Goal: Transaction & Acquisition: Obtain resource

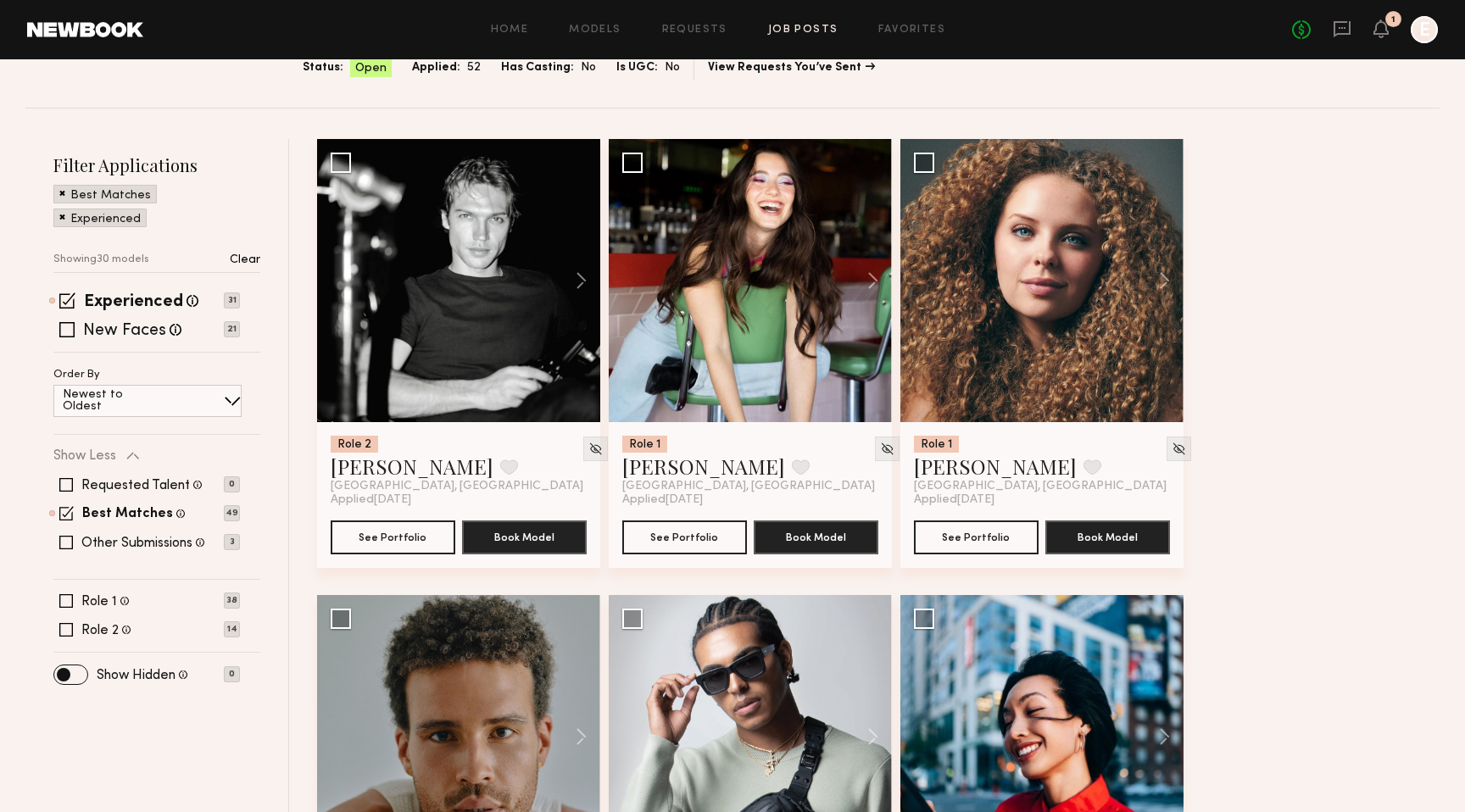
scroll to position [194, 0]
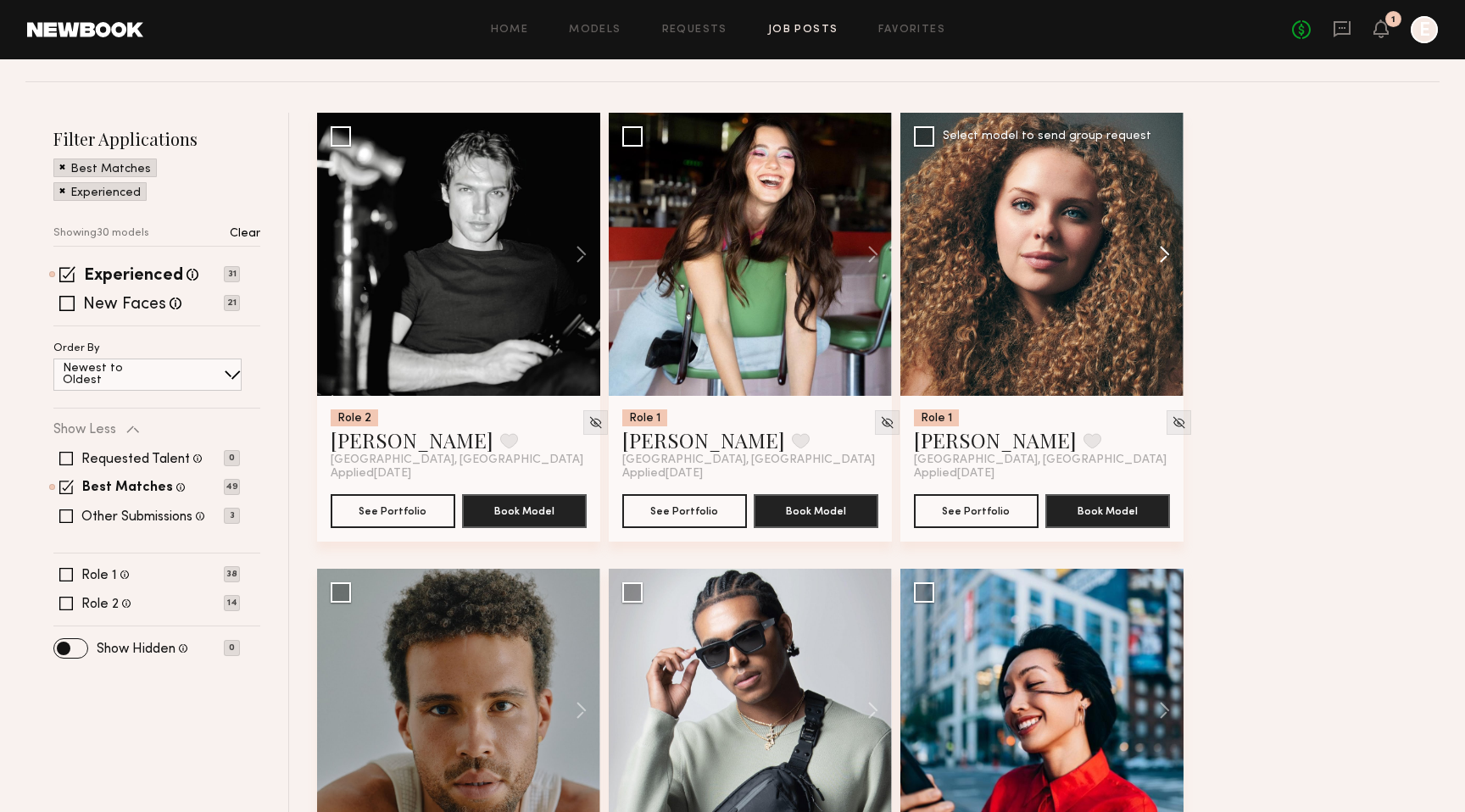
click at [1158, 254] on button at bounding box center [1156, 254] width 55 height 283
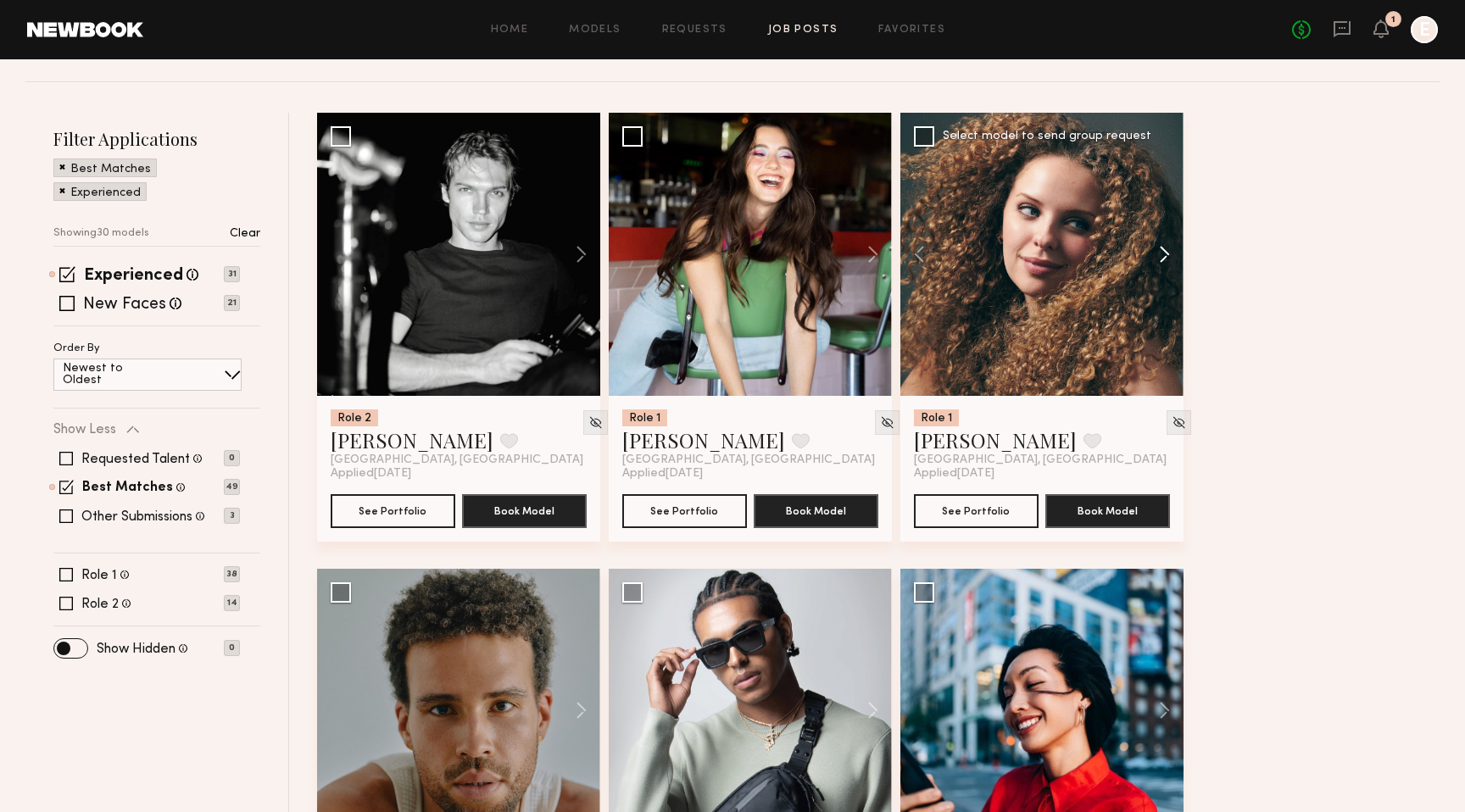
click at [1164, 254] on button at bounding box center [1156, 254] width 55 height 283
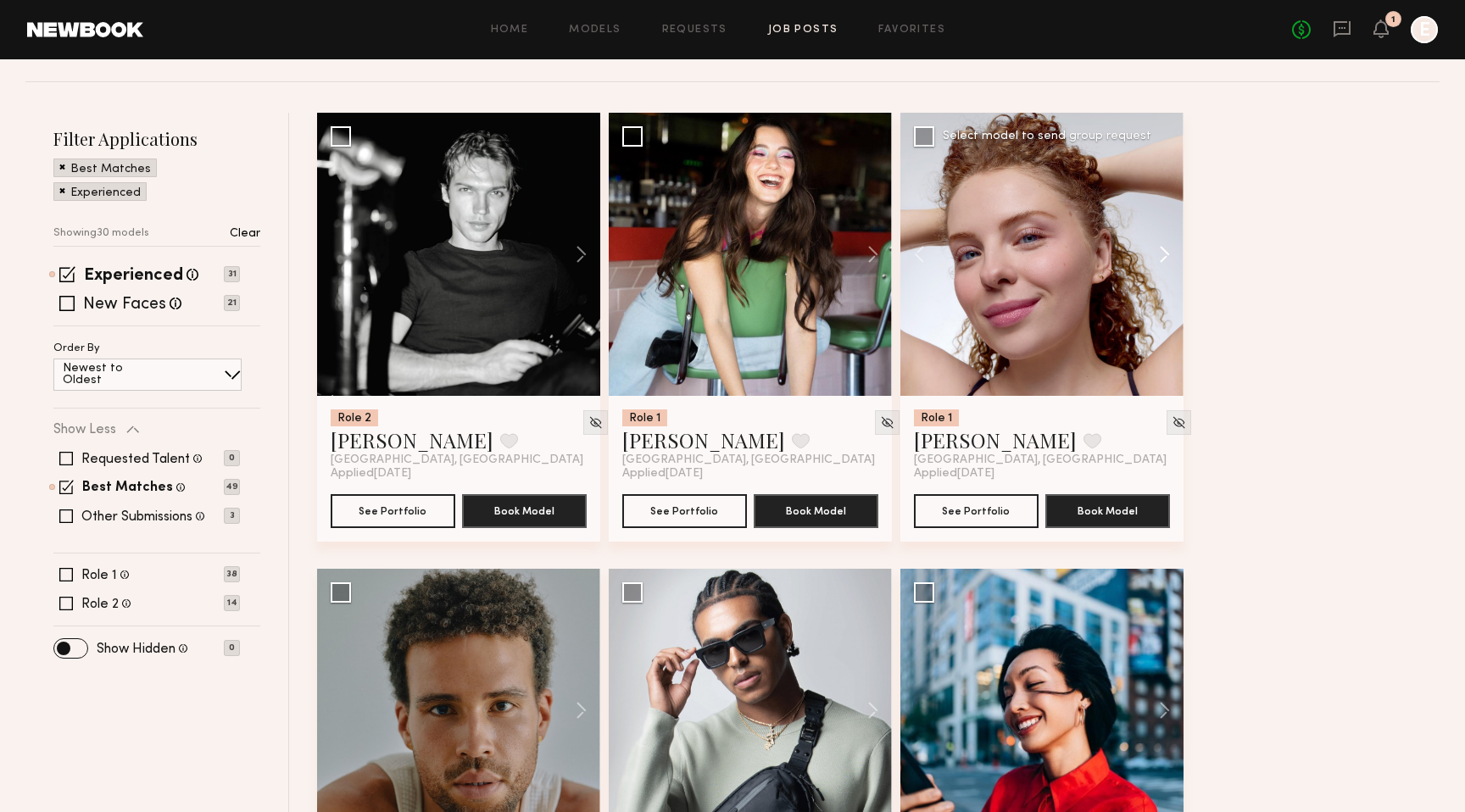
click at [1164, 255] on button at bounding box center [1156, 254] width 55 height 283
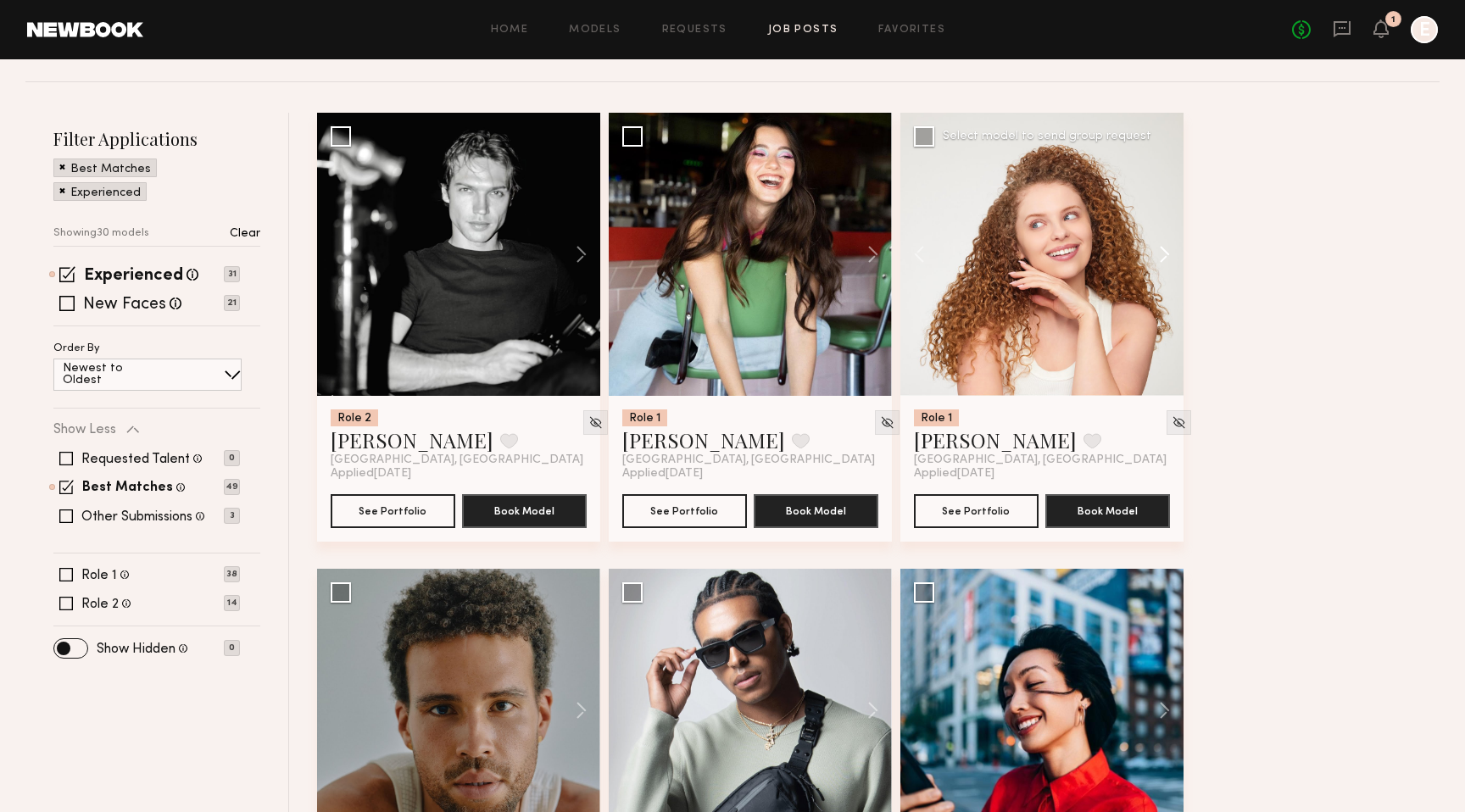
click at [1164, 255] on button at bounding box center [1156, 254] width 55 height 283
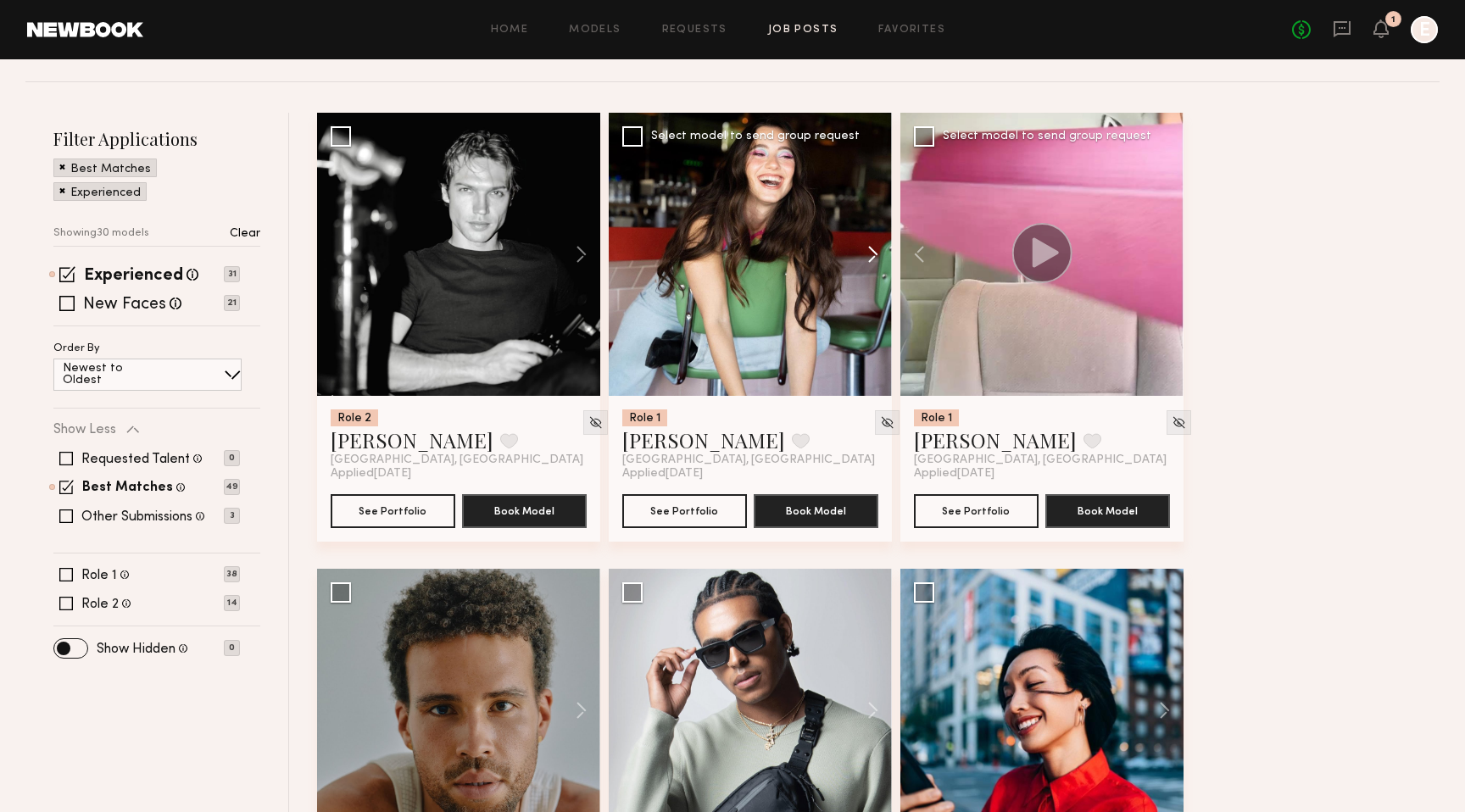
click at [873, 250] on button at bounding box center [864, 254] width 55 height 283
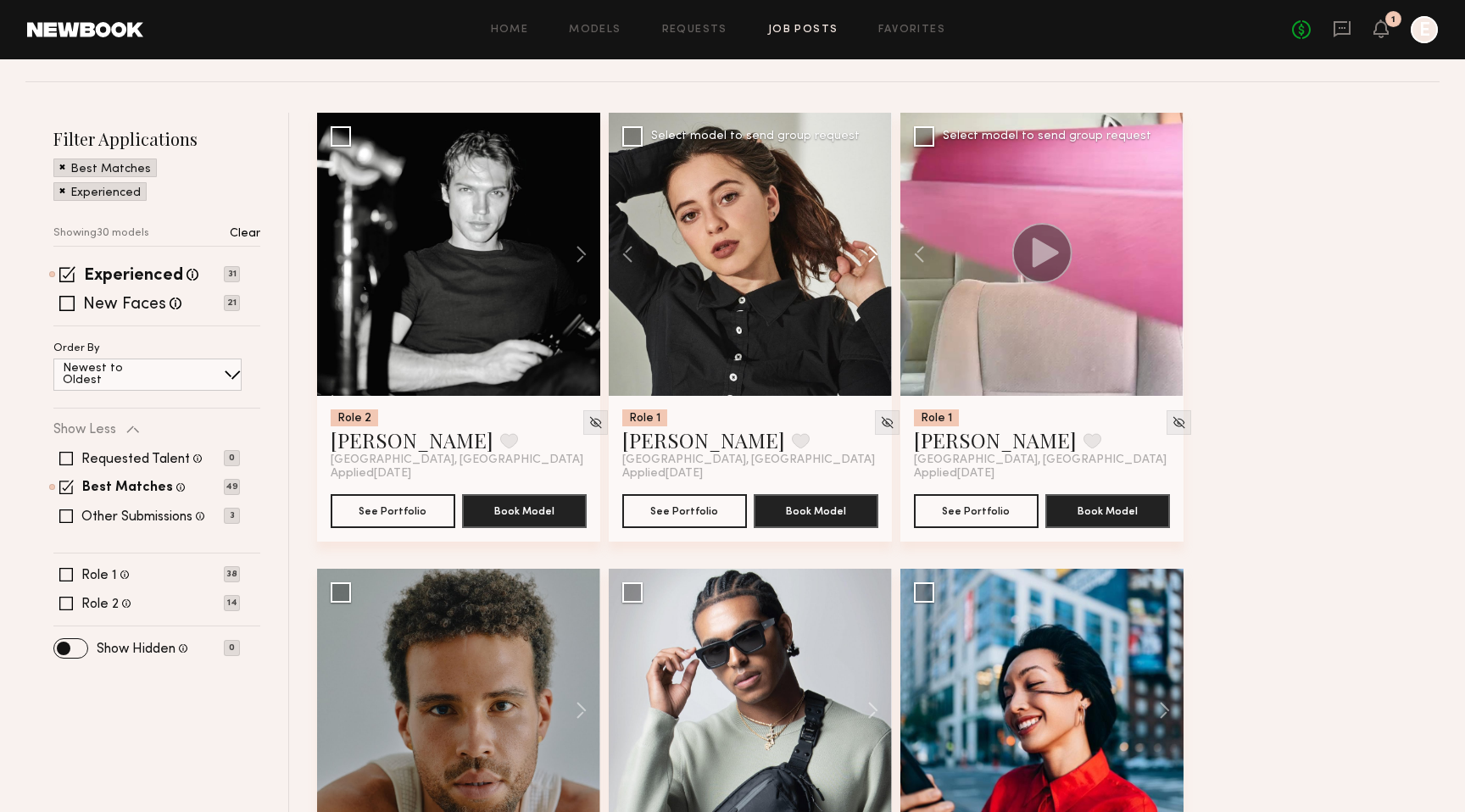
click at [873, 250] on button at bounding box center [864, 254] width 55 height 283
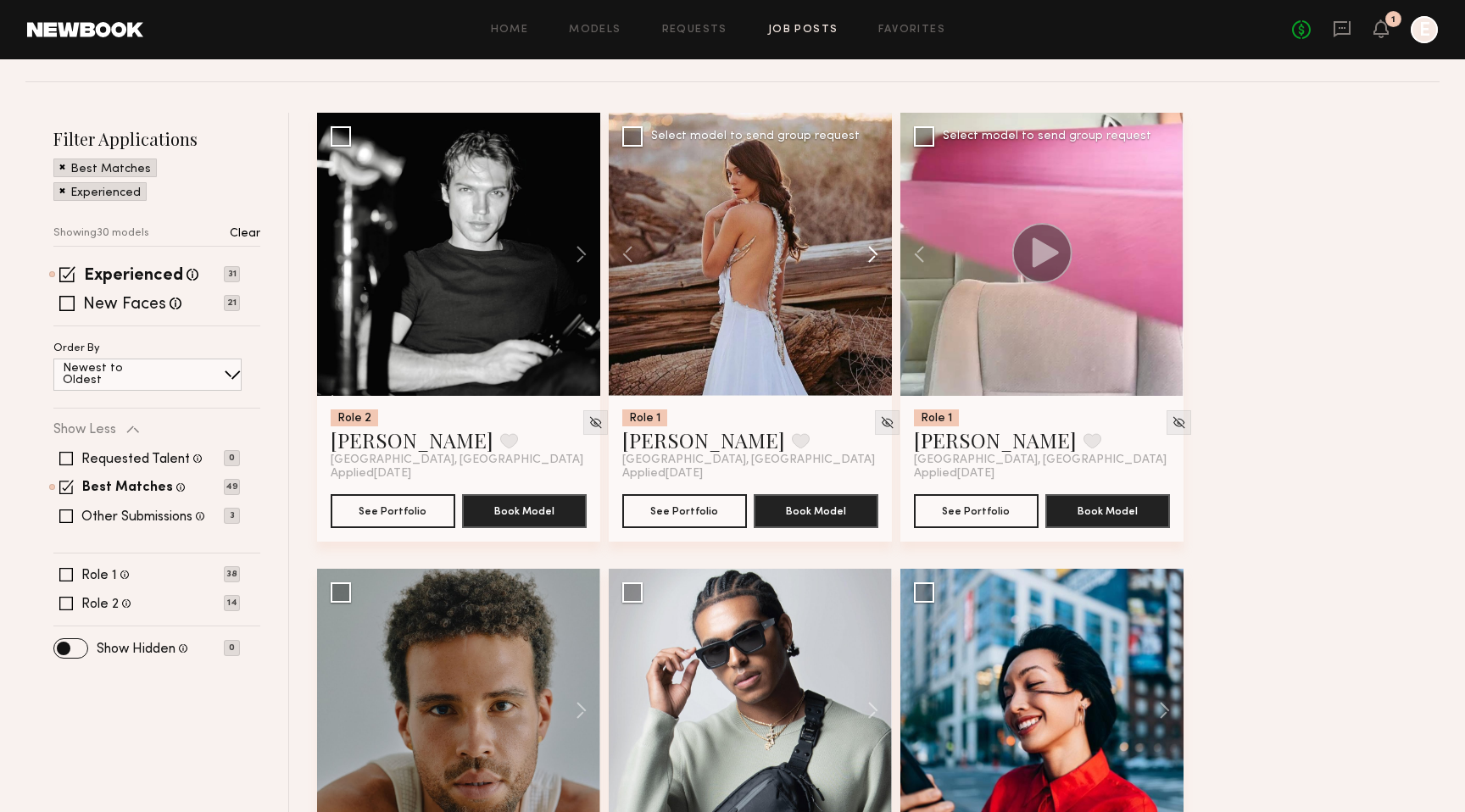
click at [873, 250] on button at bounding box center [864, 254] width 55 height 283
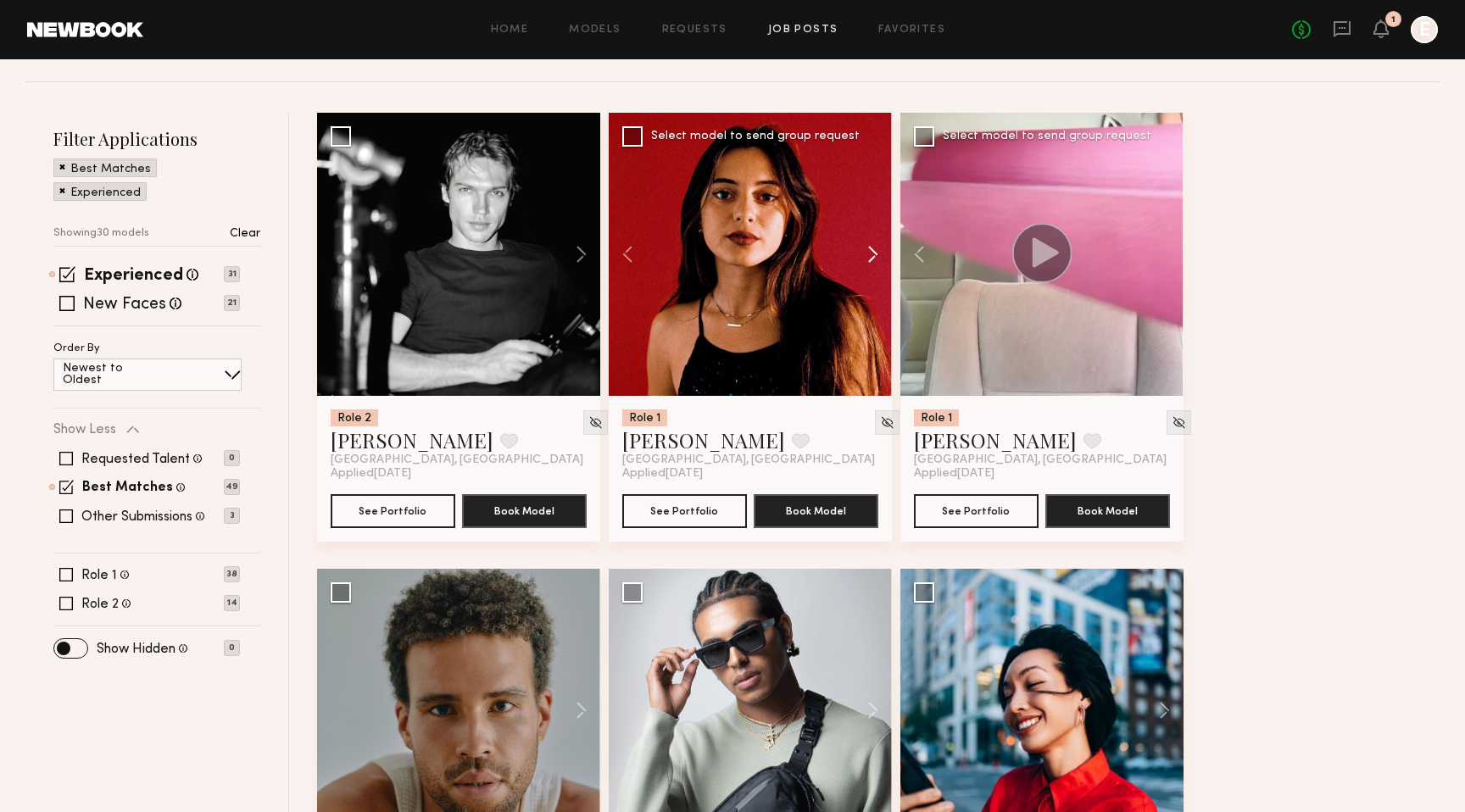
click at [873, 250] on button at bounding box center [864, 254] width 55 height 283
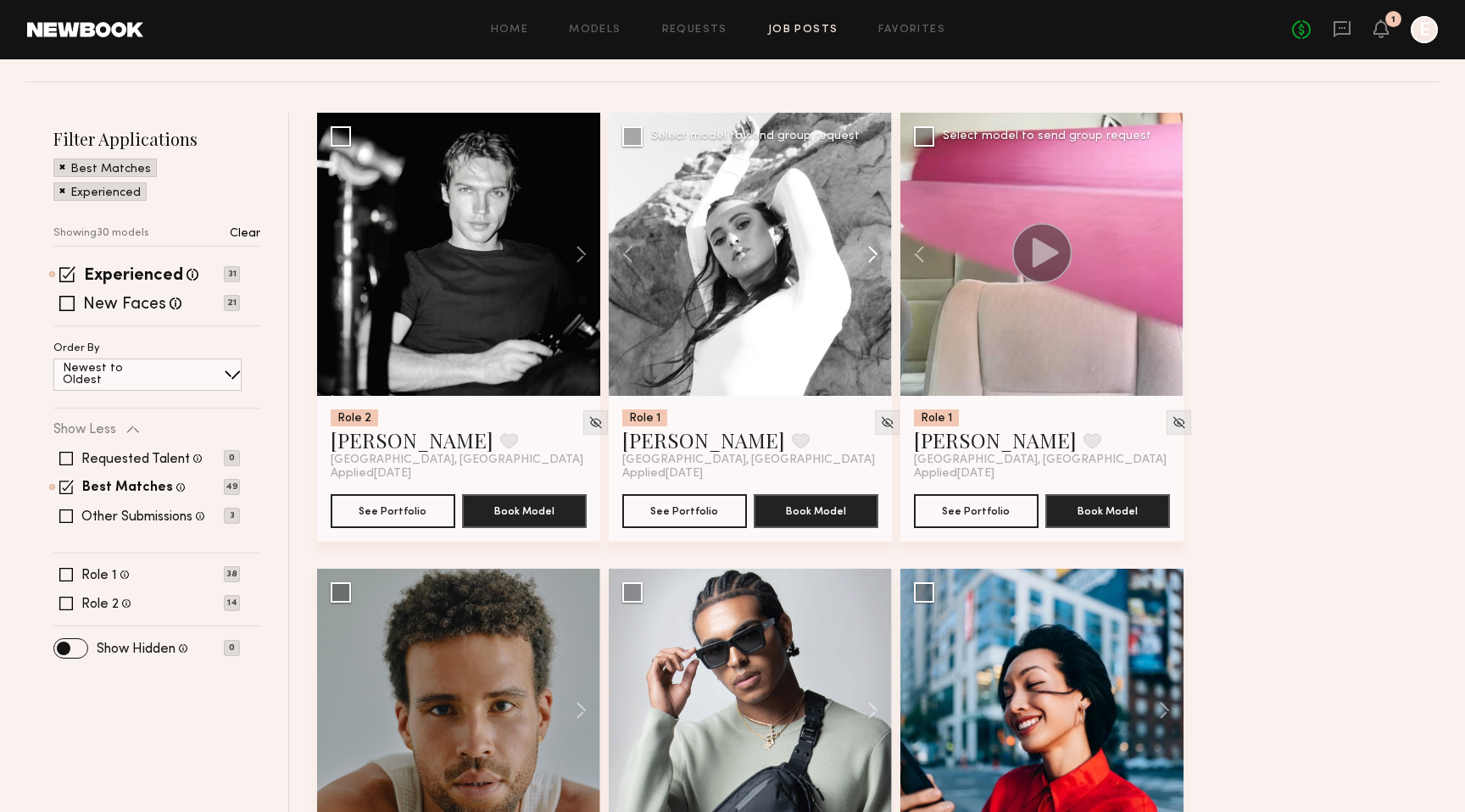
click at [873, 250] on button at bounding box center [864, 254] width 55 height 283
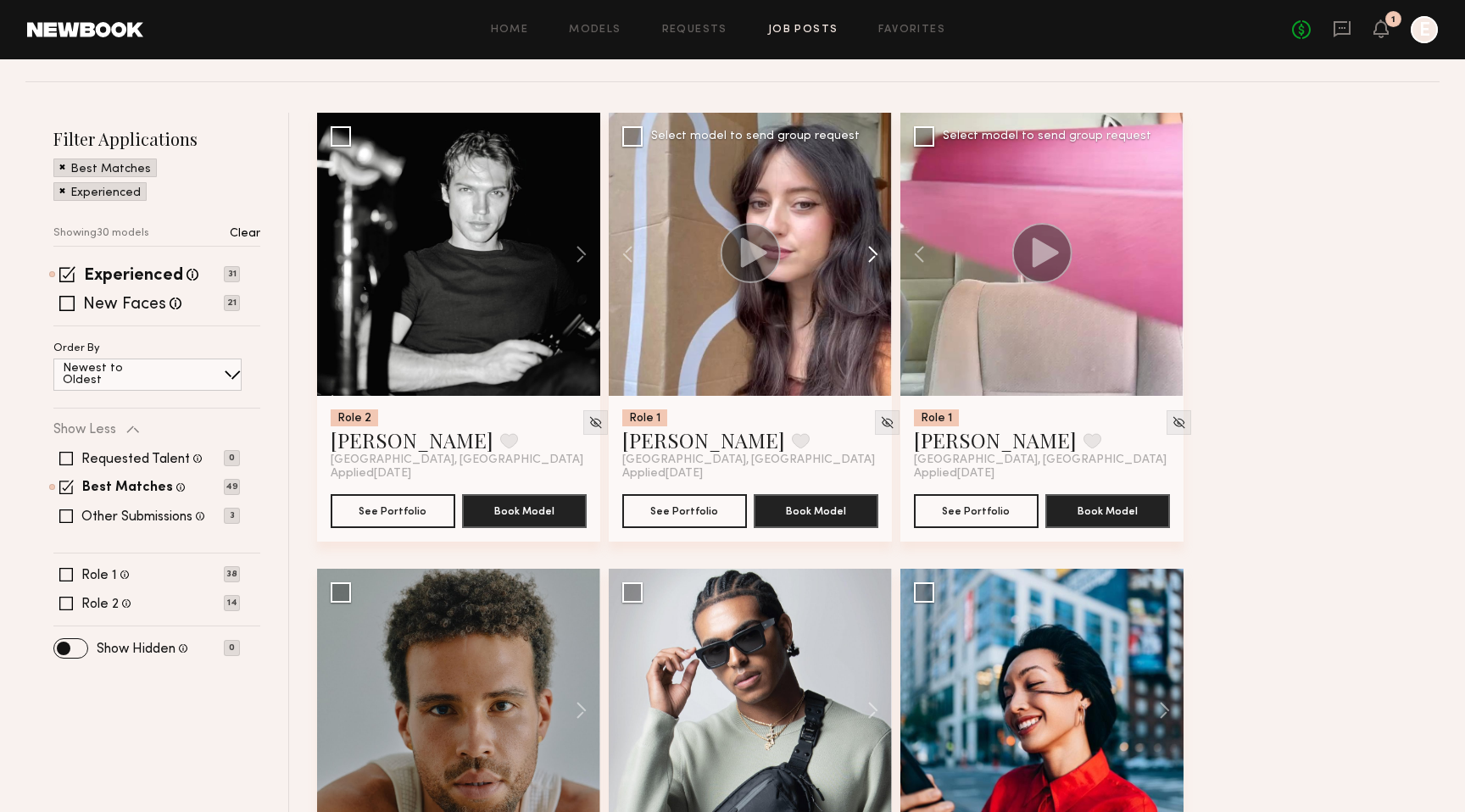
click at [873, 250] on button at bounding box center [864, 254] width 55 height 283
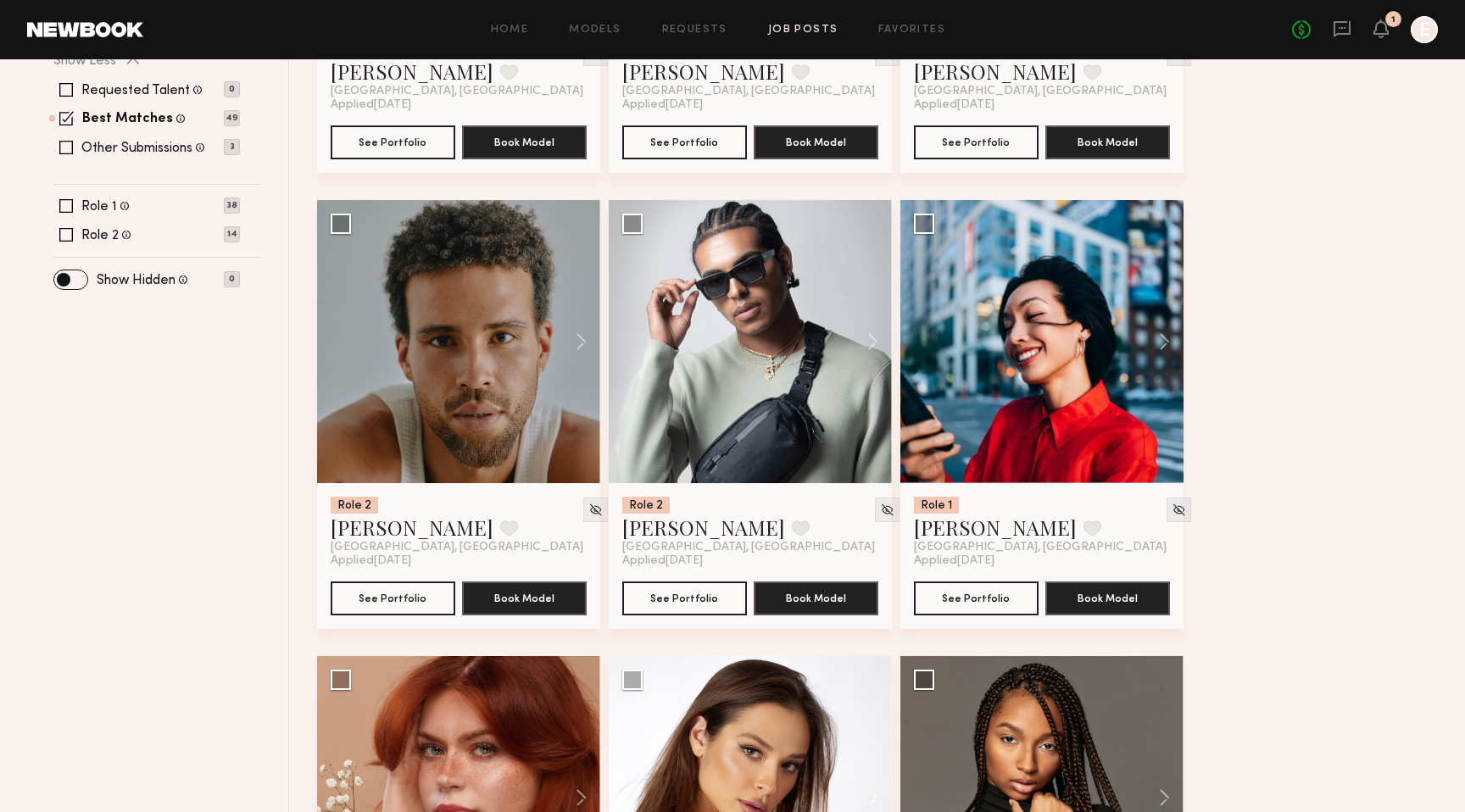
scroll to position [574, 0]
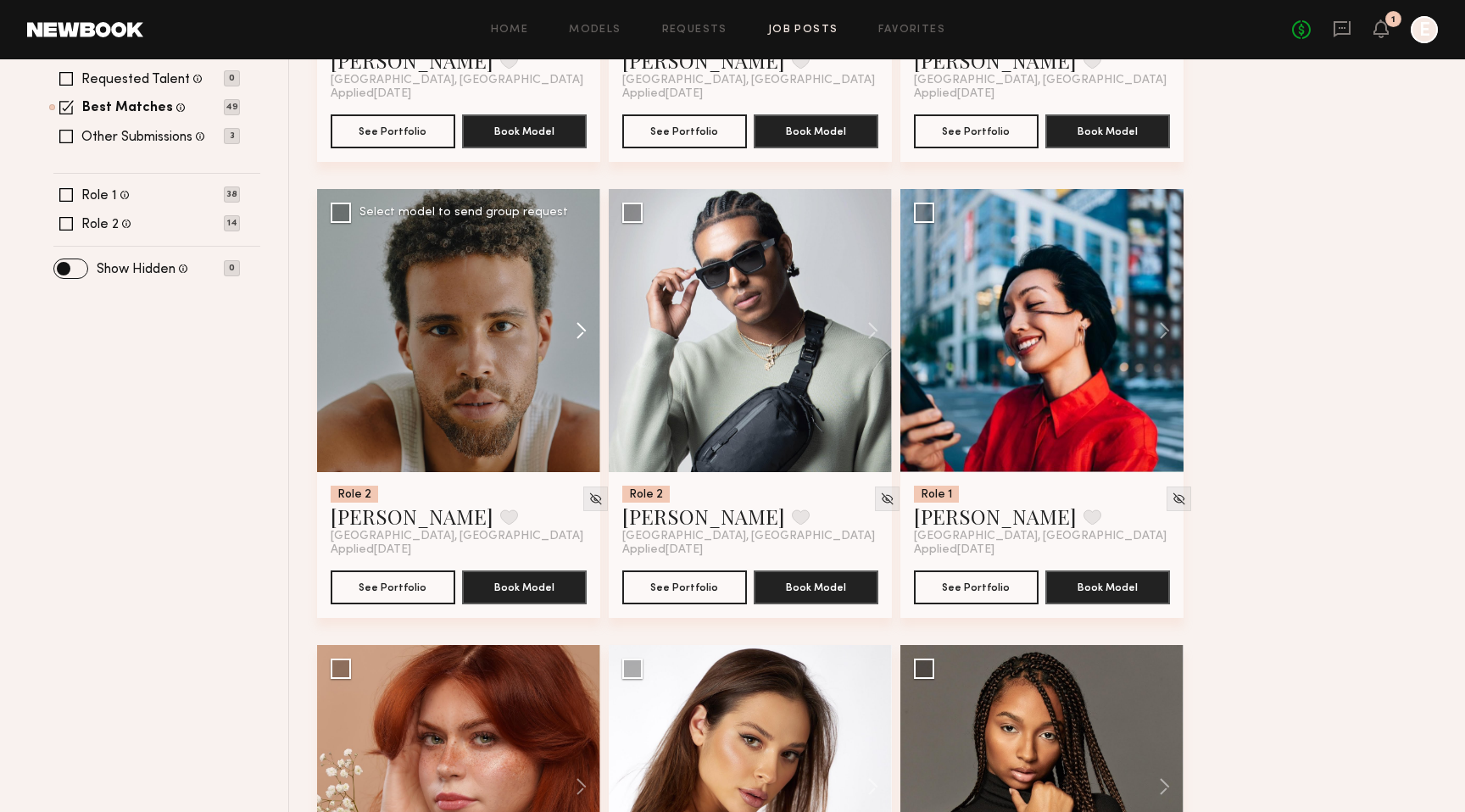
click at [582, 333] on button at bounding box center [573, 330] width 55 height 283
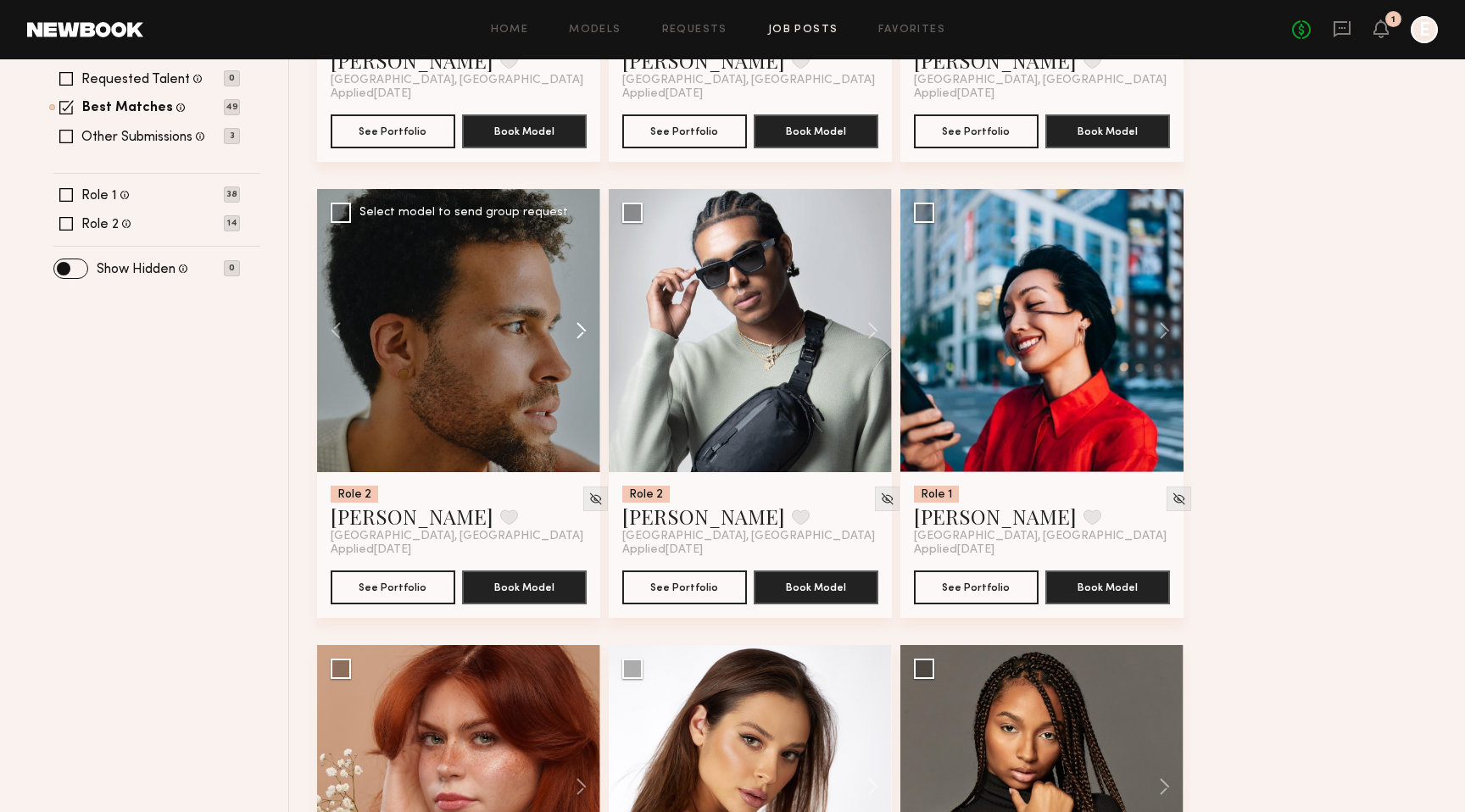
click at [582, 333] on button at bounding box center [573, 330] width 55 height 283
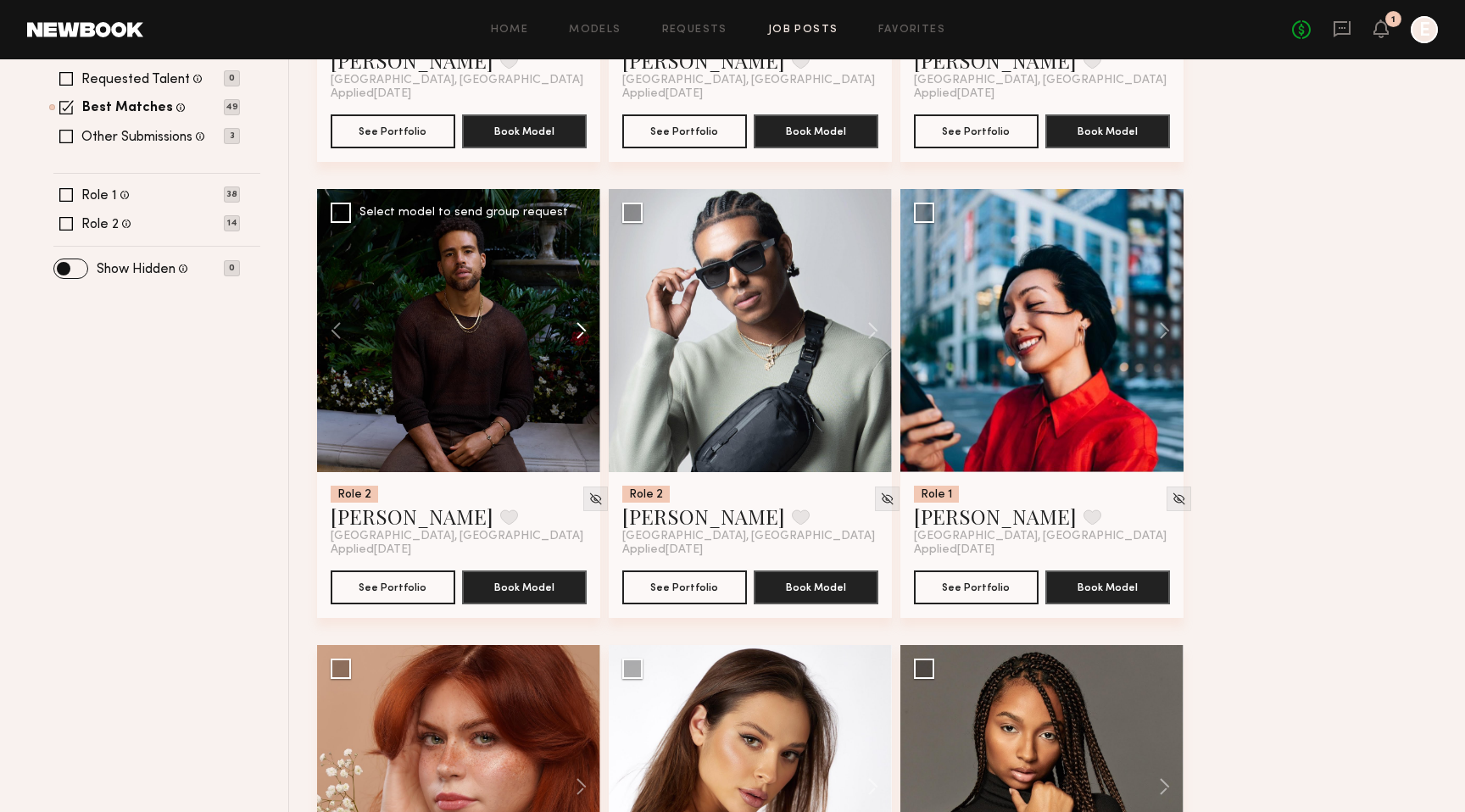
click at [582, 333] on button at bounding box center [573, 330] width 55 height 283
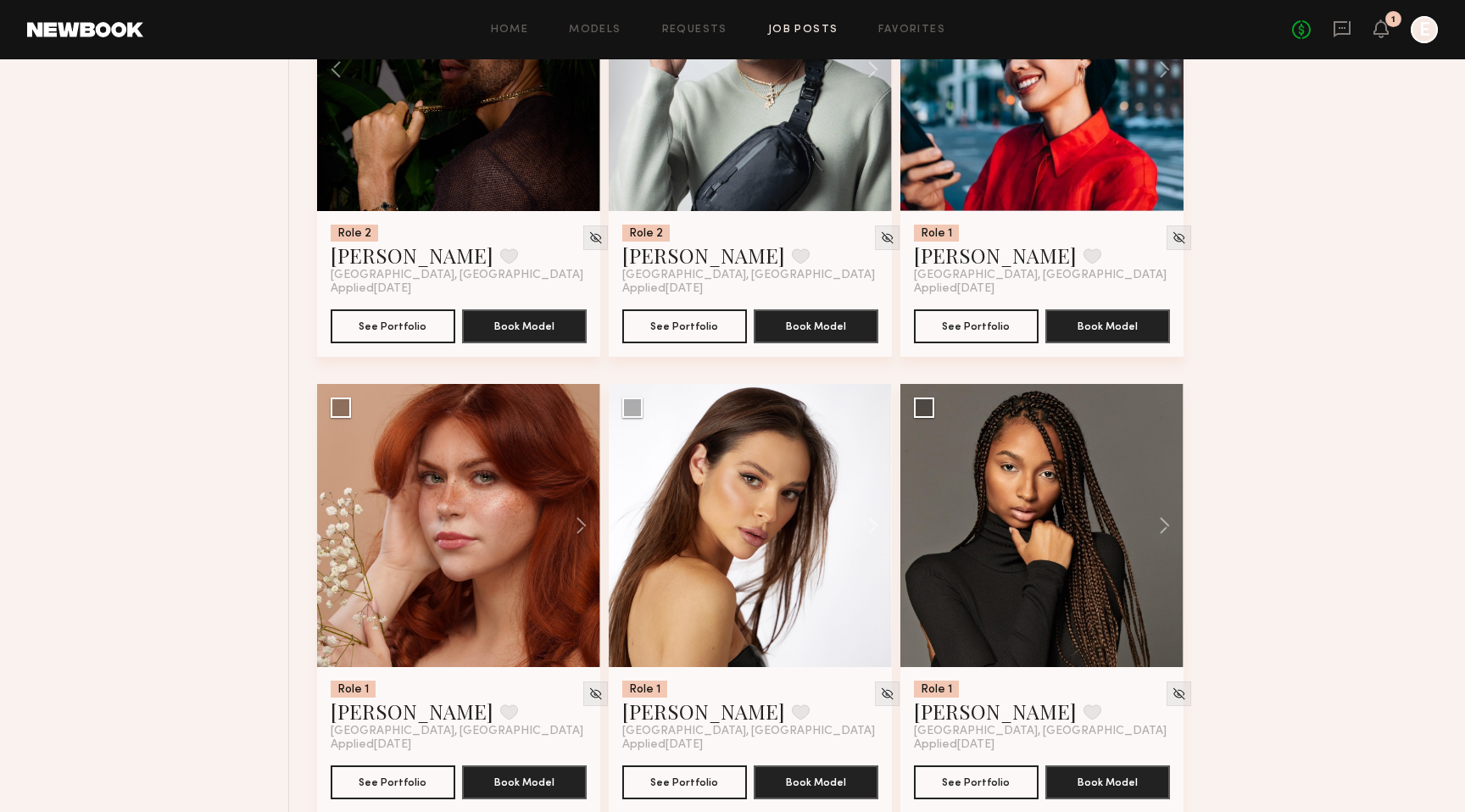
scroll to position [858, 0]
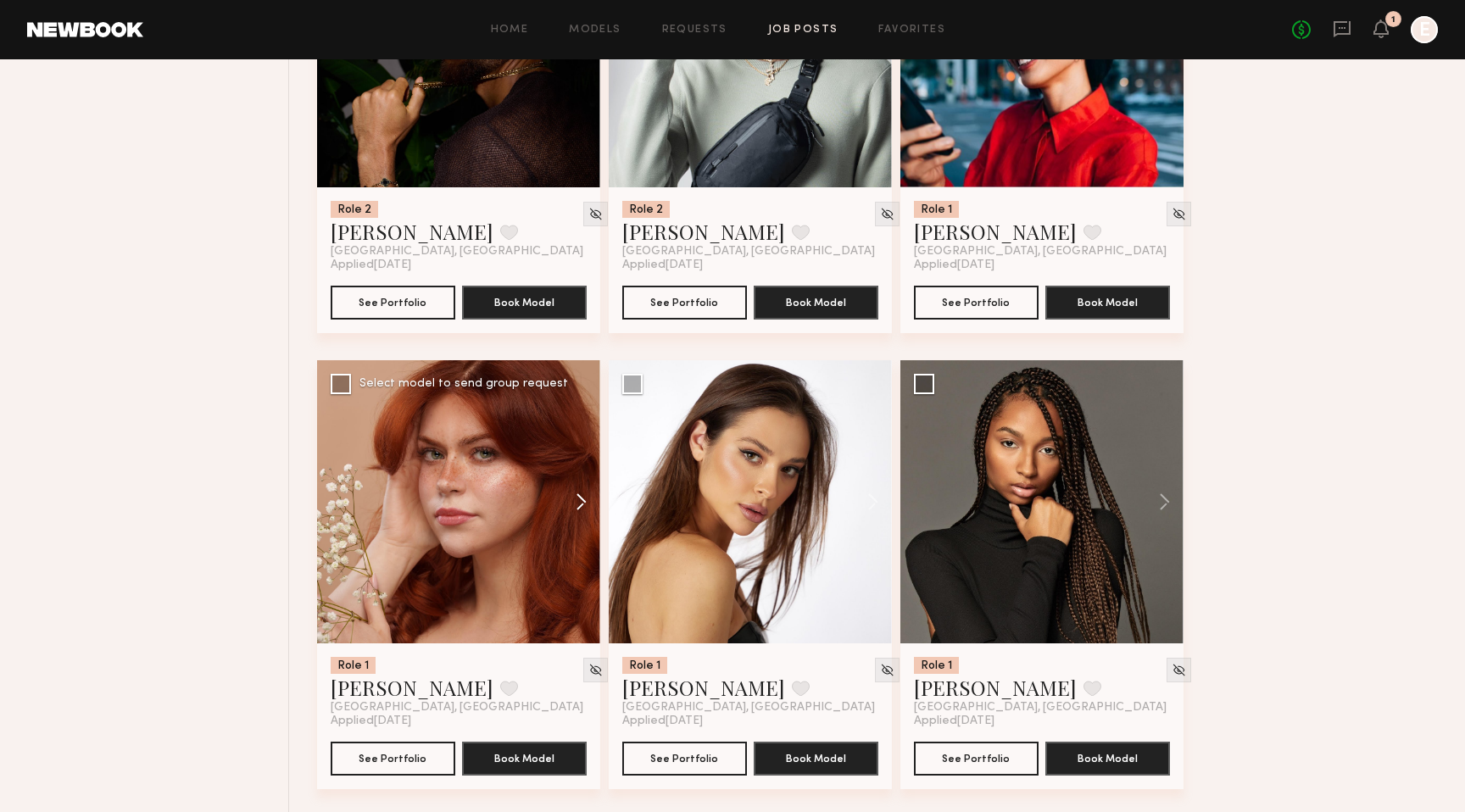
click at [583, 501] on button at bounding box center [573, 501] width 55 height 283
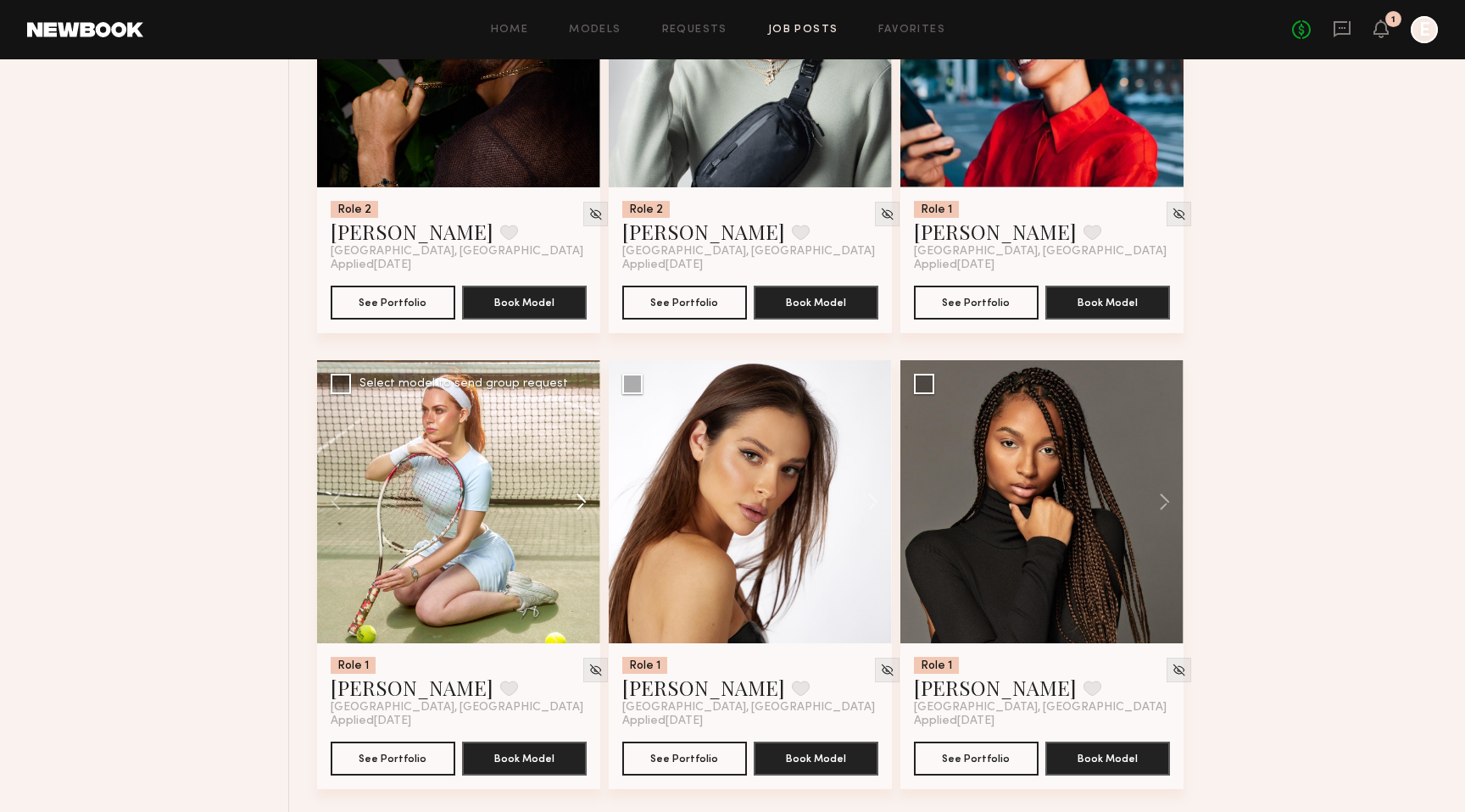
click at [583, 501] on button at bounding box center [573, 501] width 55 height 283
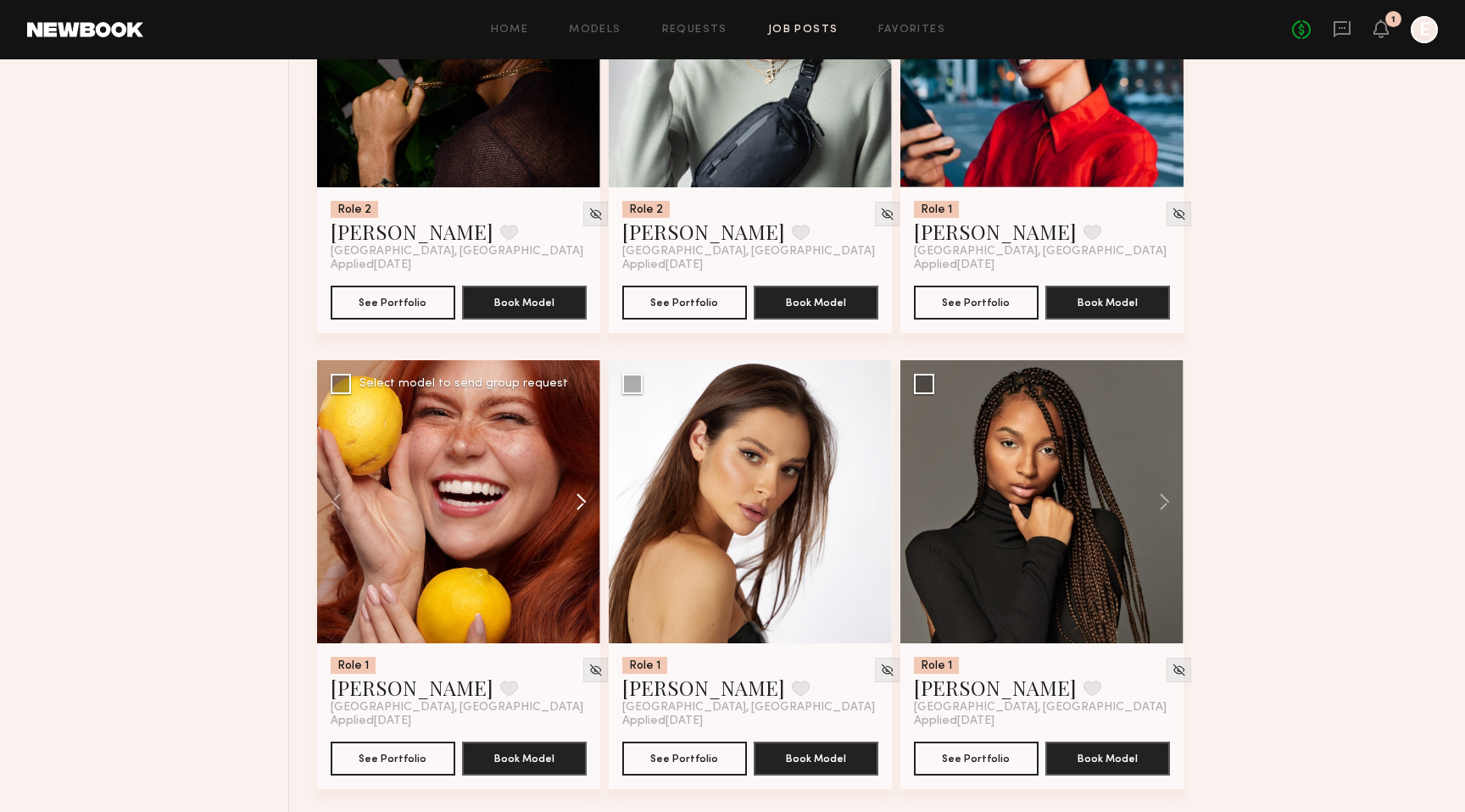
click at [583, 501] on button at bounding box center [573, 501] width 55 height 283
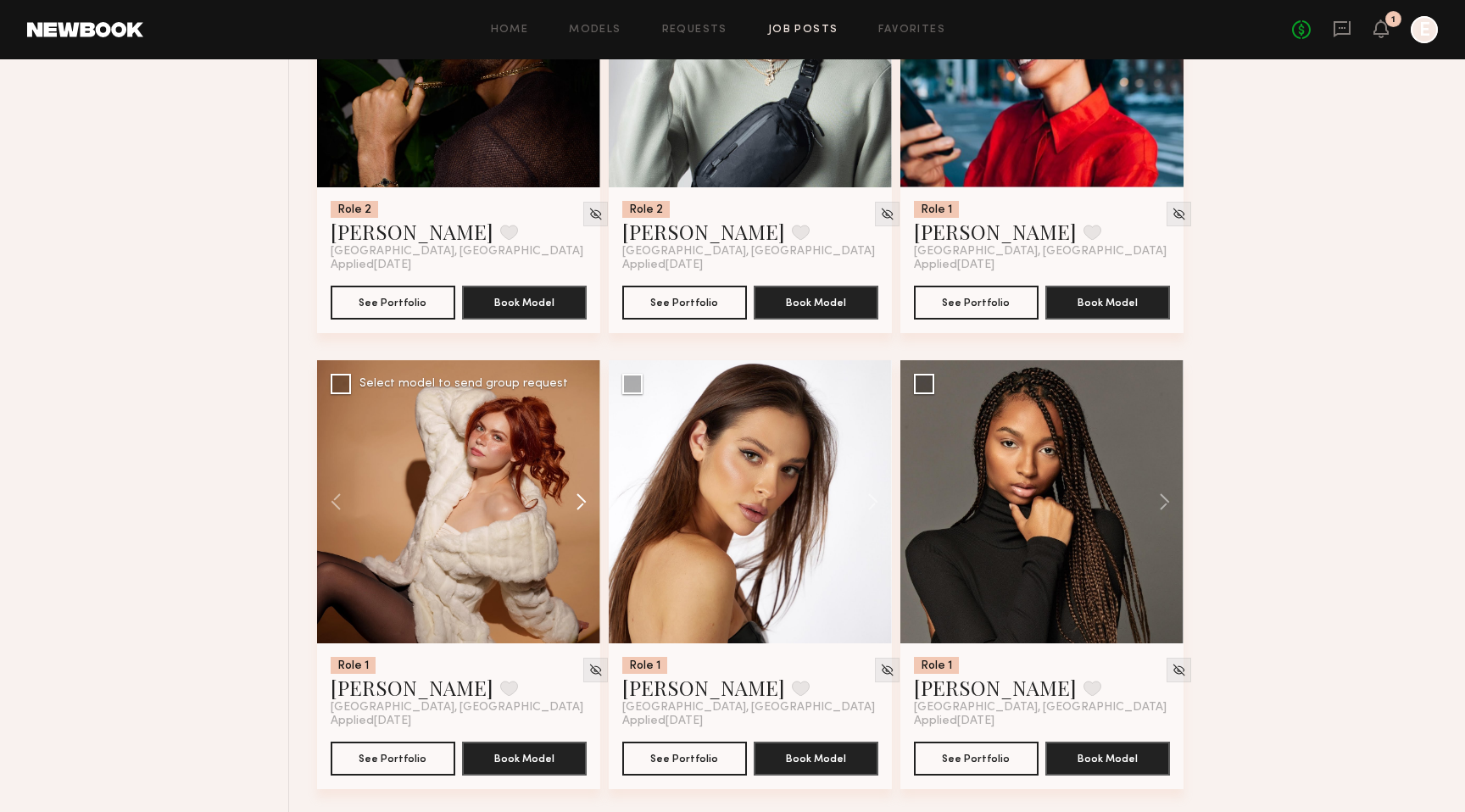
click at [583, 503] on button at bounding box center [573, 501] width 55 height 283
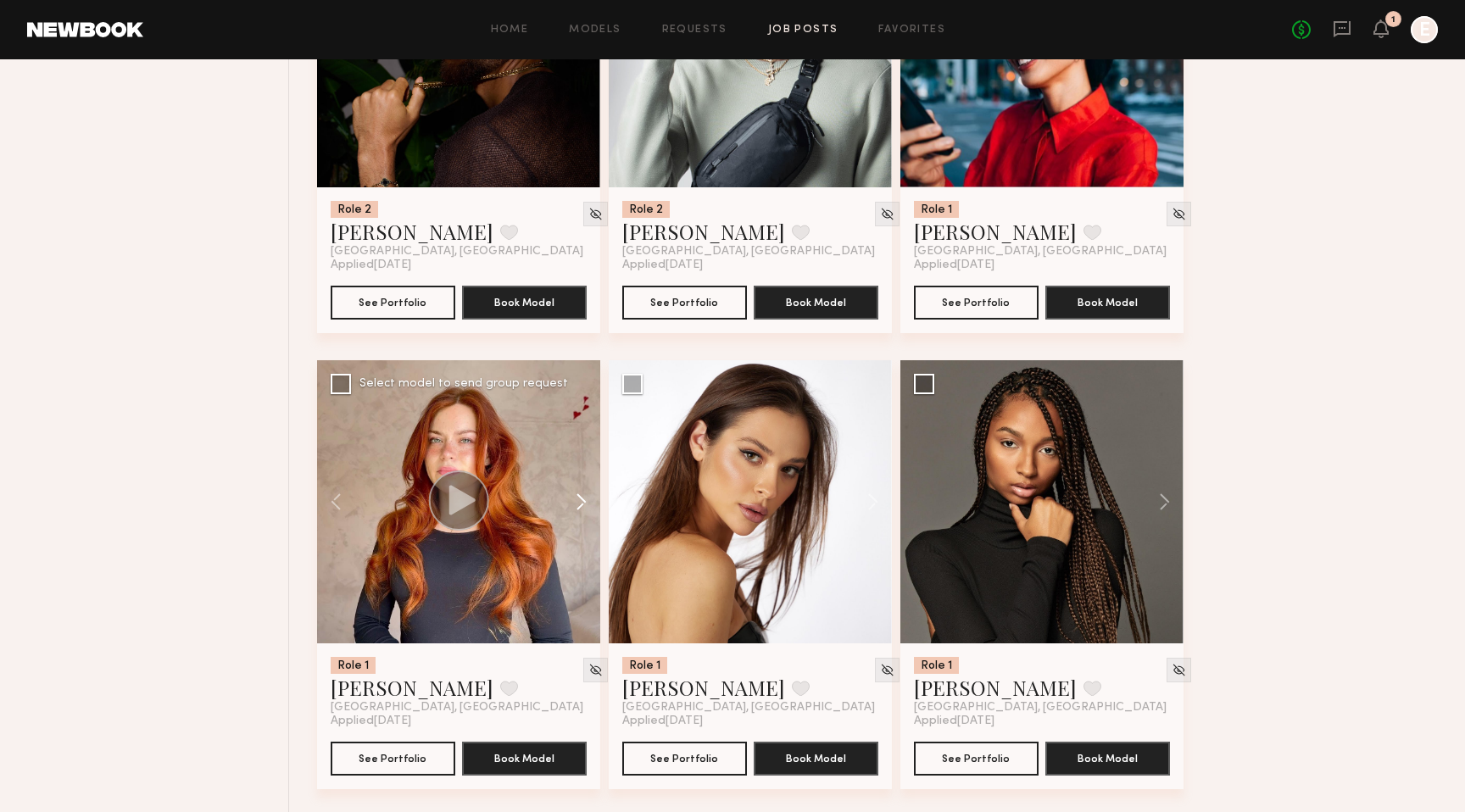
click at [583, 503] on button at bounding box center [573, 501] width 55 height 283
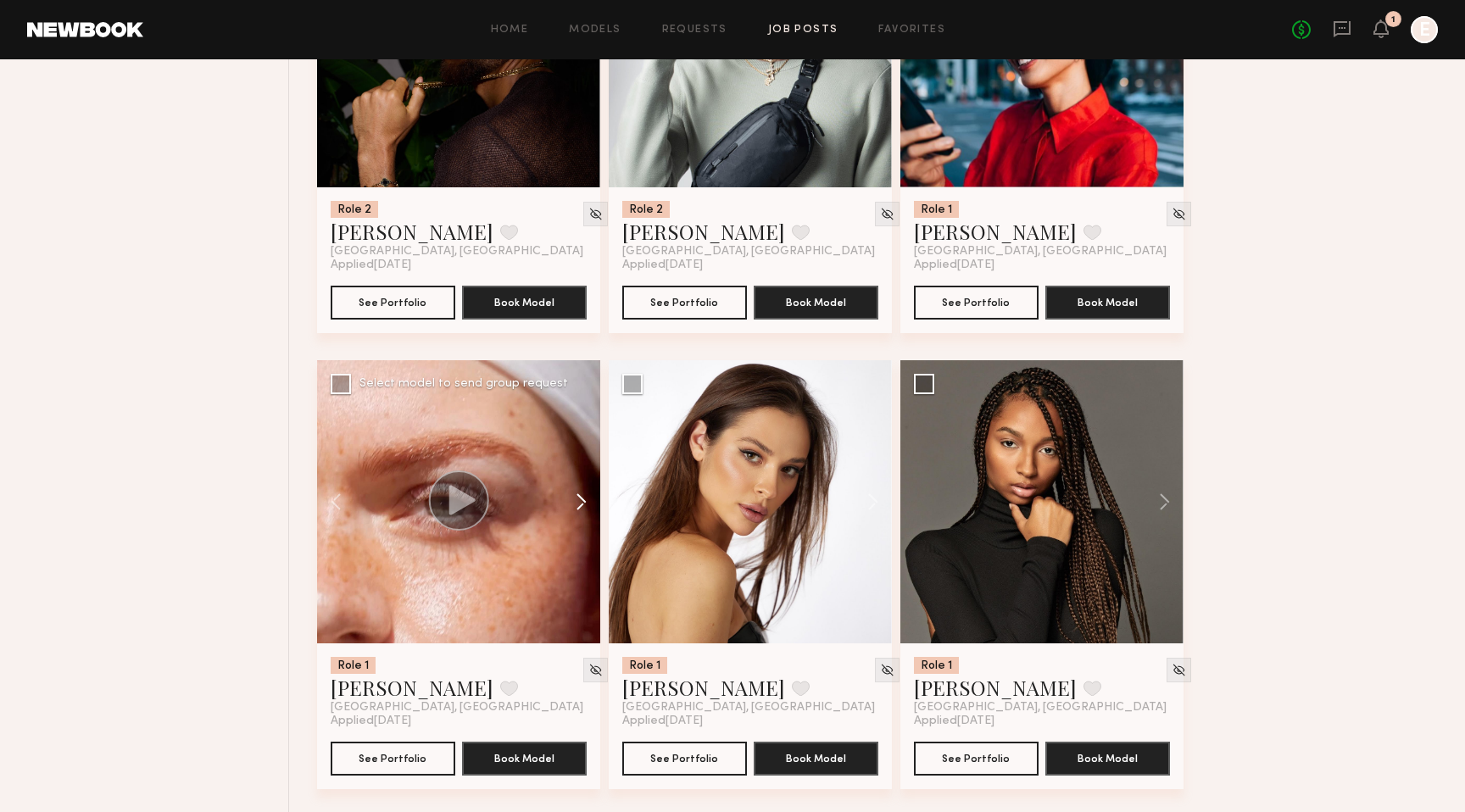
click at [583, 503] on button at bounding box center [573, 501] width 55 height 283
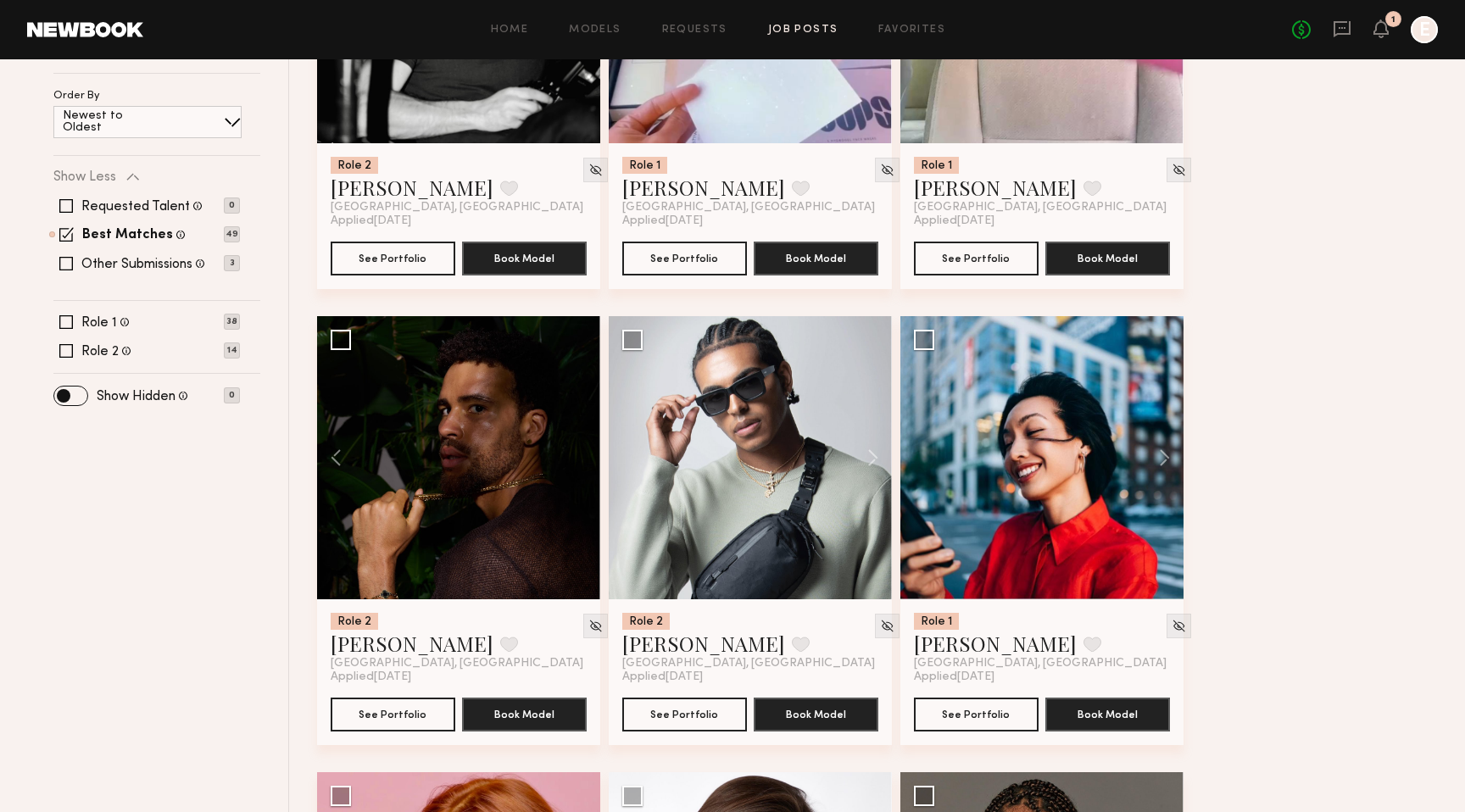
scroll to position [437, 0]
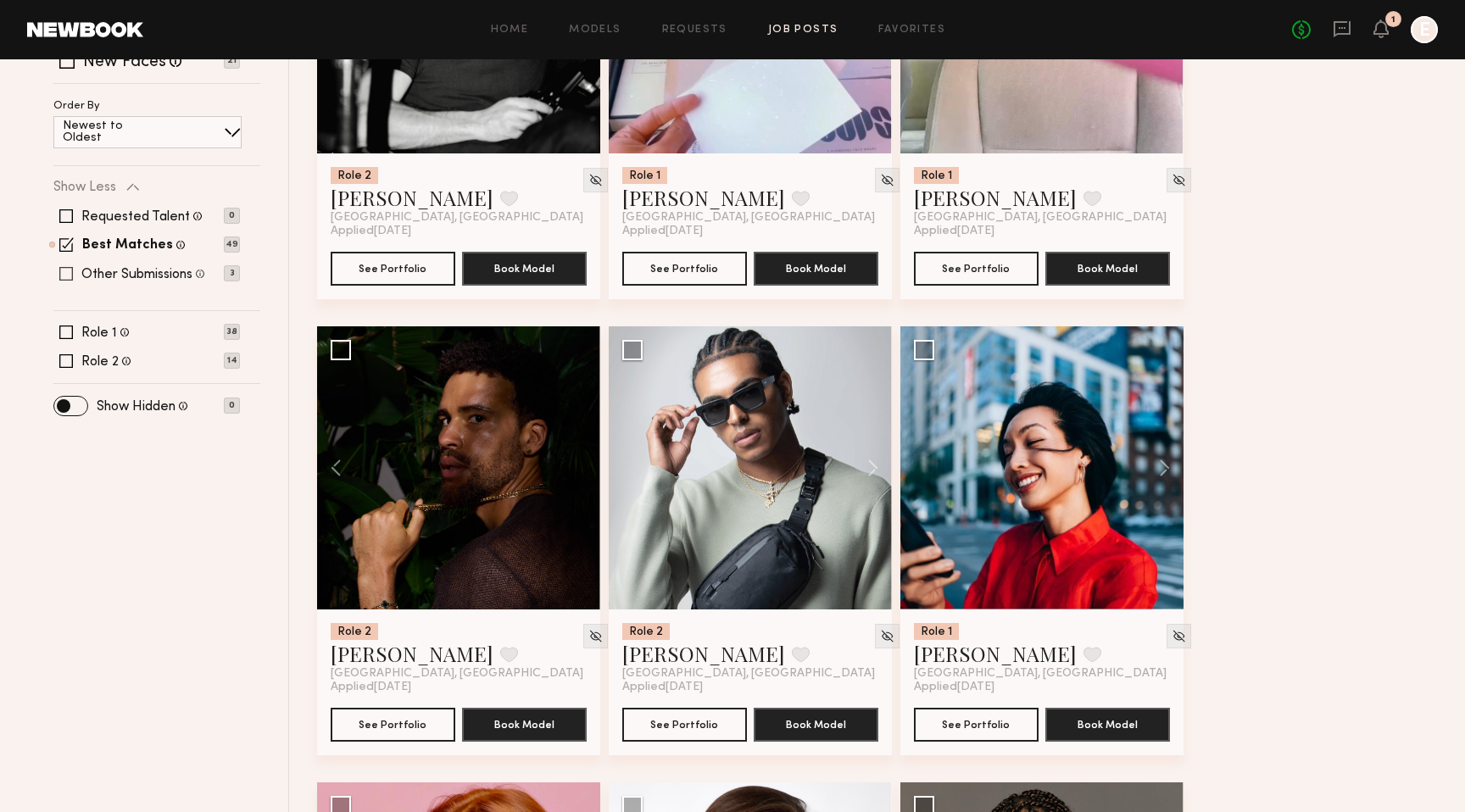
click at [65, 273] on span at bounding box center [66, 273] width 14 height 14
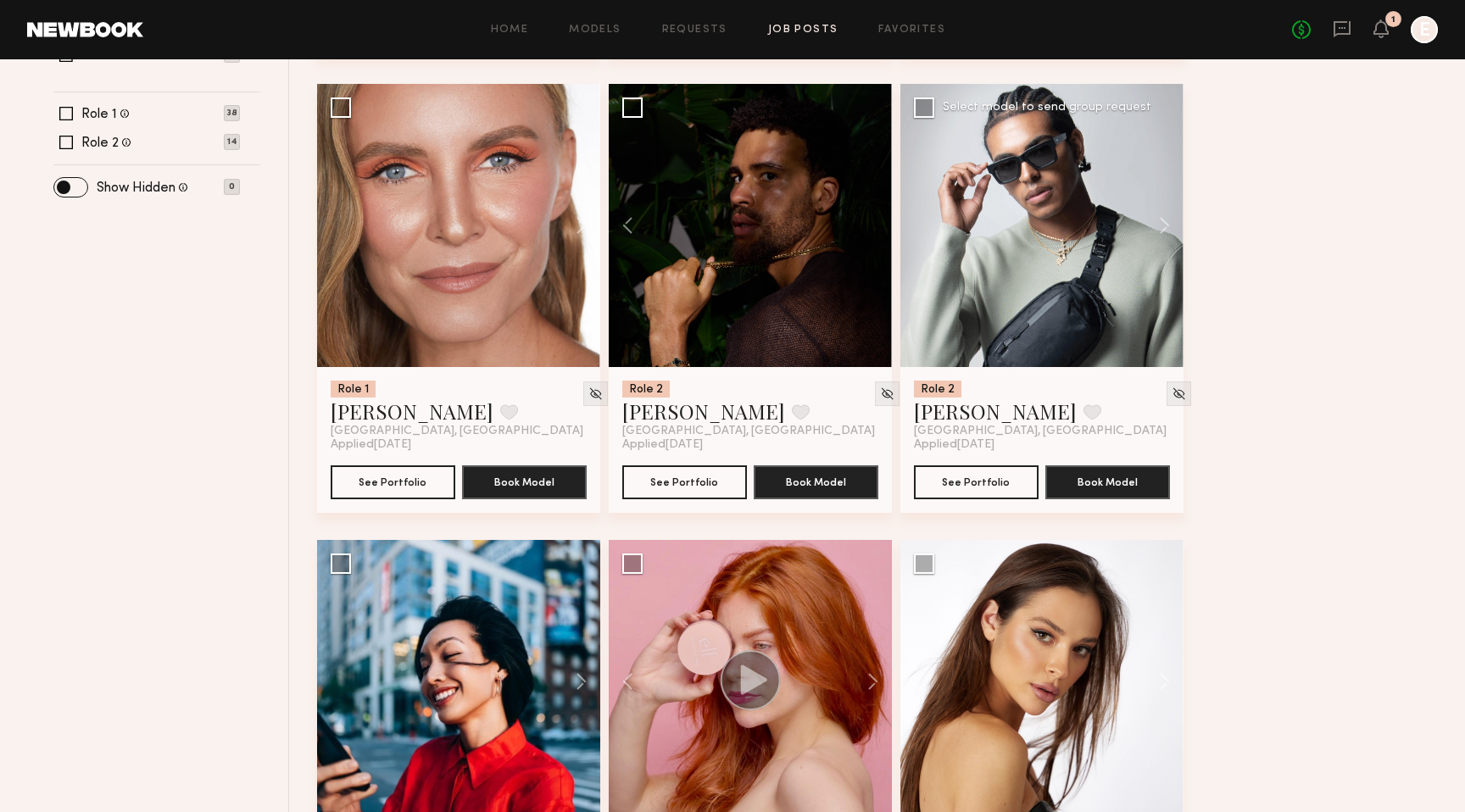
scroll to position [670, 0]
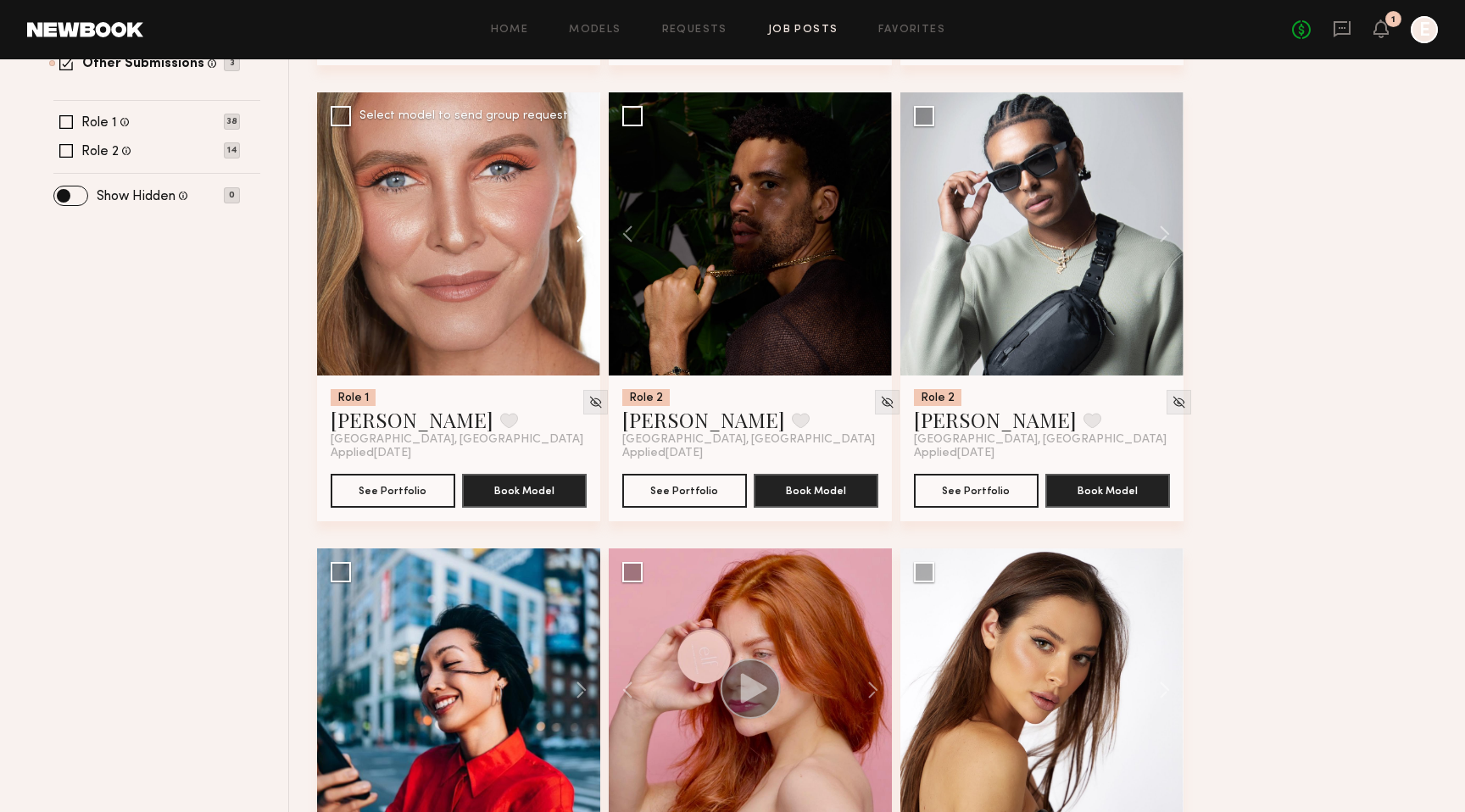
click at [580, 232] on button at bounding box center [573, 234] width 55 height 283
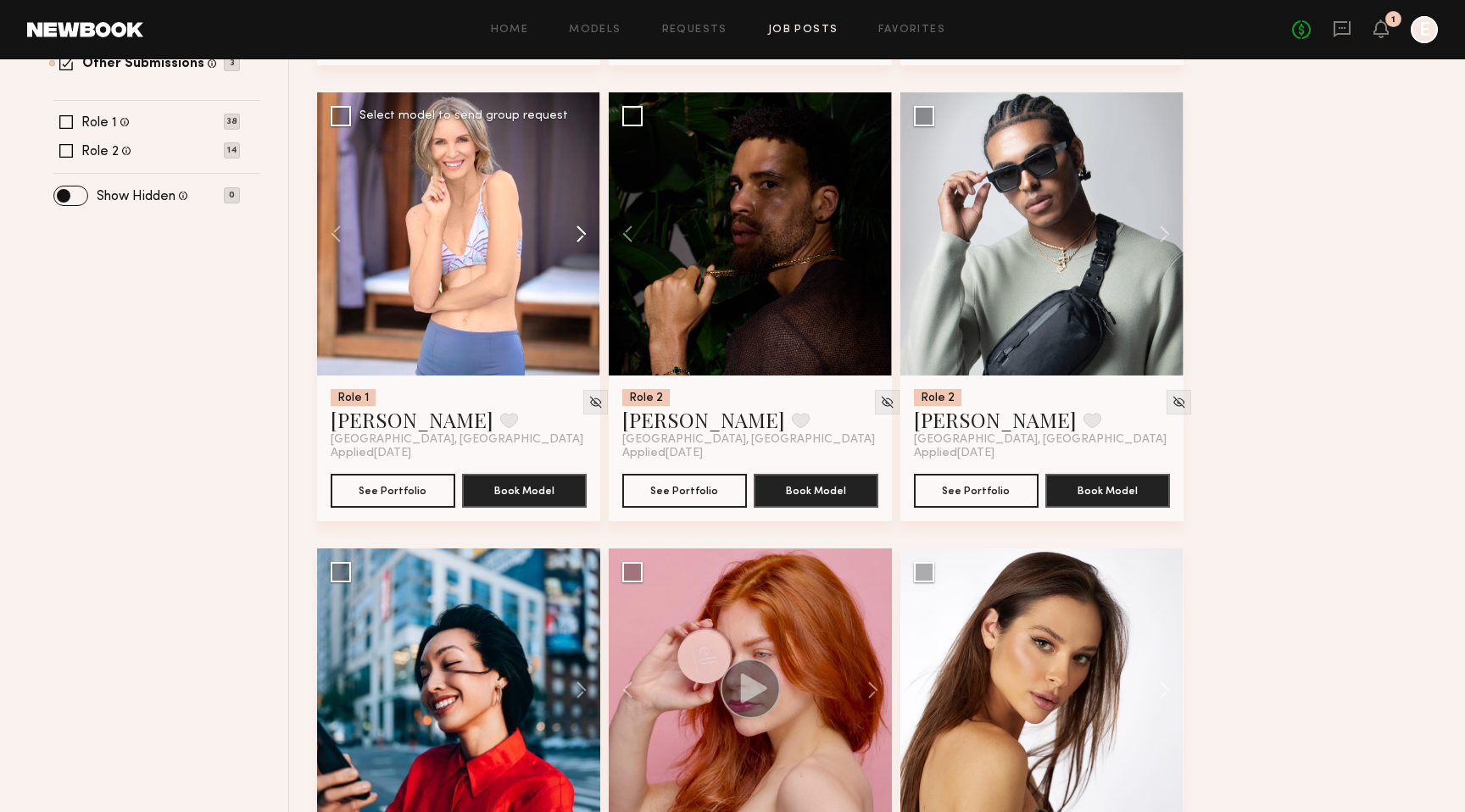
click at [581, 235] on button at bounding box center [573, 234] width 55 height 283
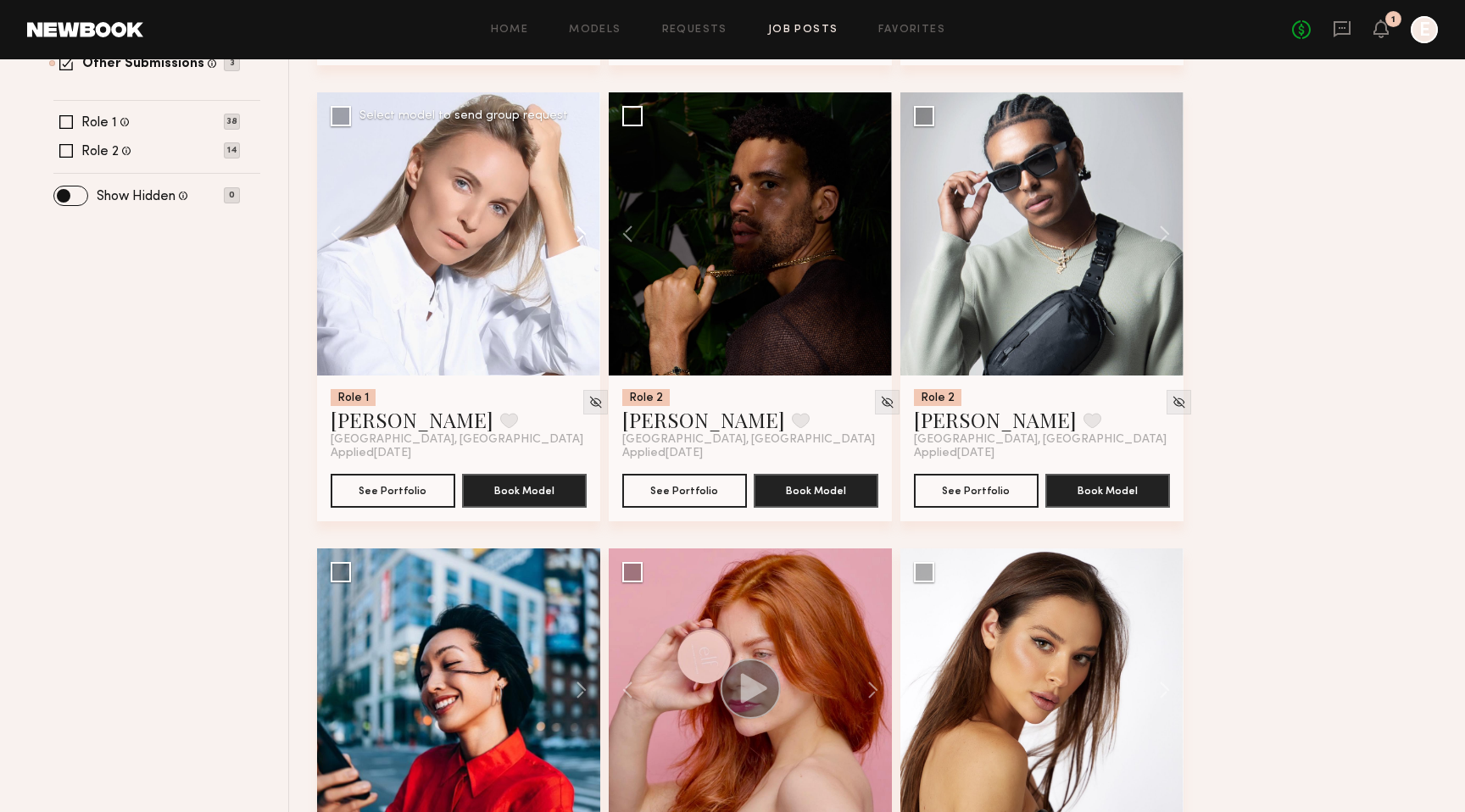
click at [581, 235] on button at bounding box center [573, 234] width 55 height 283
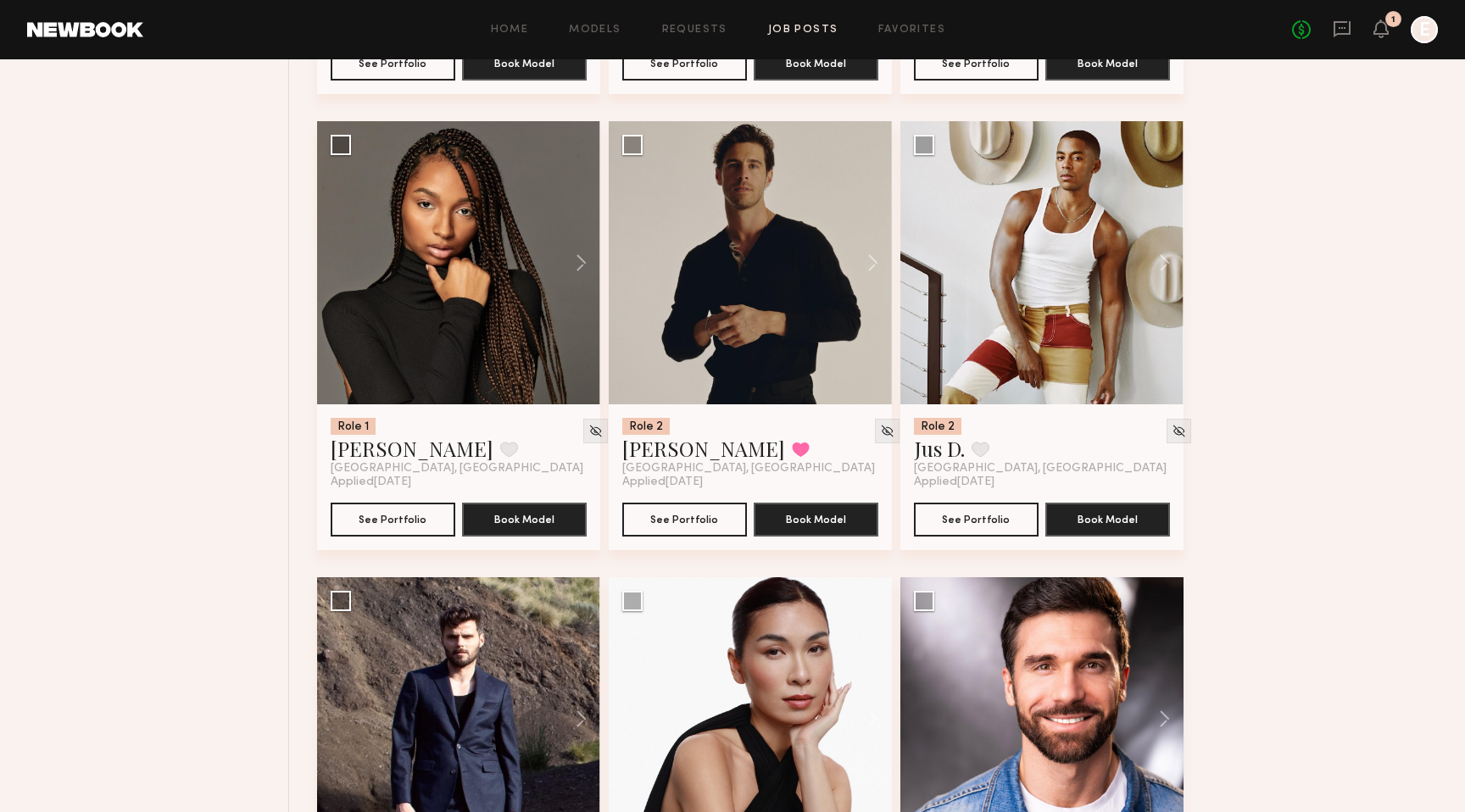
scroll to position [1554, 0]
click at [587, 259] on button at bounding box center [573, 261] width 55 height 283
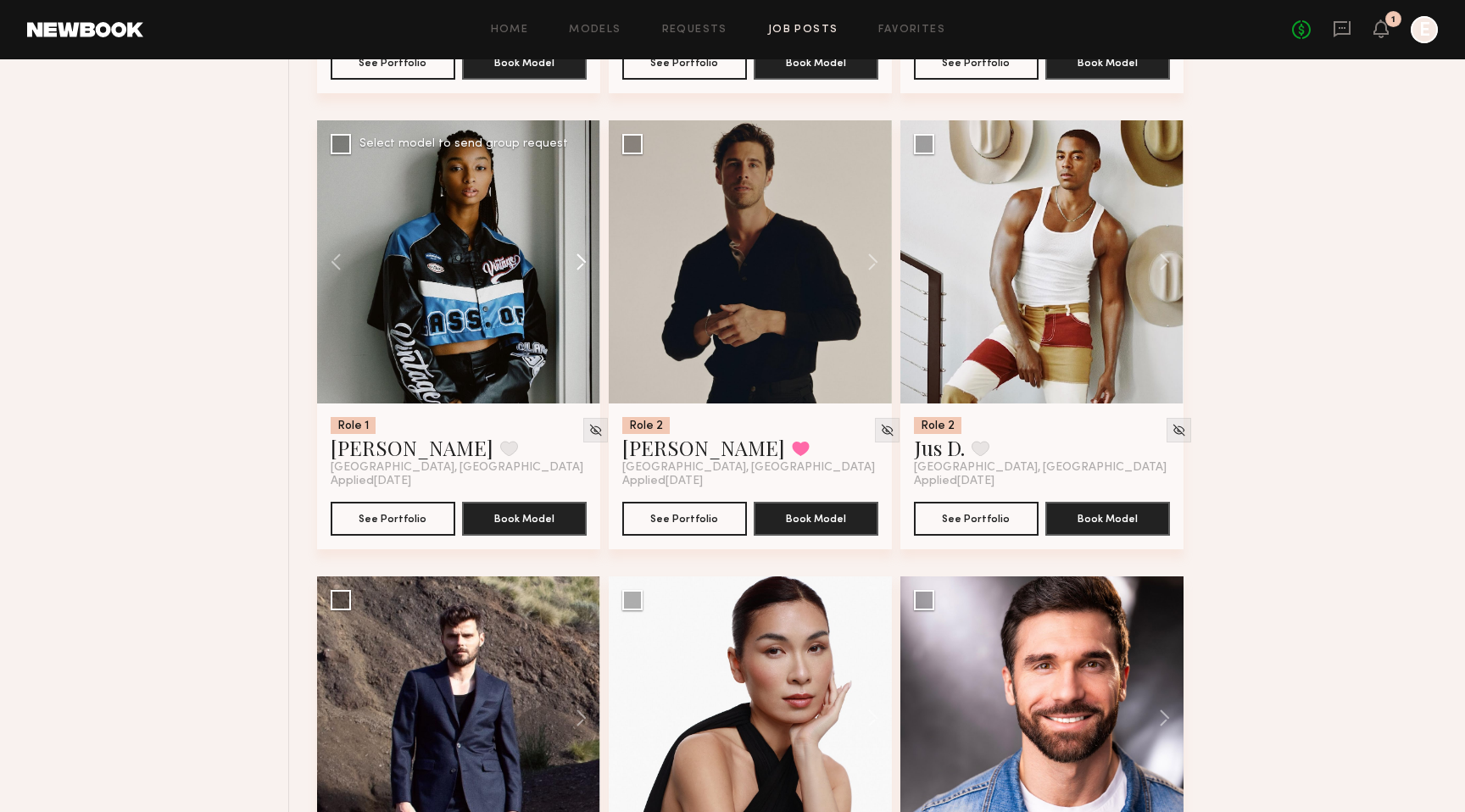
click at [587, 259] on button at bounding box center [573, 261] width 55 height 283
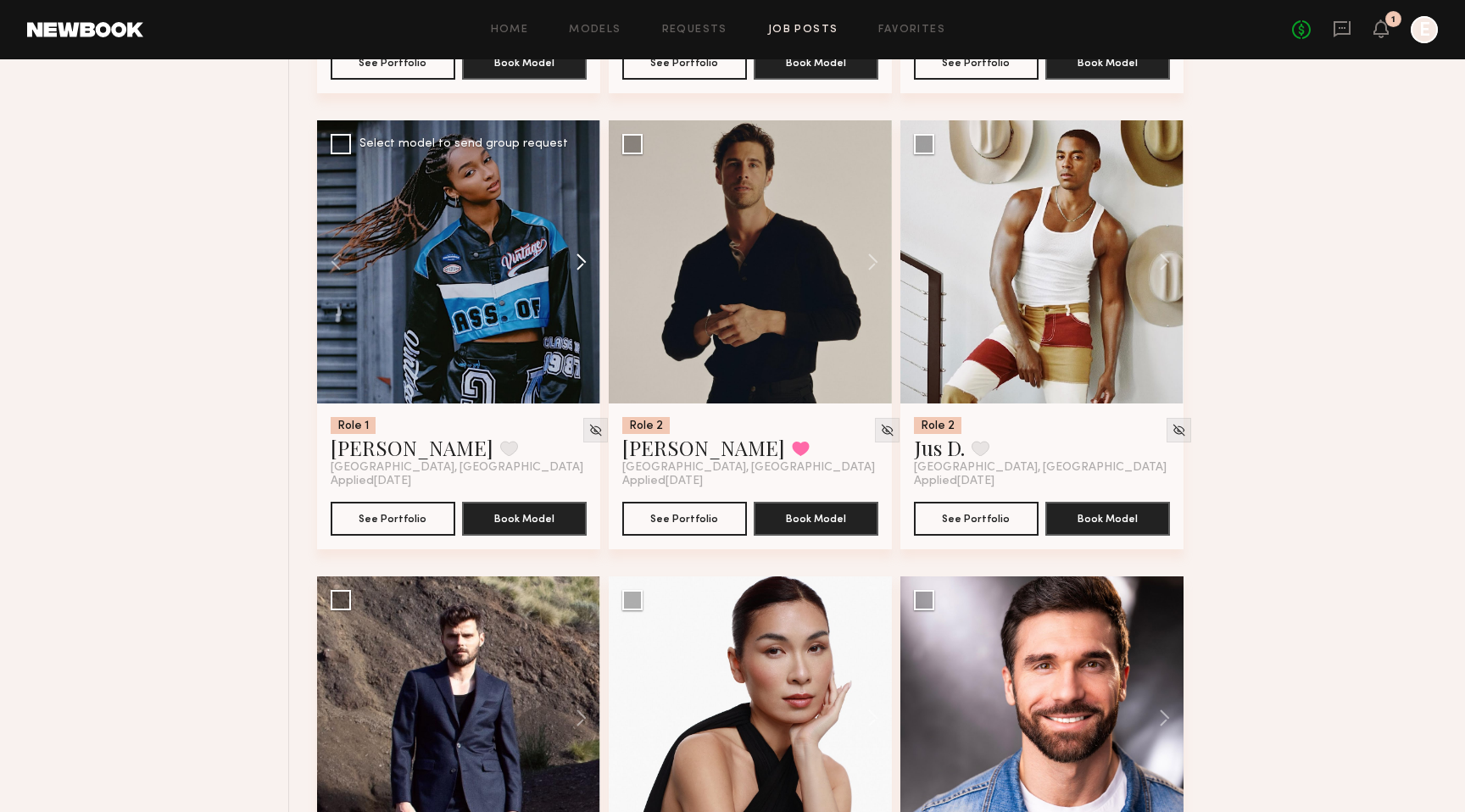
click at [587, 259] on button at bounding box center [573, 261] width 55 height 283
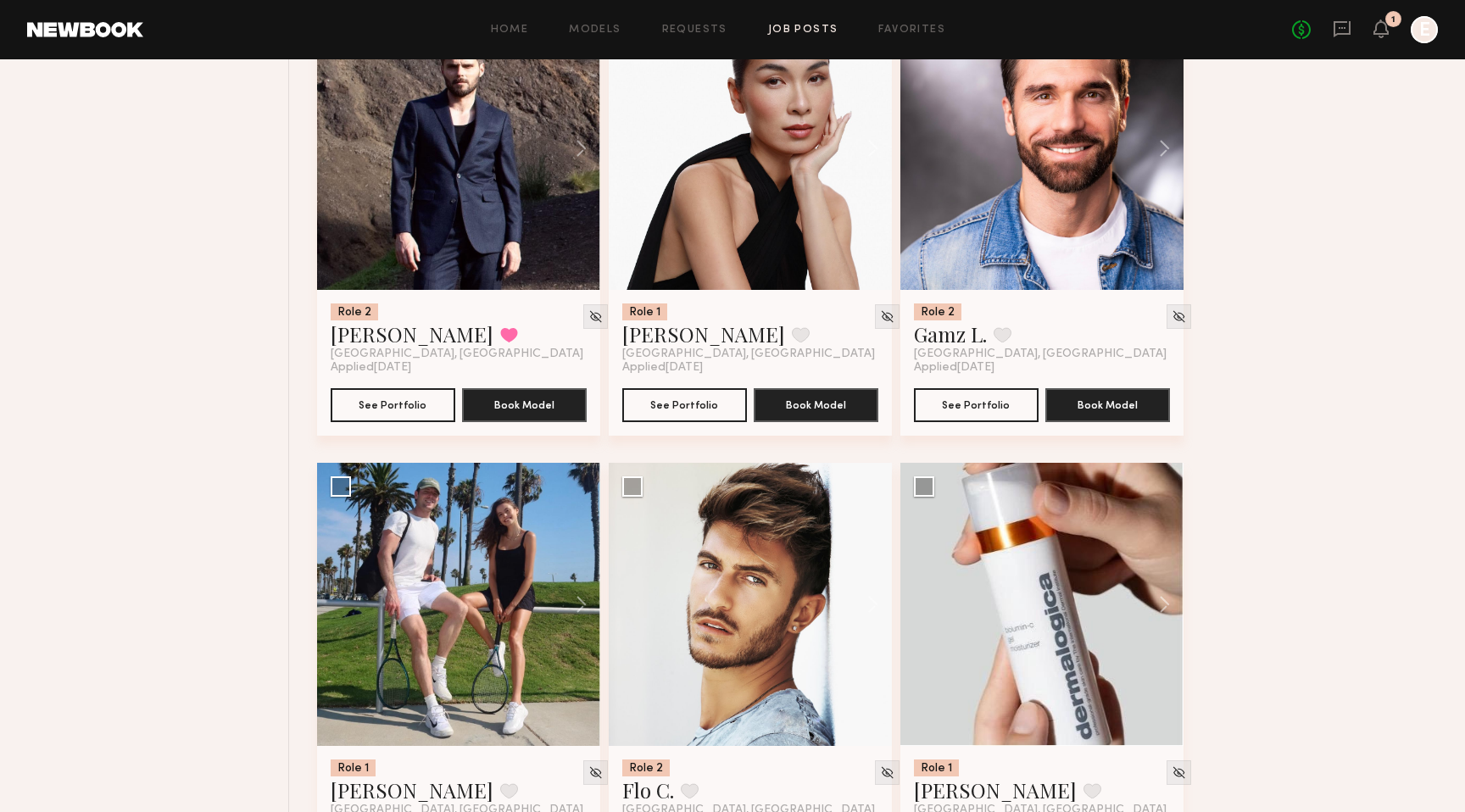
scroll to position [2125, 0]
click at [1162, 604] on button at bounding box center [1156, 603] width 55 height 283
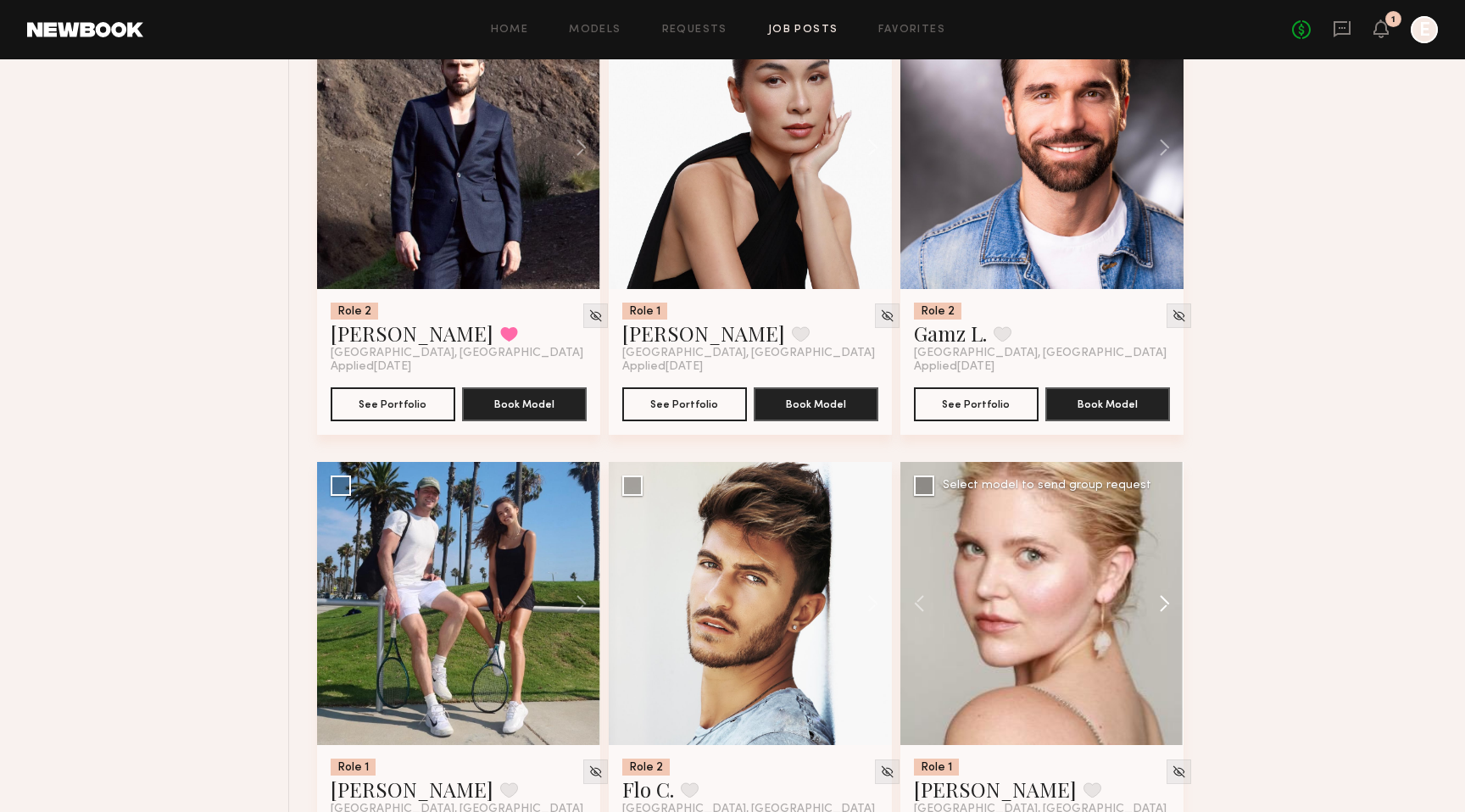
click at [1162, 604] on button at bounding box center [1156, 603] width 55 height 283
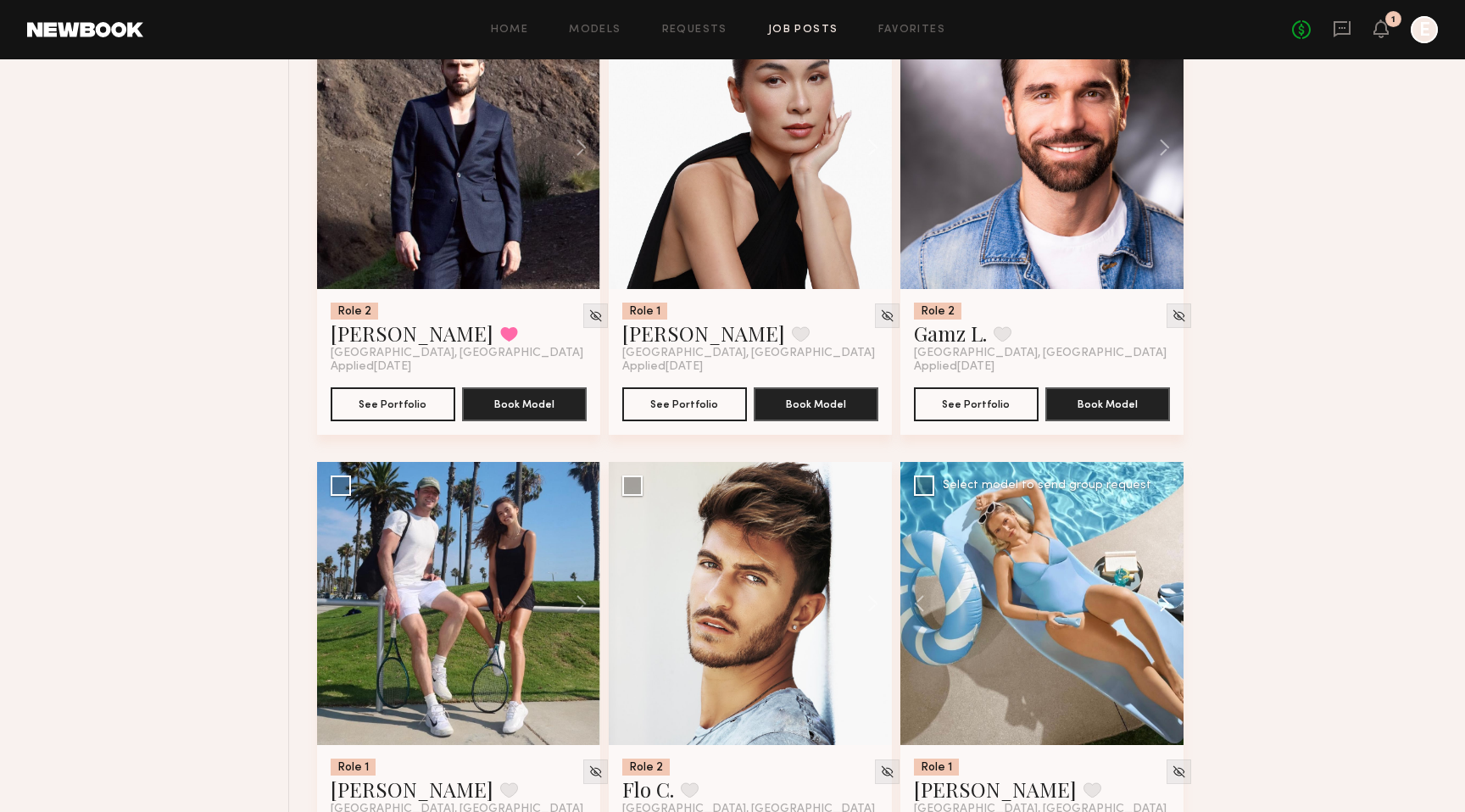
click at [1159, 603] on button at bounding box center [1156, 603] width 55 height 283
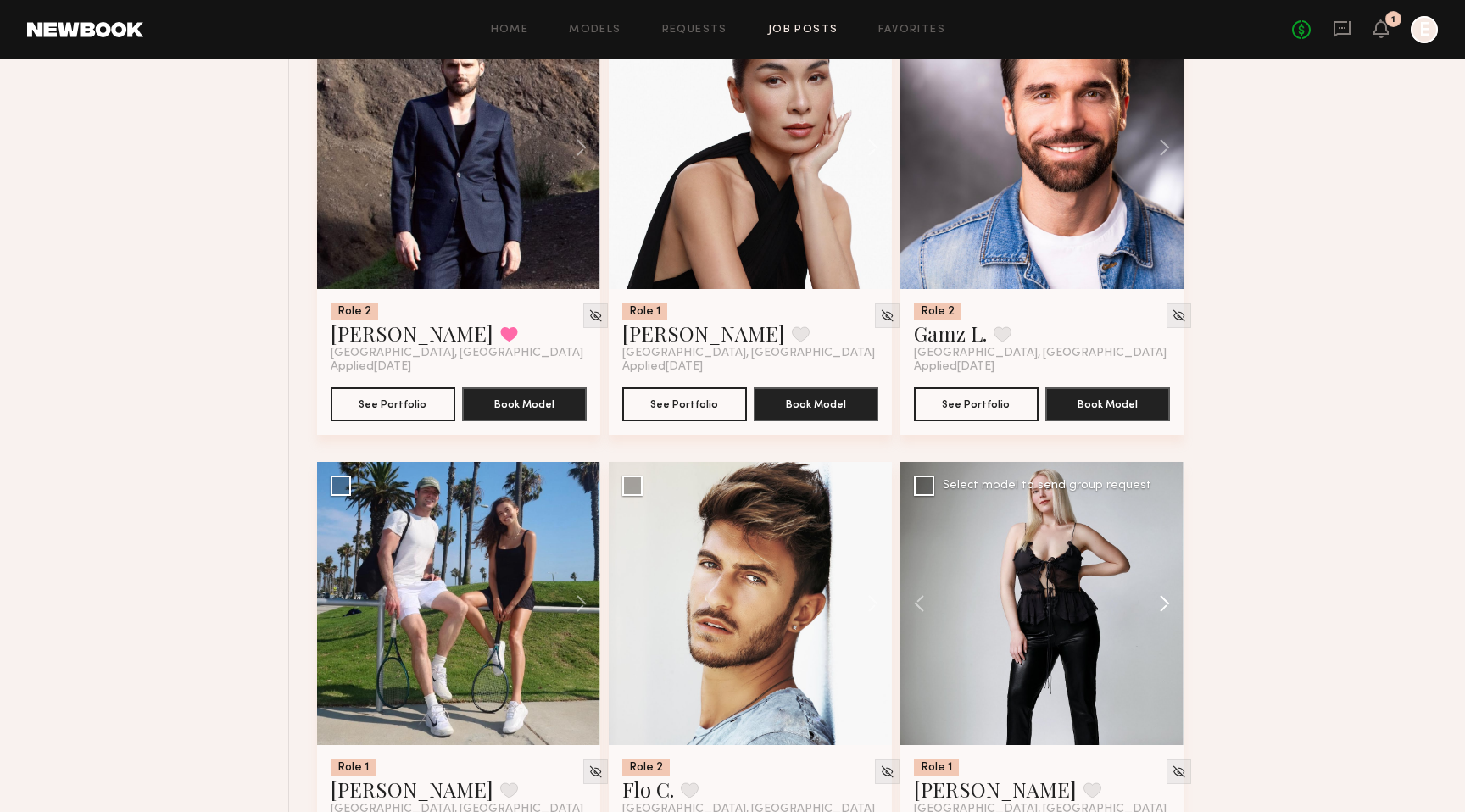
click at [1161, 603] on button at bounding box center [1156, 603] width 55 height 283
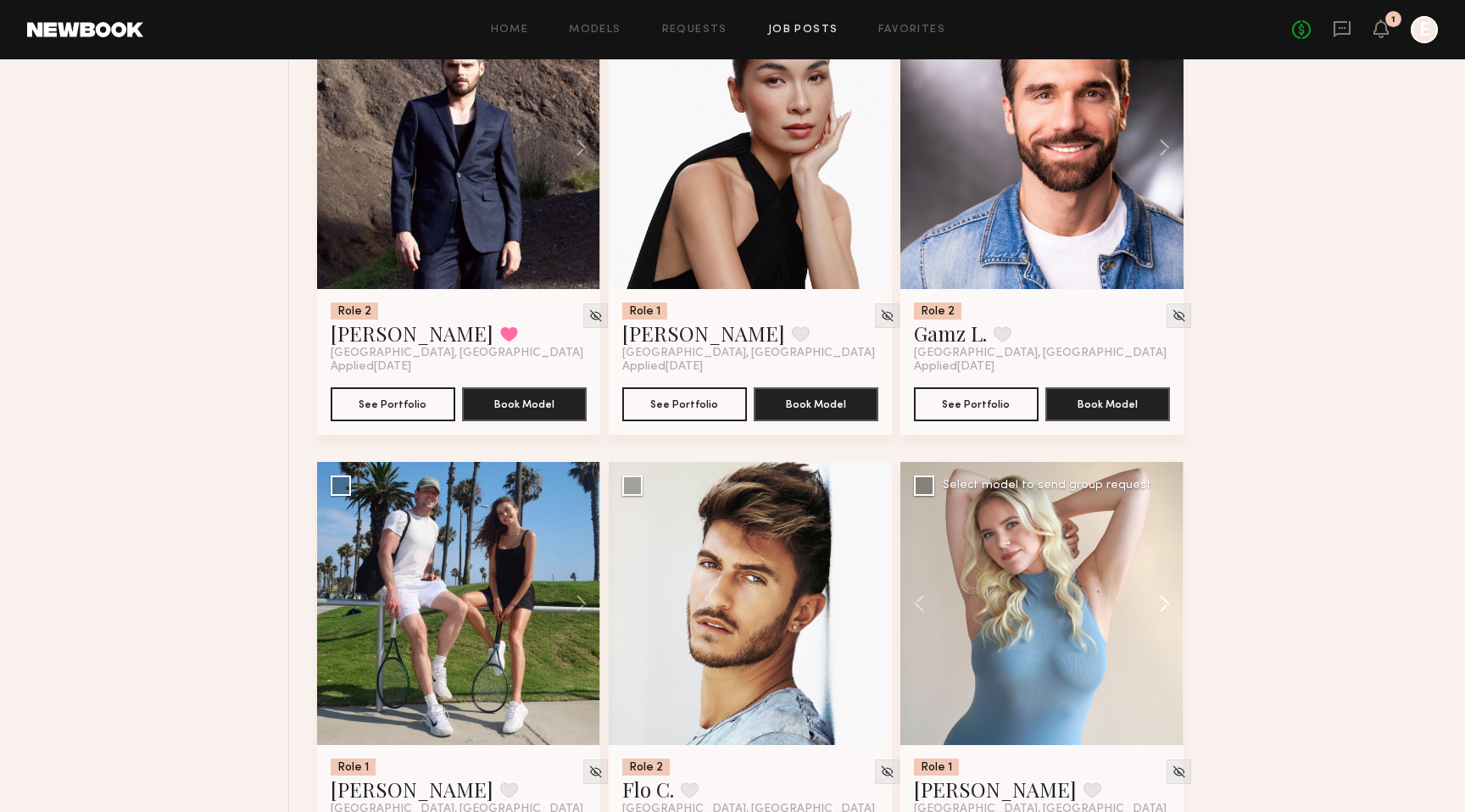
click at [1163, 603] on button at bounding box center [1156, 603] width 55 height 283
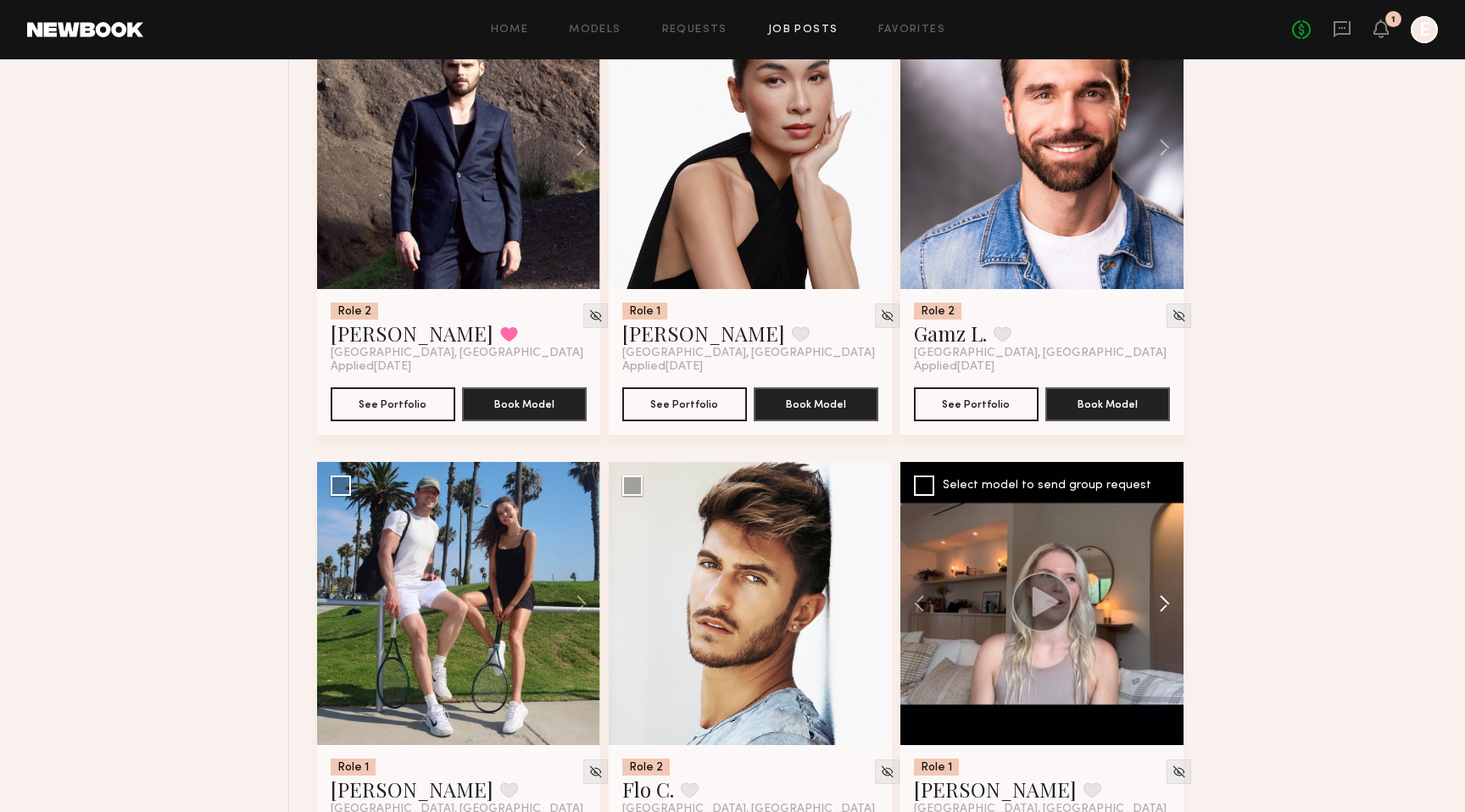
click at [1164, 603] on button at bounding box center [1156, 603] width 55 height 283
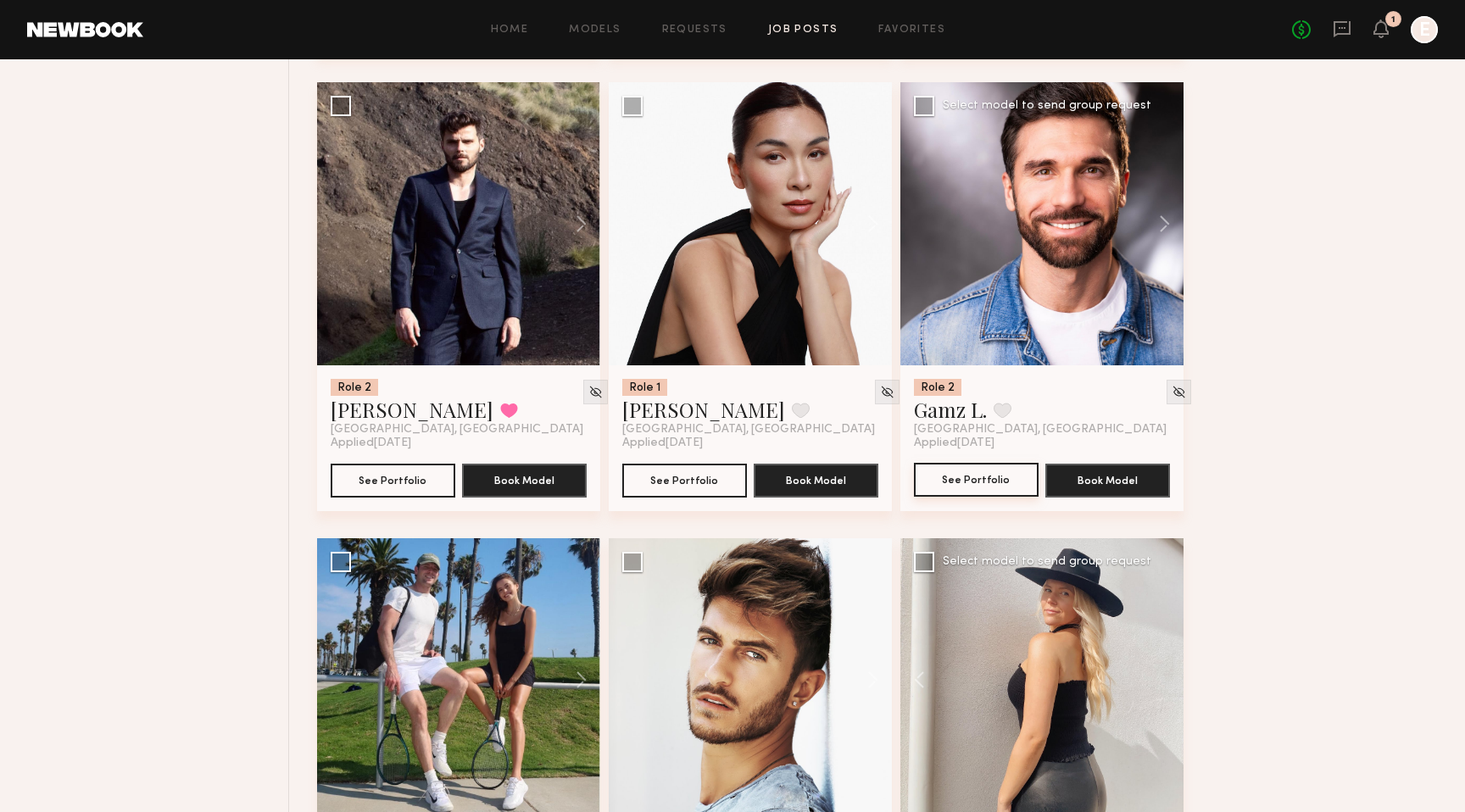
scroll to position [2033, 0]
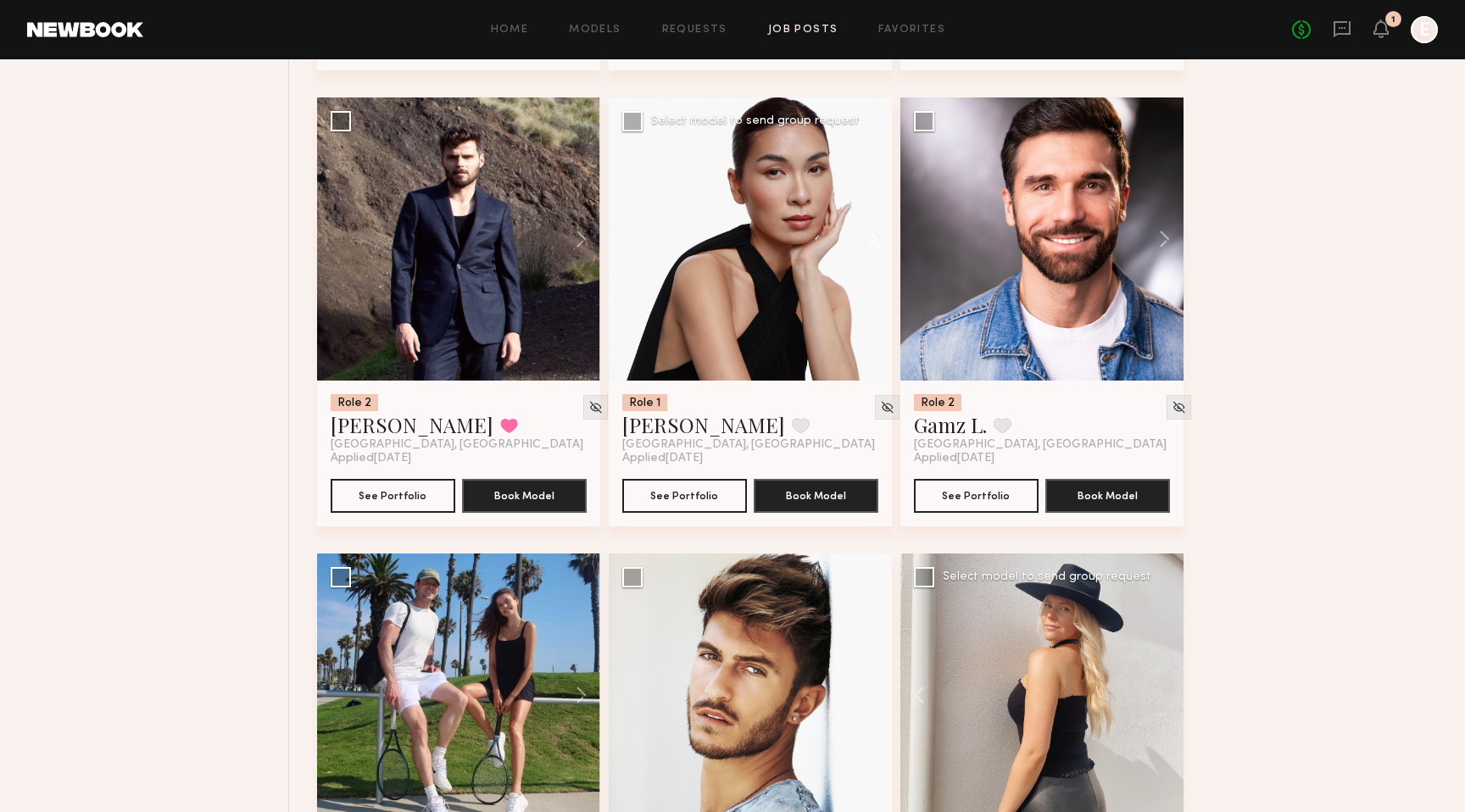
click at [870, 242] on button at bounding box center [864, 238] width 55 height 283
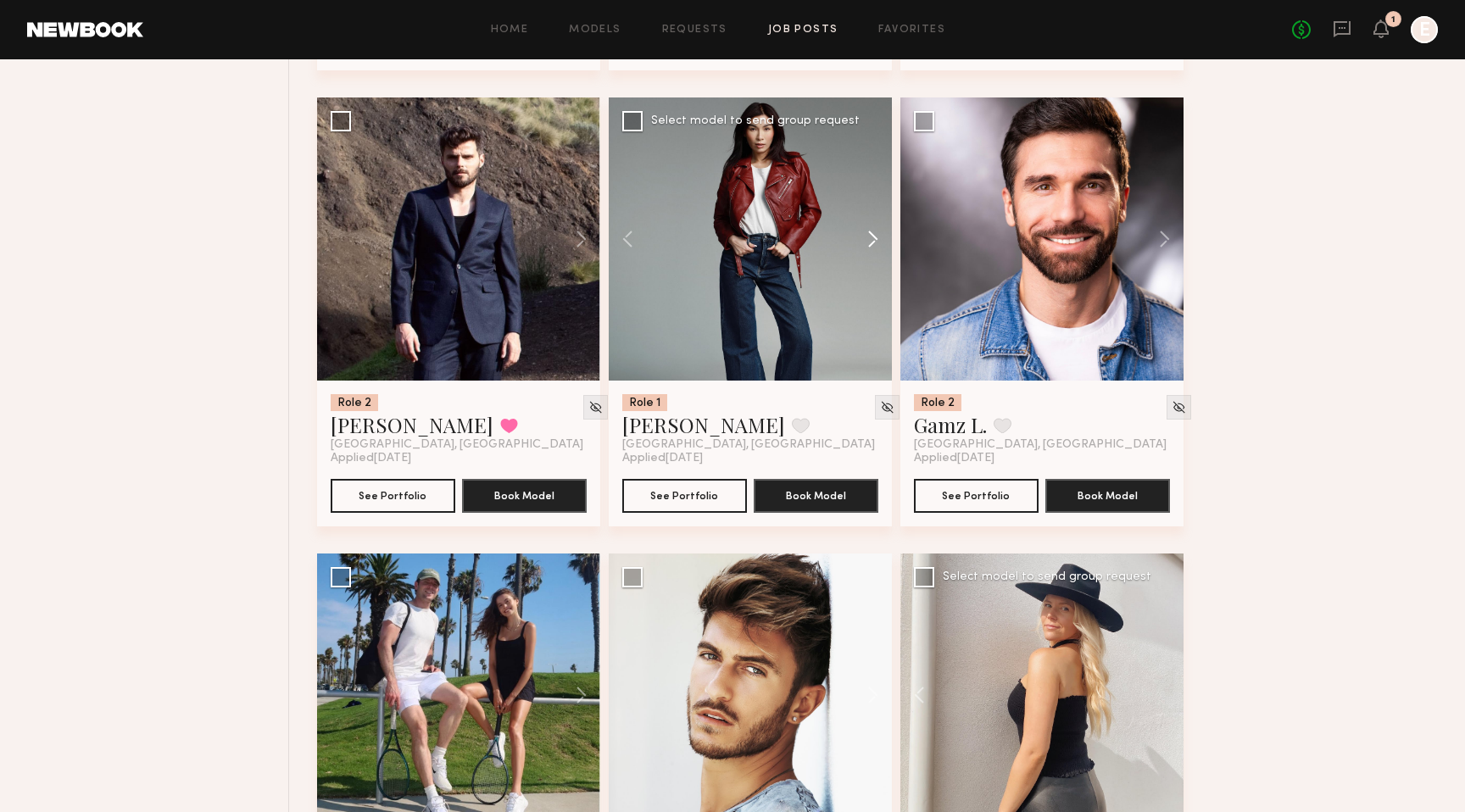
click at [870, 242] on button at bounding box center [864, 238] width 55 height 283
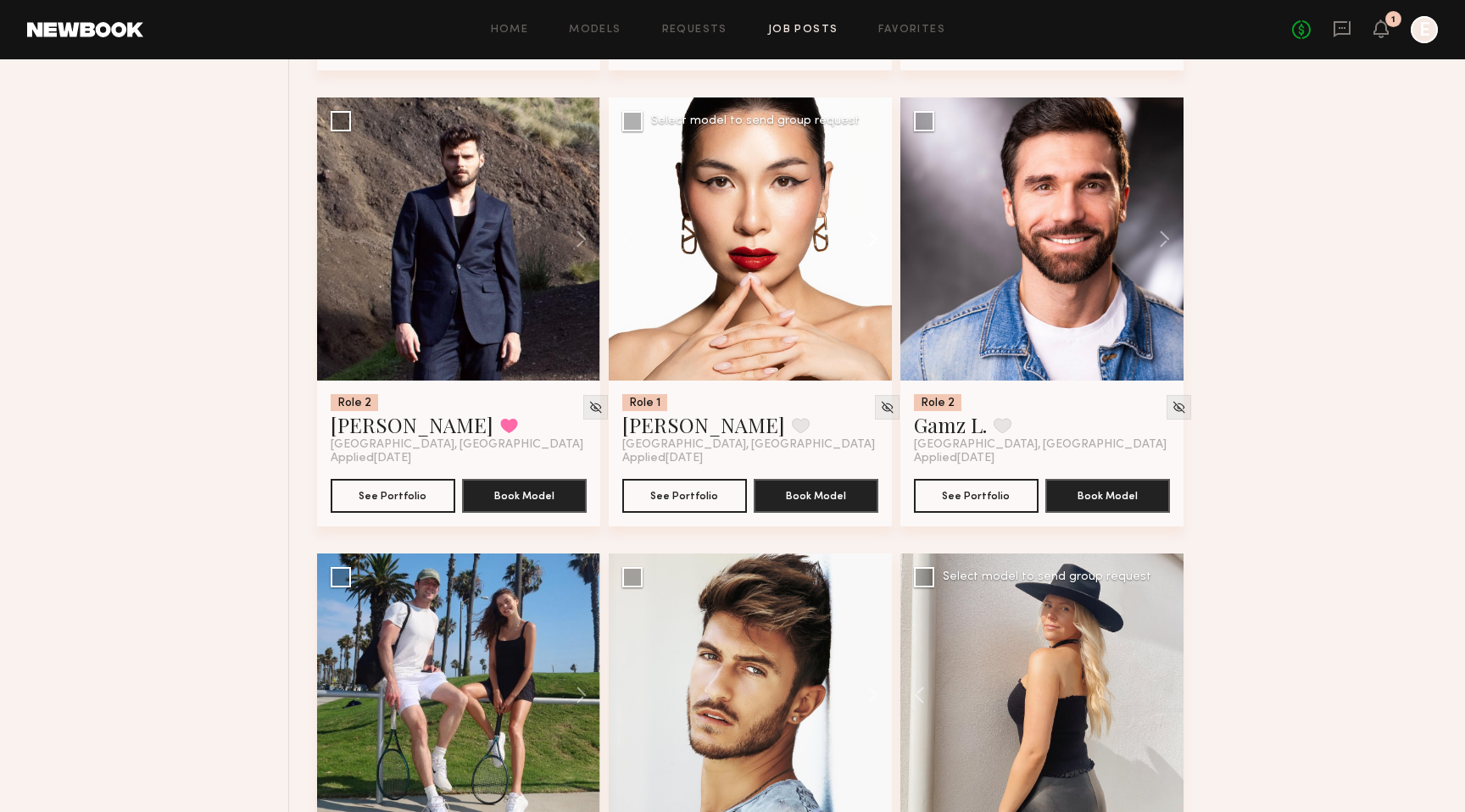
click at [870, 242] on button at bounding box center [864, 238] width 55 height 283
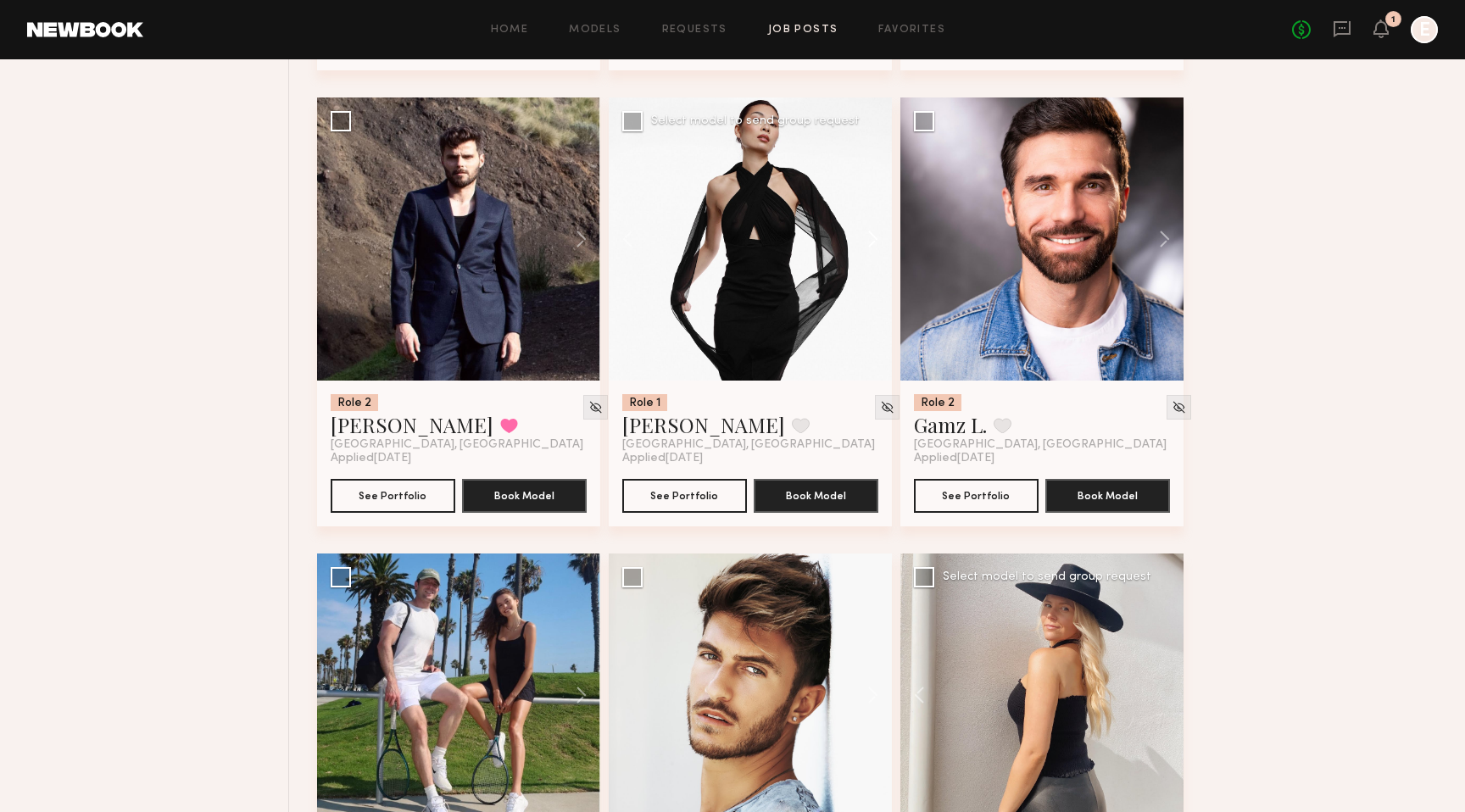
click at [870, 242] on button at bounding box center [864, 238] width 55 height 283
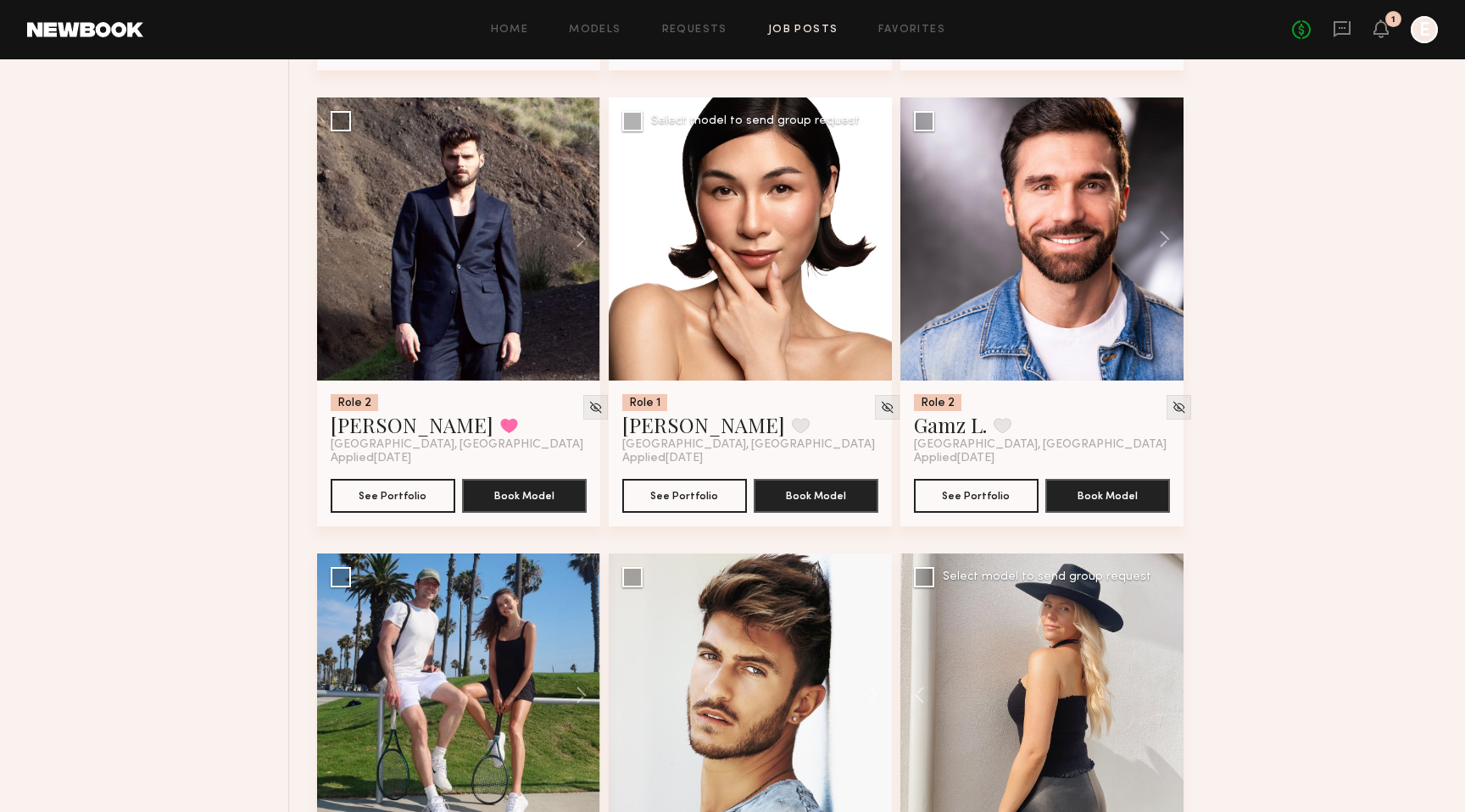
click at [870, 242] on button at bounding box center [864, 238] width 55 height 283
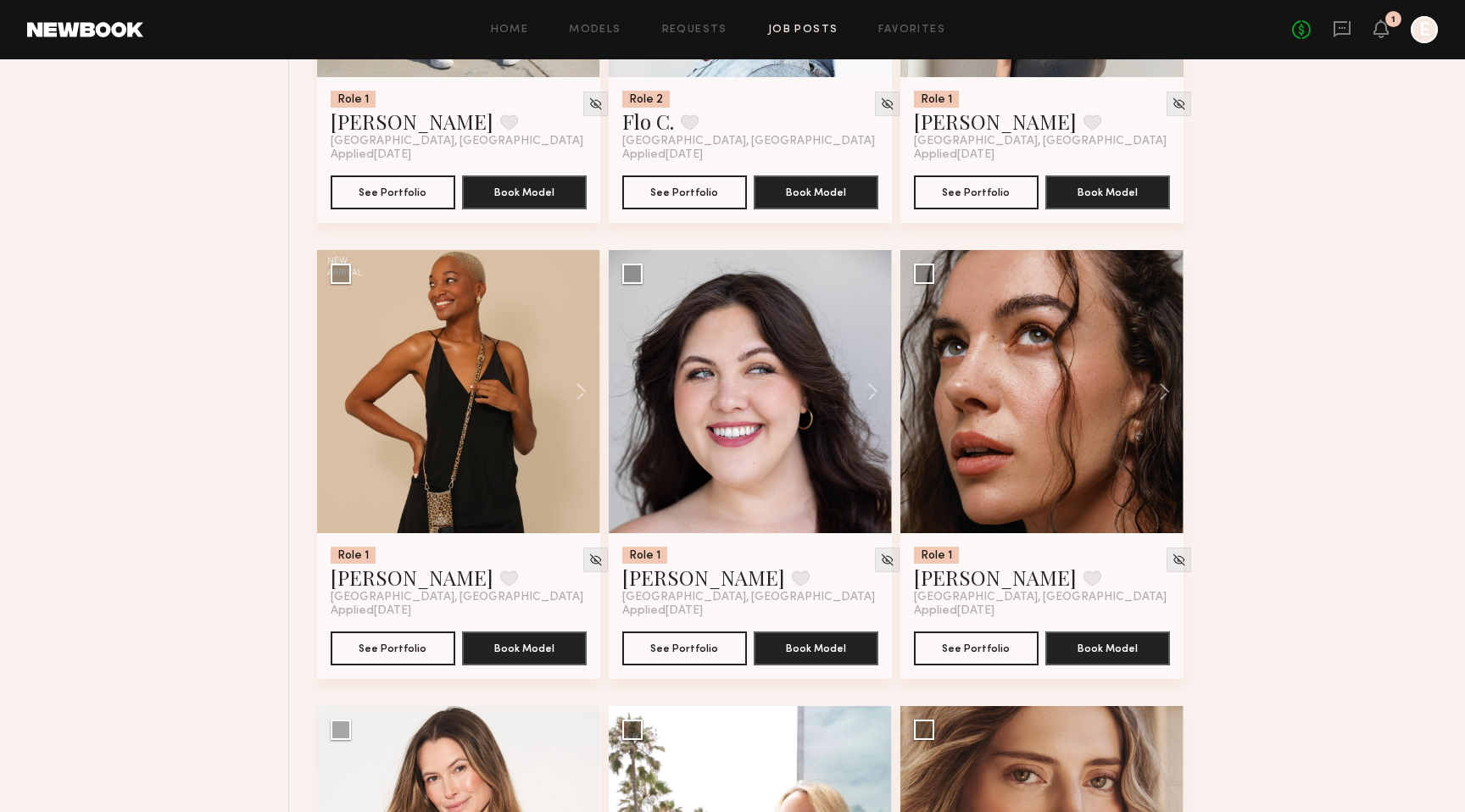
scroll to position [2796, 0]
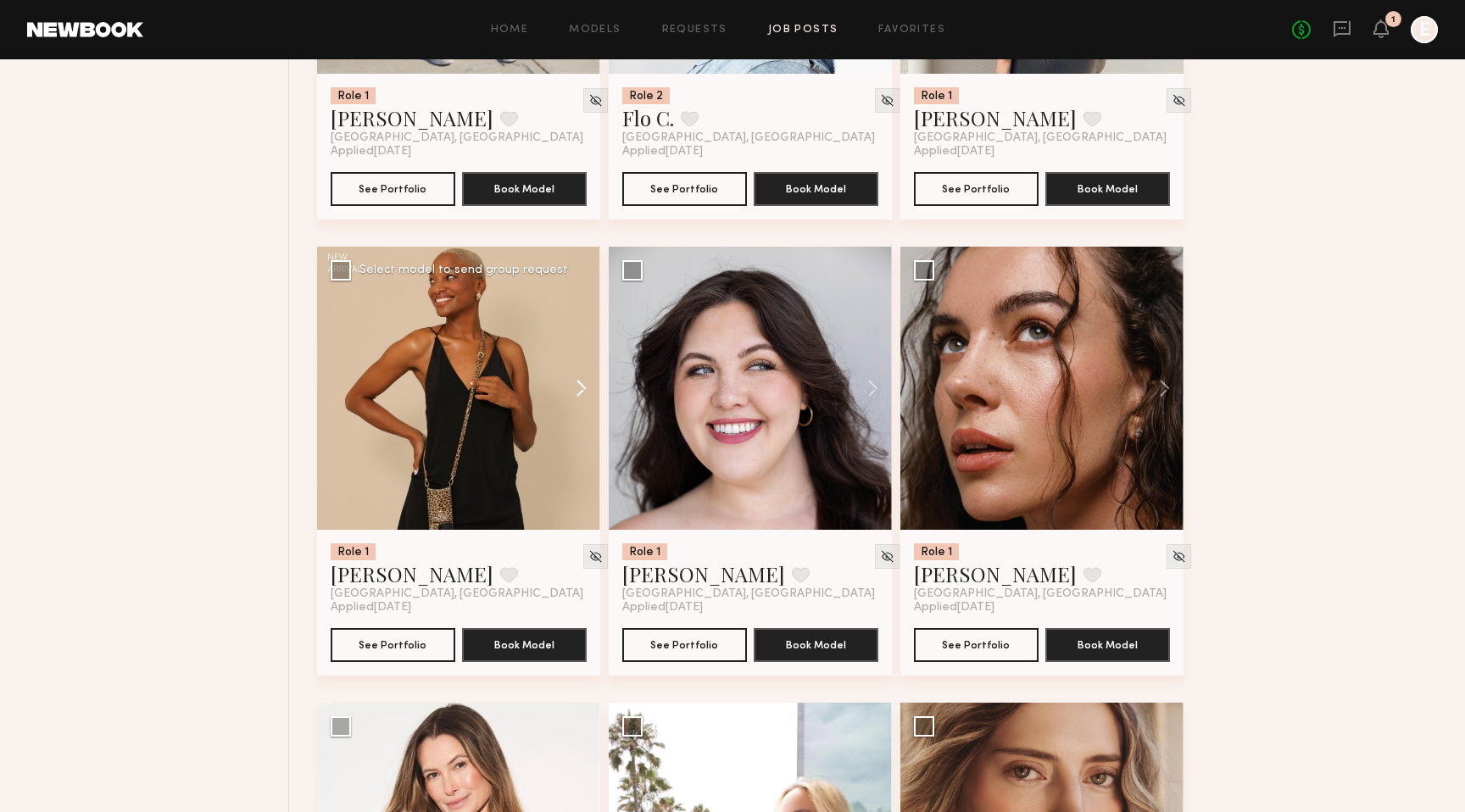
click at [583, 383] on button at bounding box center [573, 387] width 55 height 283
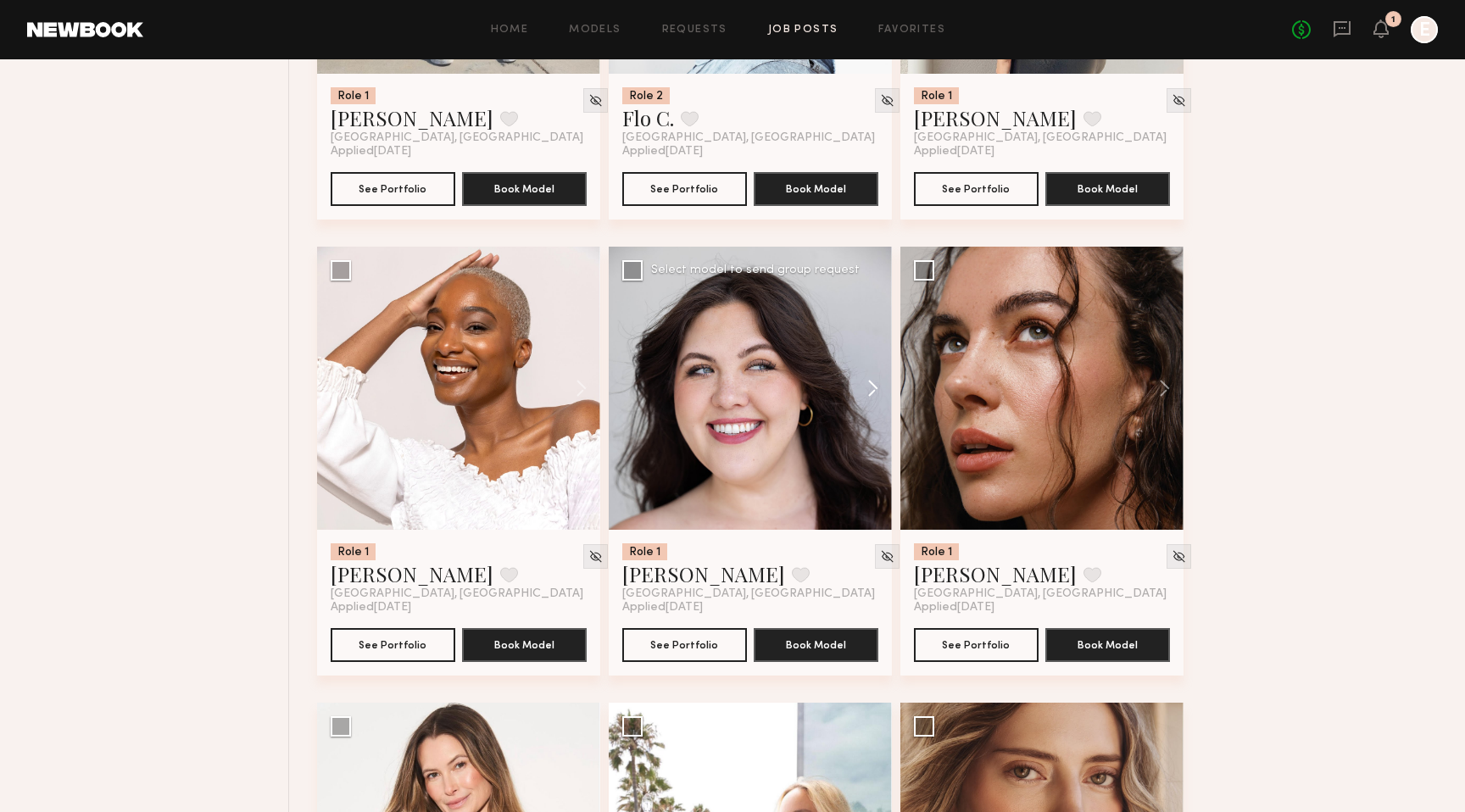
click at [869, 388] on button at bounding box center [864, 387] width 55 height 283
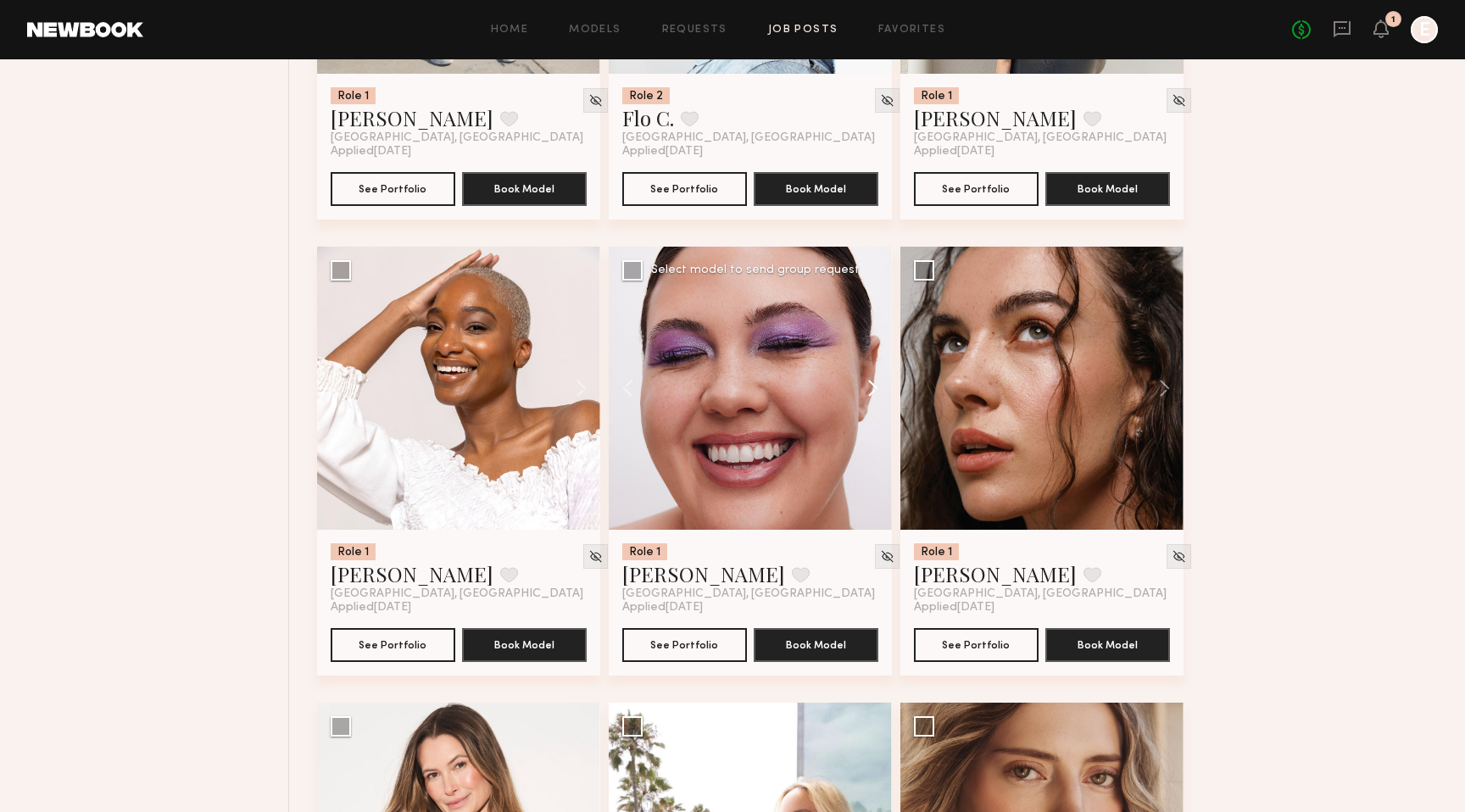
click at [869, 388] on button at bounding box center [864, 387] width 55 height 283
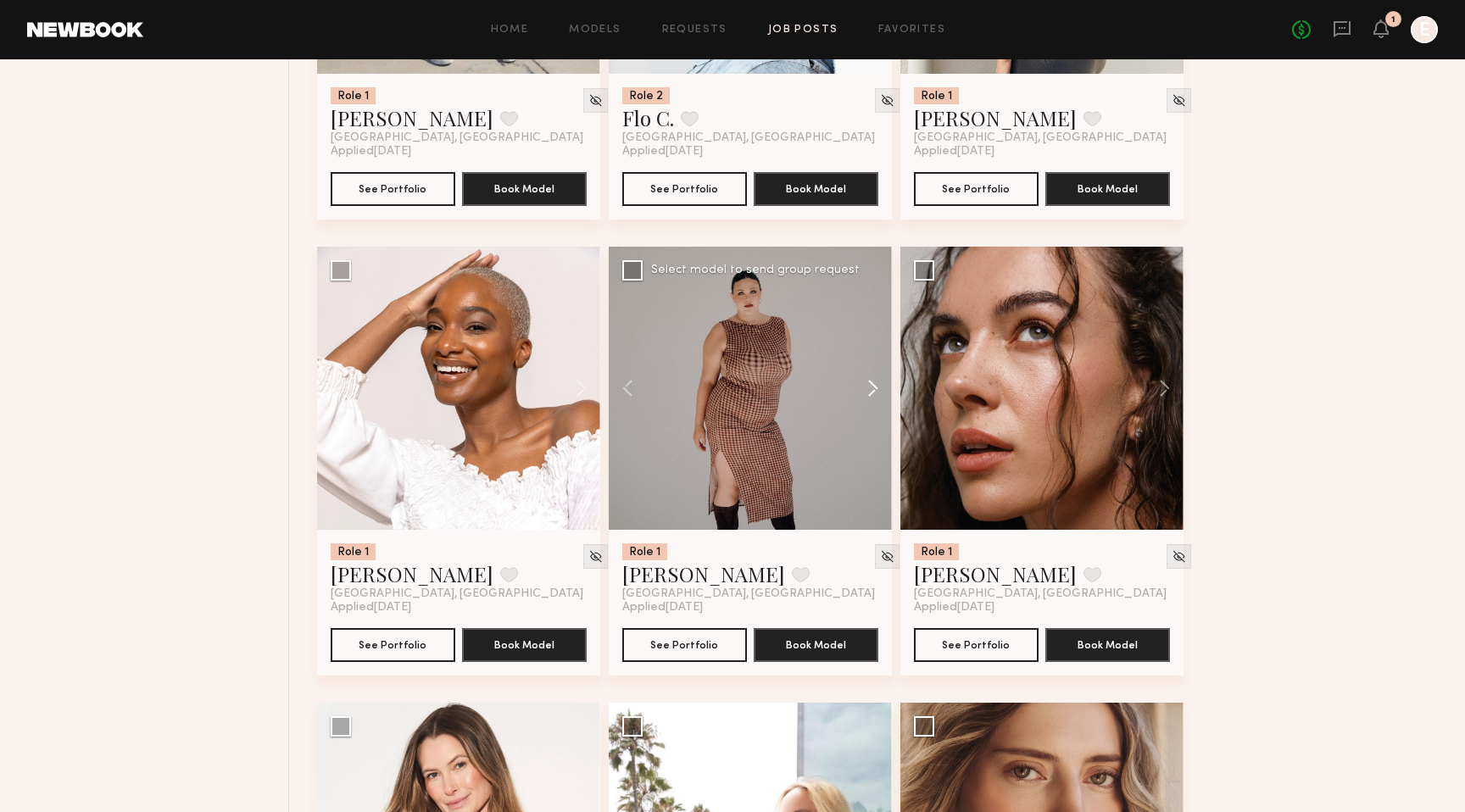
click at [873, 388] on button at bounding box center [864, 387] width 55 height 283
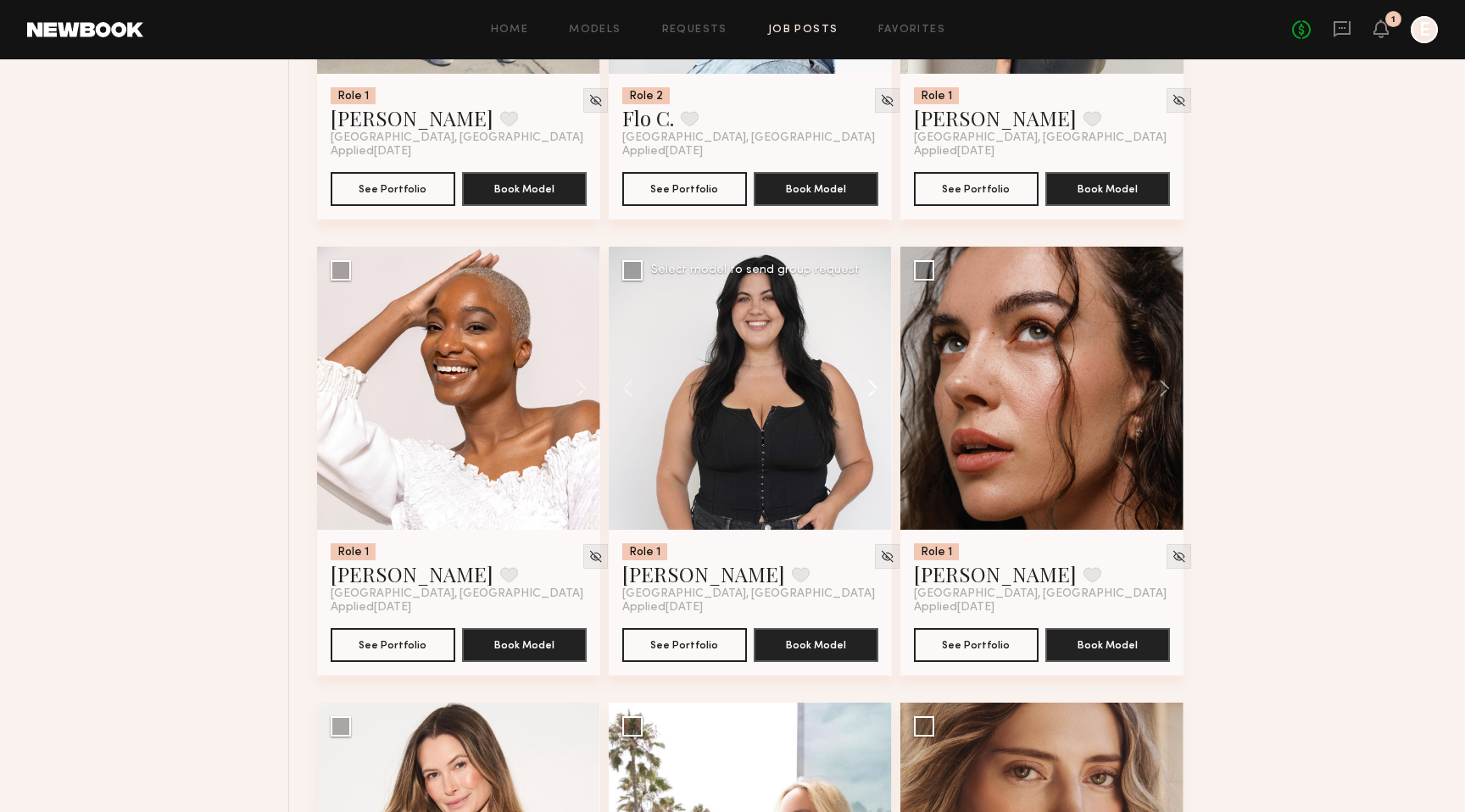
click at [873, 389] on button at bounding box center [864, 387] width 55 height 283
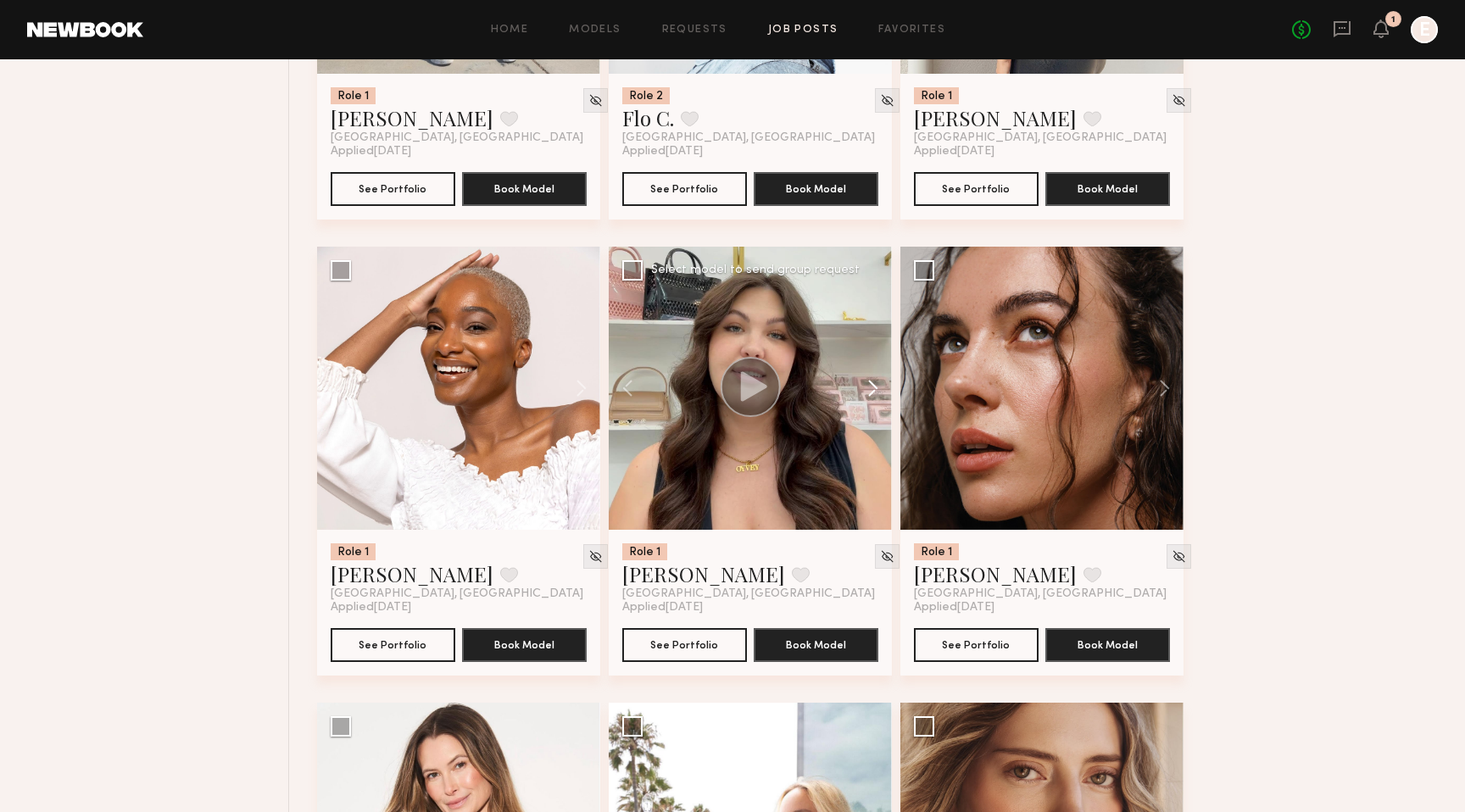
click at [875, 393] on button at bounding box center [864, 387] width 55 height 283
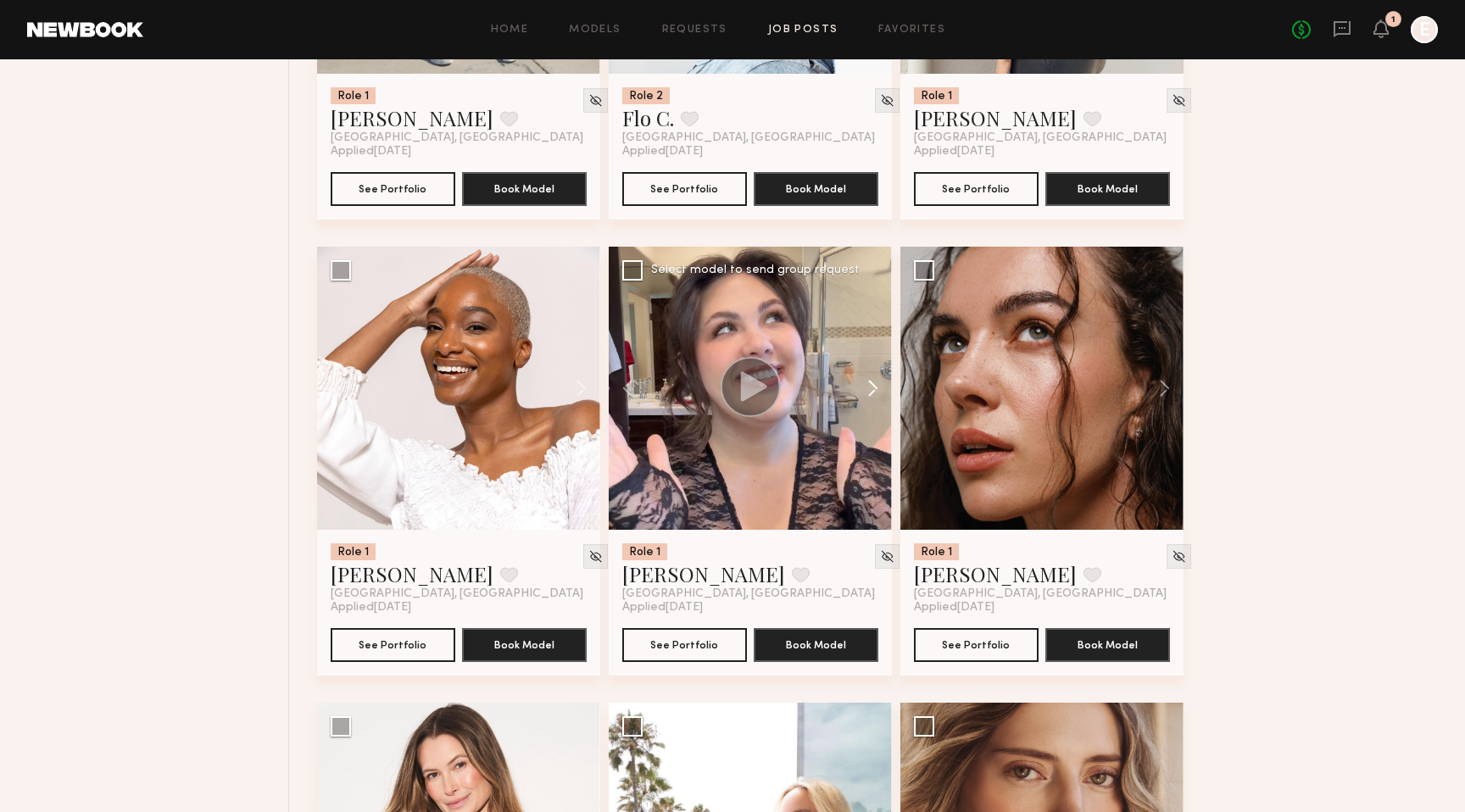
click at [875, 392] on button at bounding box center [864, 387] width 55 height 283
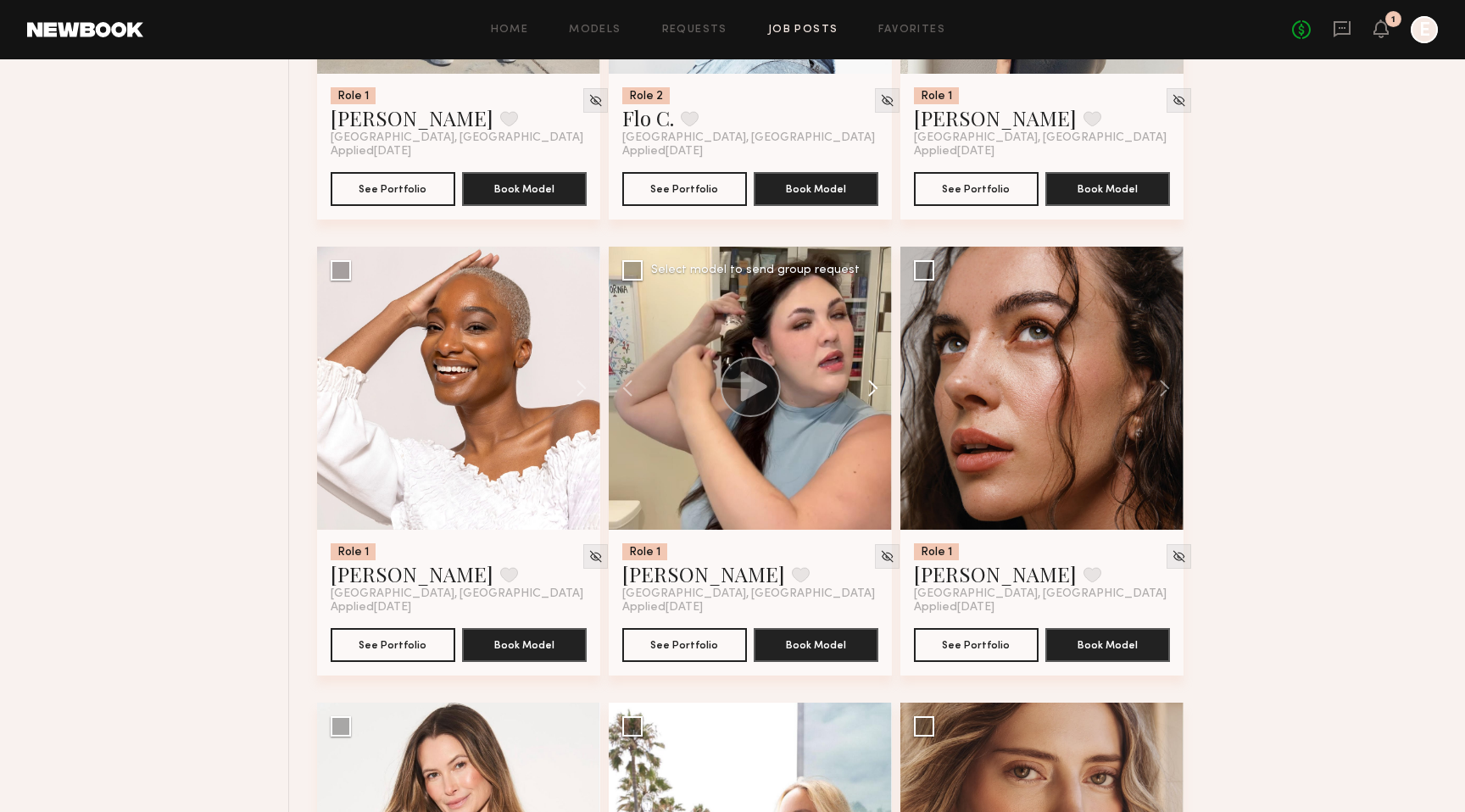
click at [875, 392] on button at bounding box center [864, 387] width 55 height 283
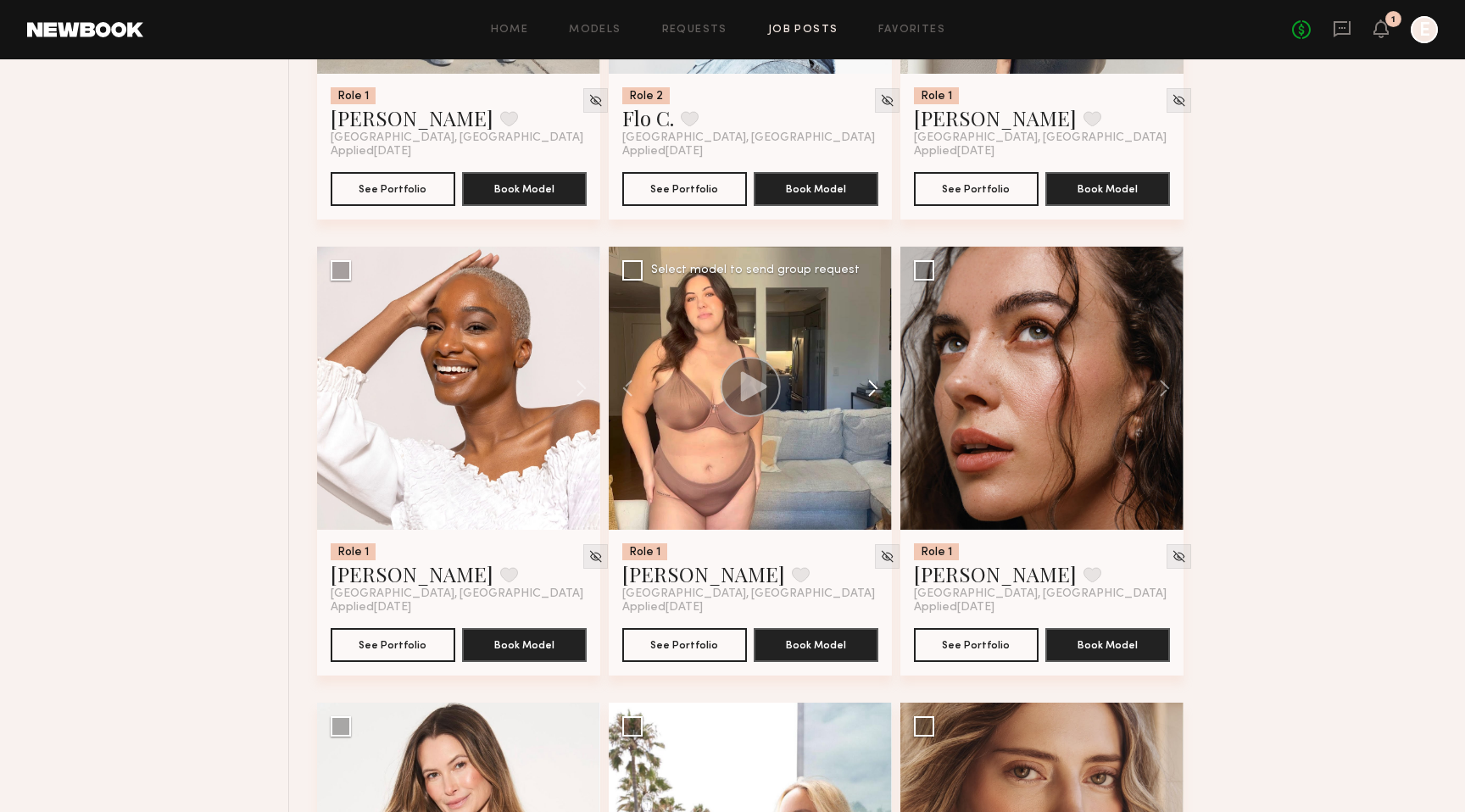
click at [875, 392] on button at bounding box center [864, 387] width 55 height 283
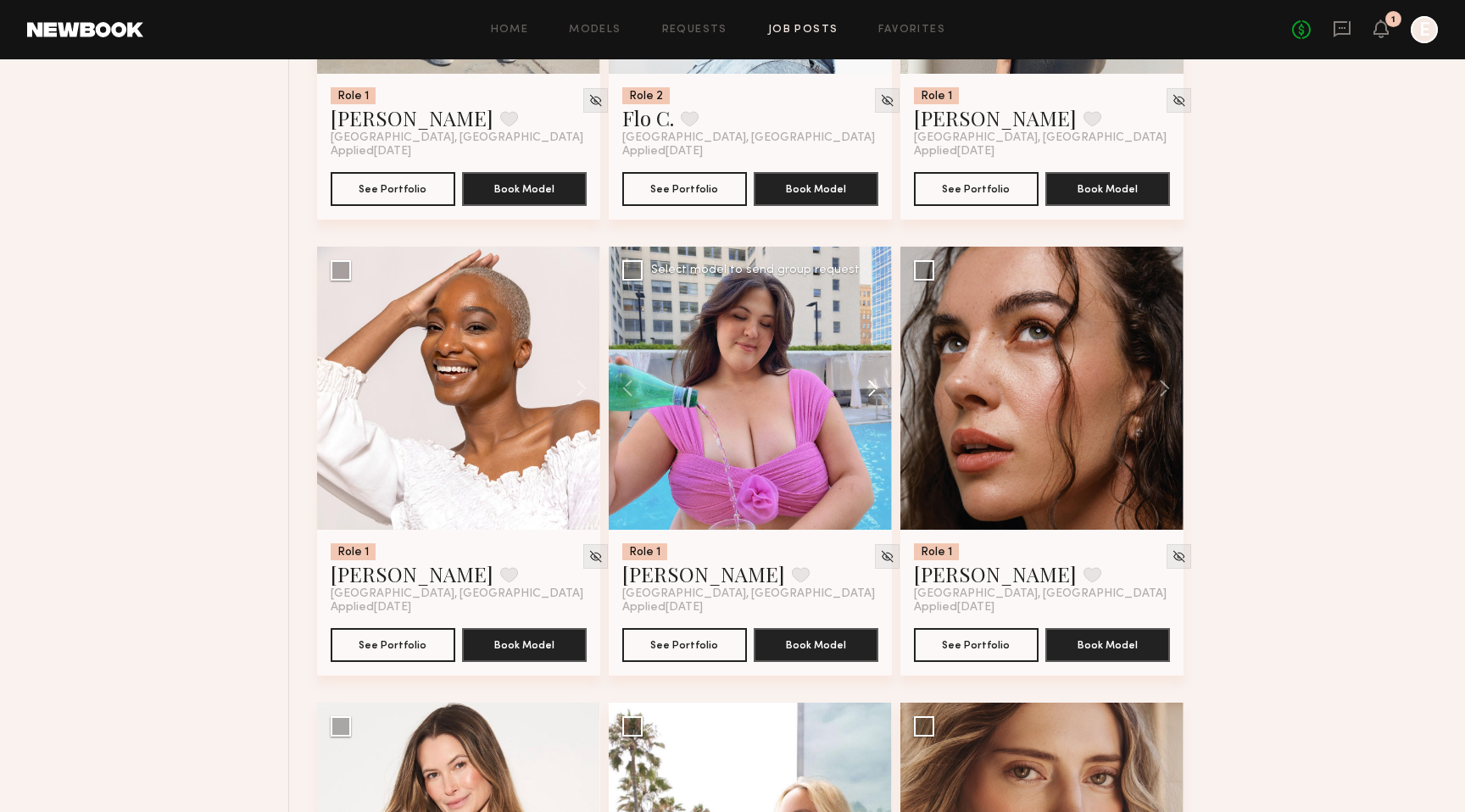
click at [875, 392] on button at bounding box center [864, 387] width 55 height 283
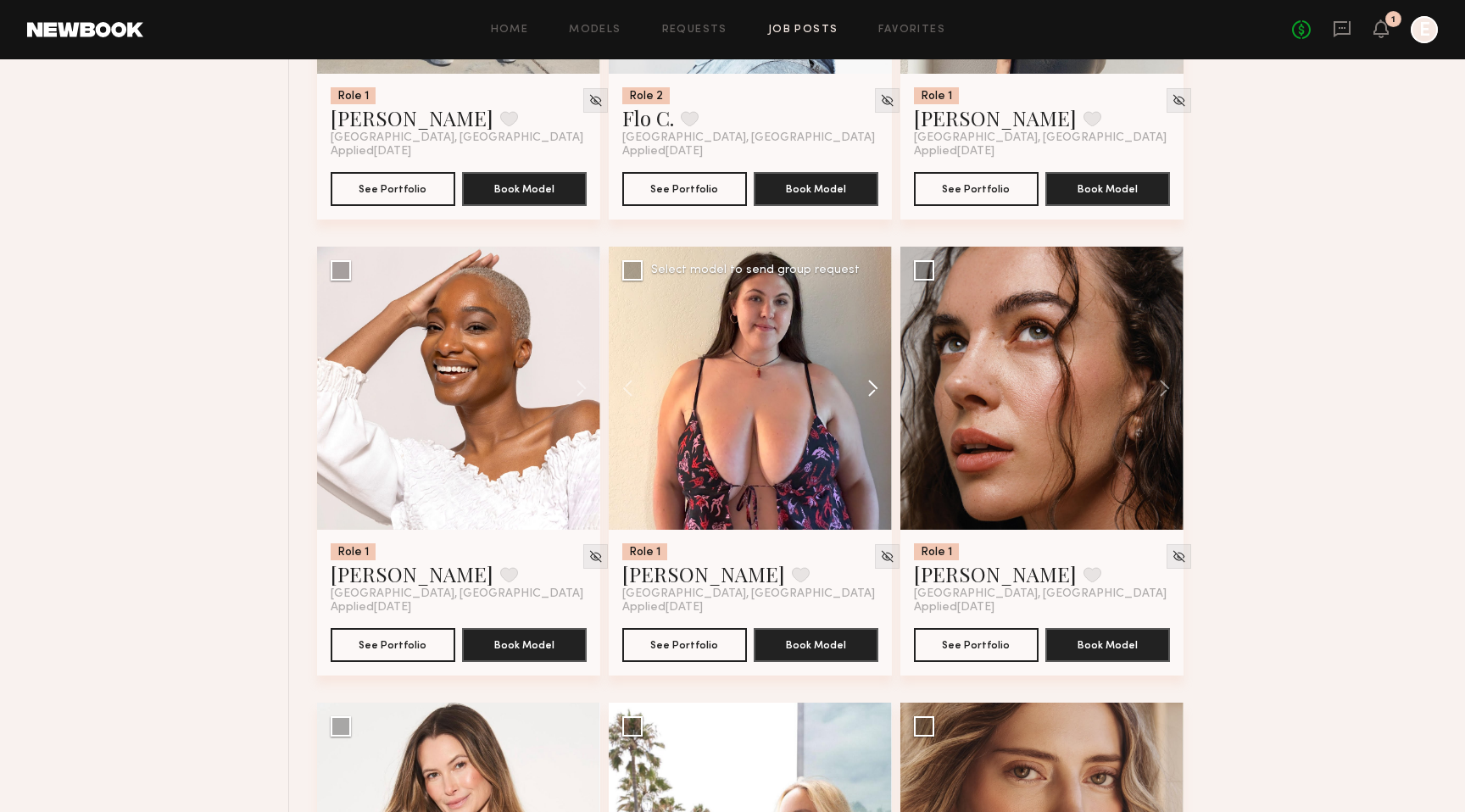
click at [875, 392] on button at bounding box center [864, 387] width 55 height 283
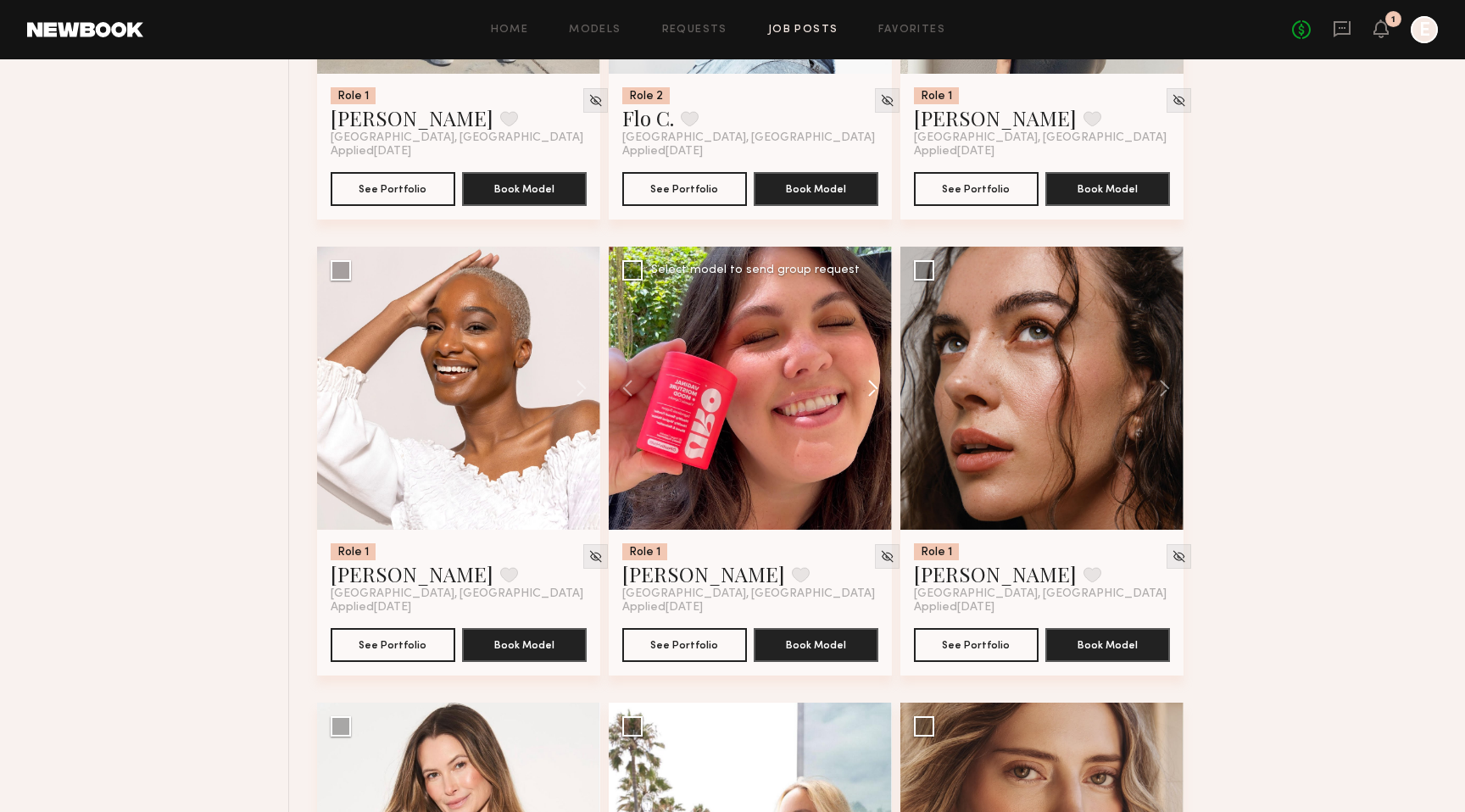
click at [875, 392] on button at bounding box center [864, 387] width 55 height 283
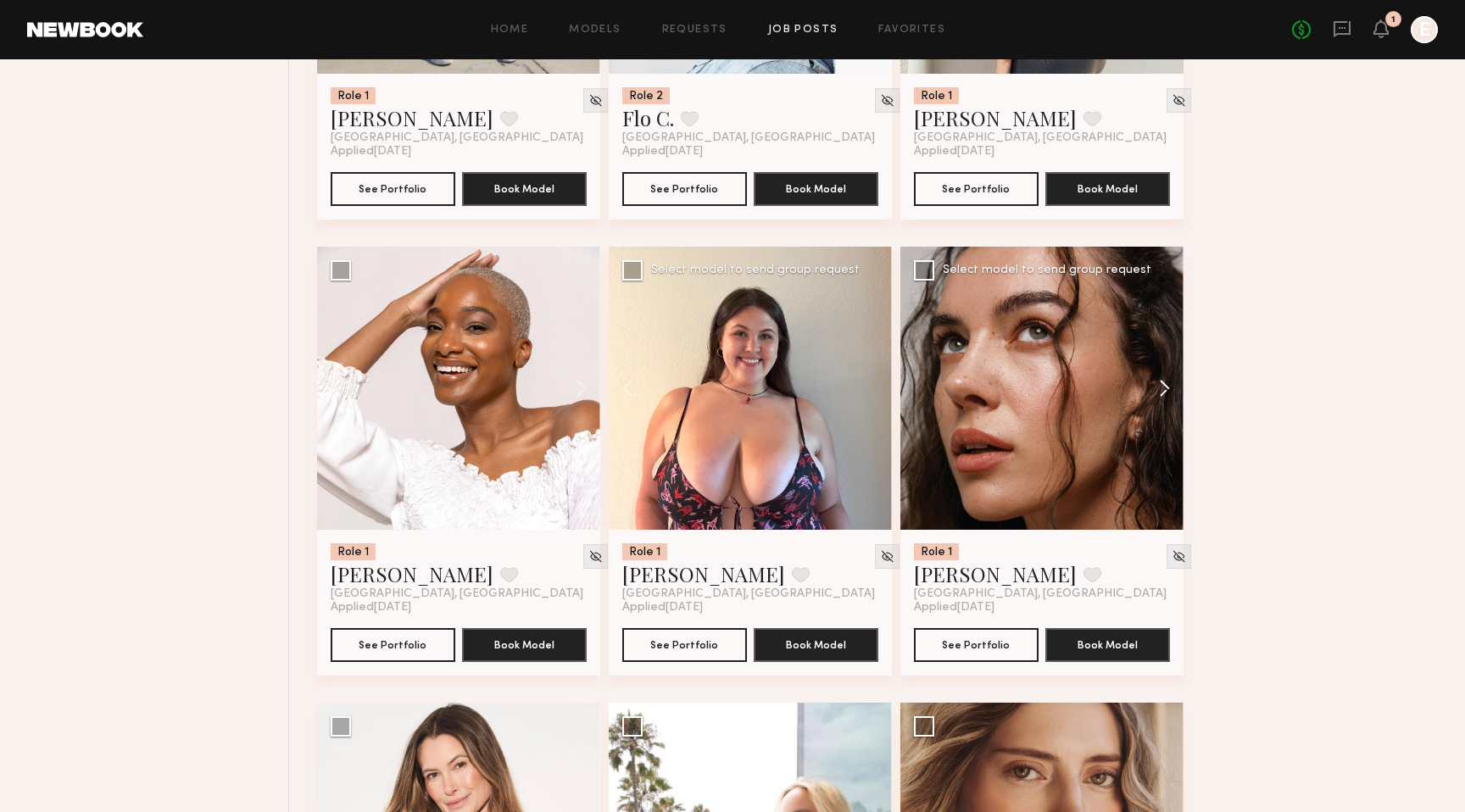
click at [1167, 389] on button at bounding box center [1156, 387] width 55 height 283
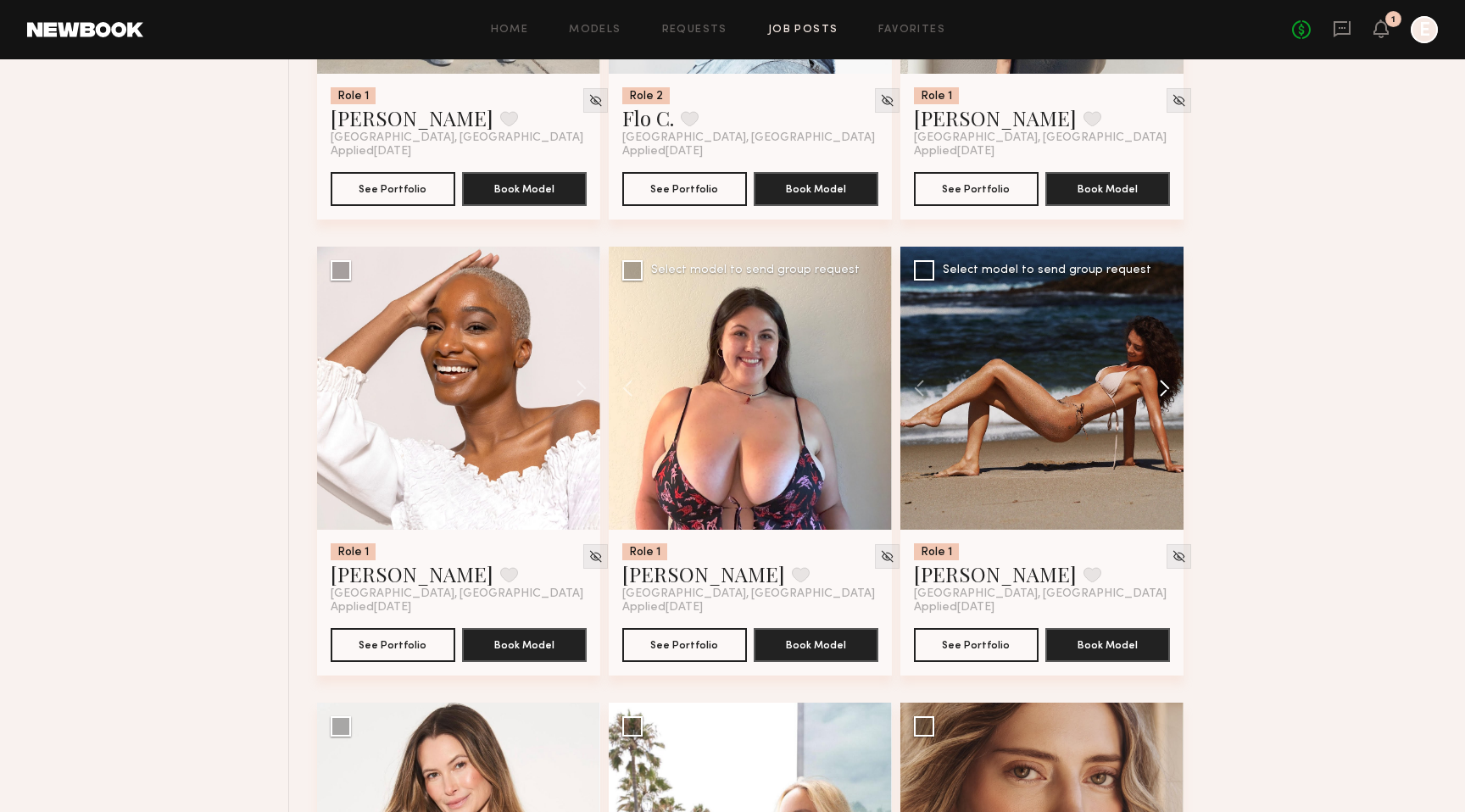
click at [1167, 389] on button at bounding box center [1156, 387] width 55 height 283
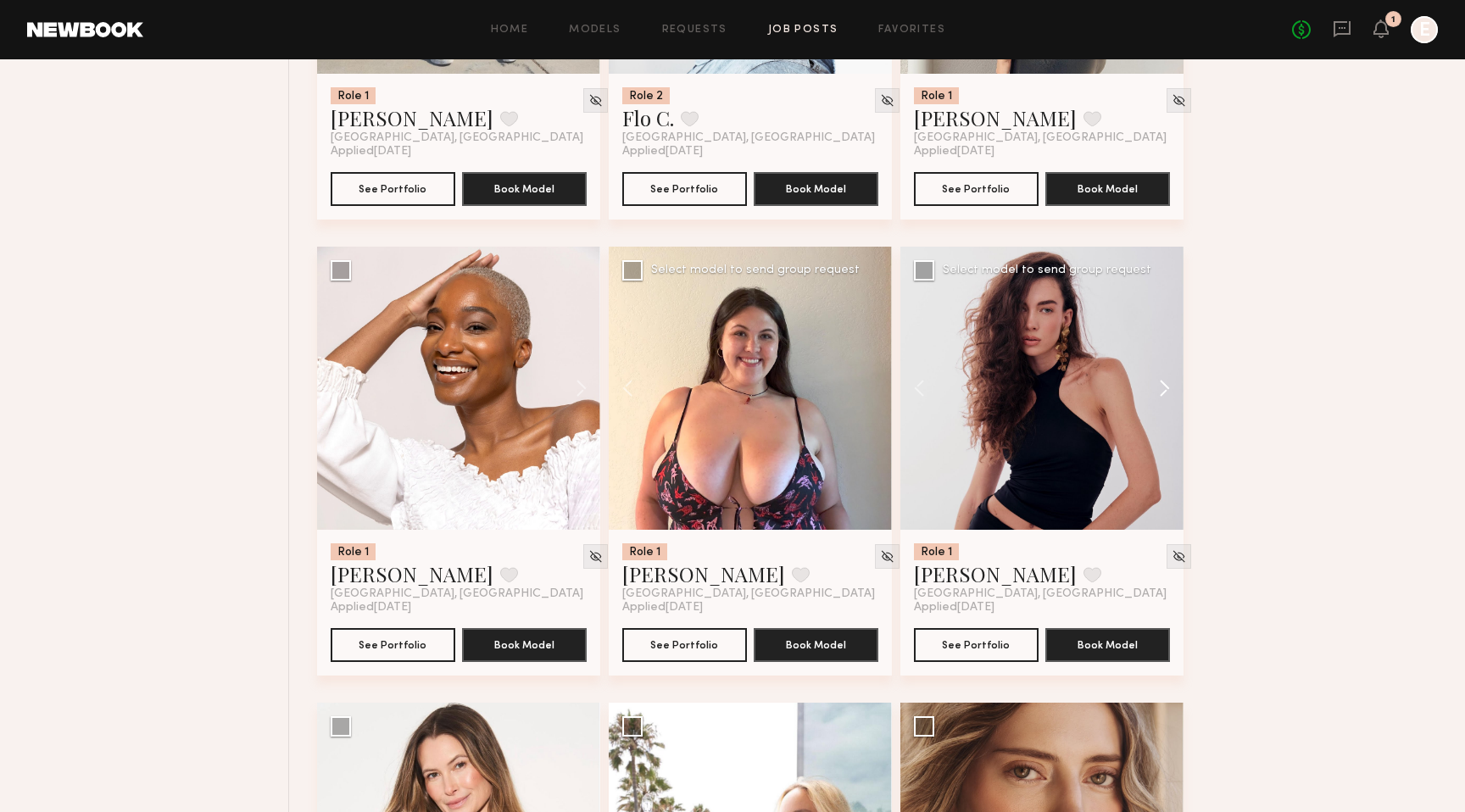
click at [1167, 389] on button at bounding box center [1156, 387] width 55 height 283
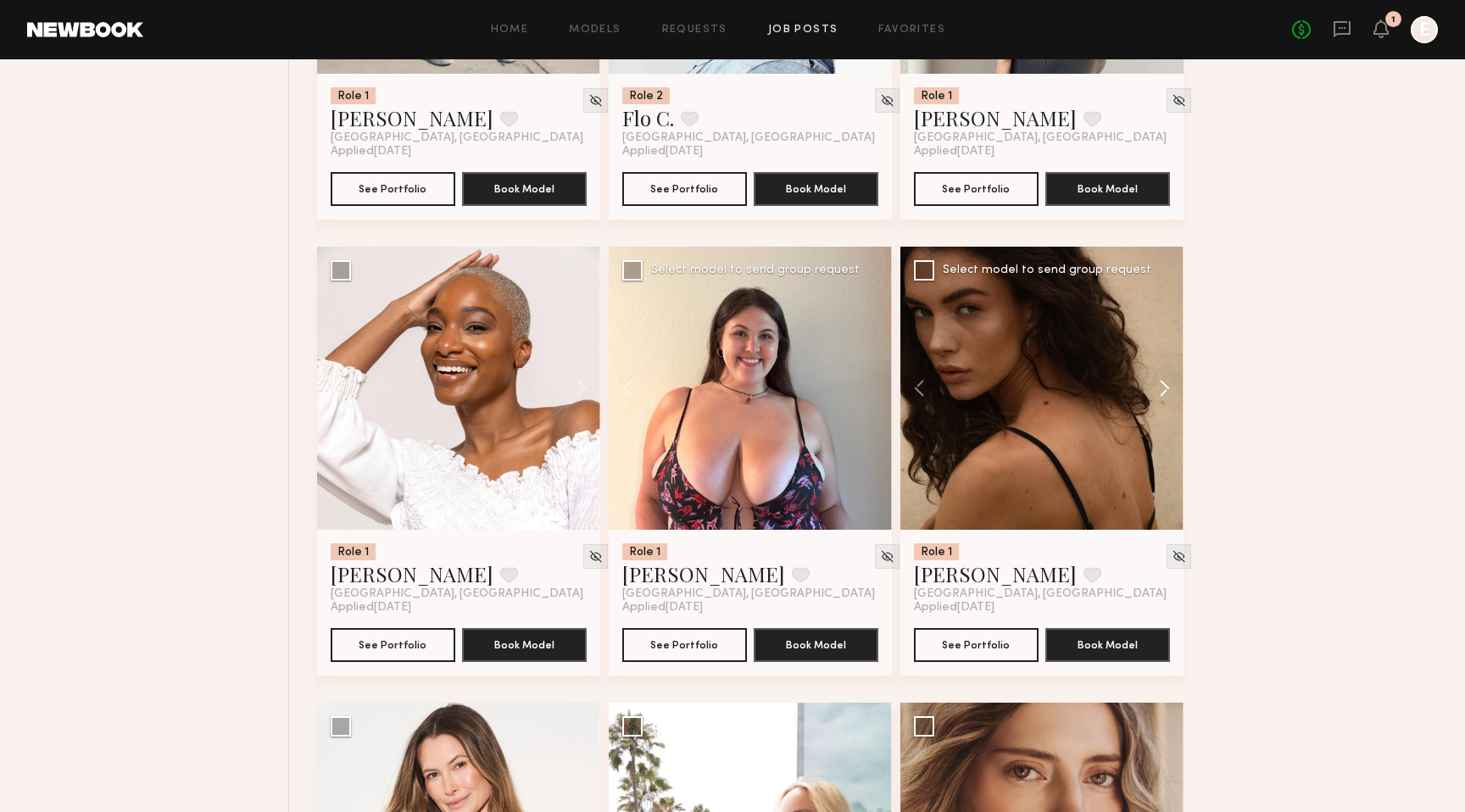
click at [1167, 389] on button at bounding box center [1156, 387] width 55 height 283
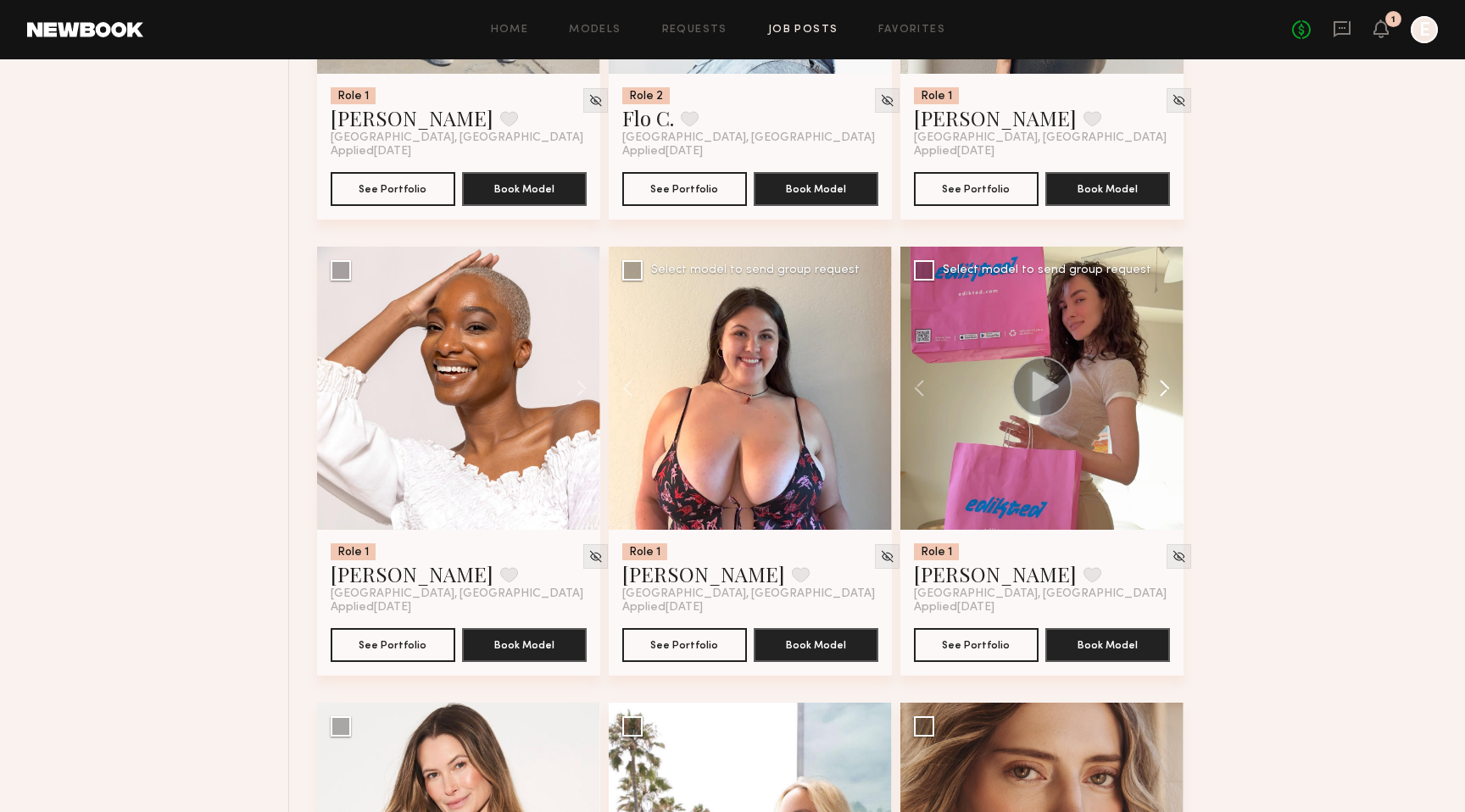
click at [1167, 389] on button at bounding box center [1156, 387] width 55 height 283
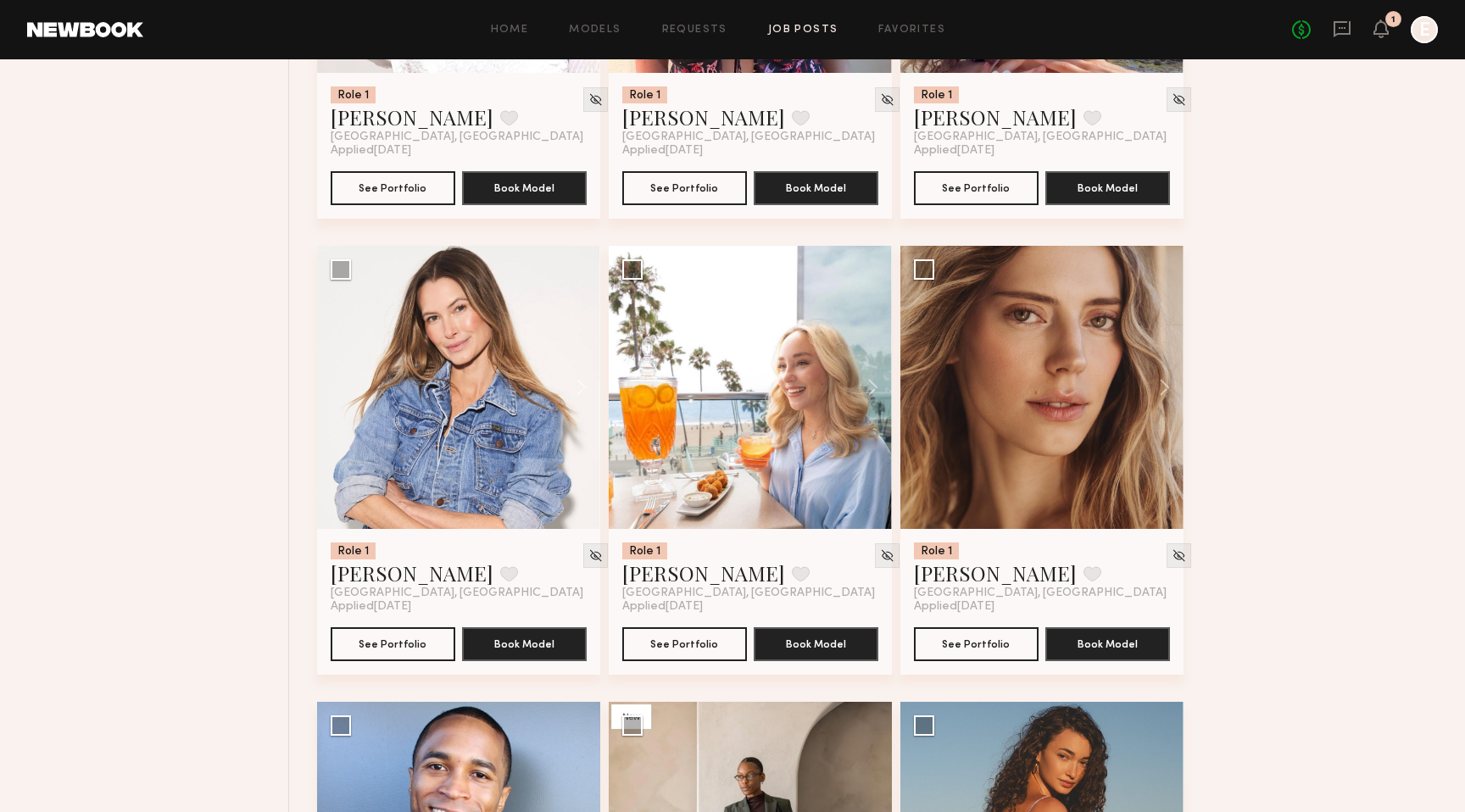
scroll to position [3272, 0]
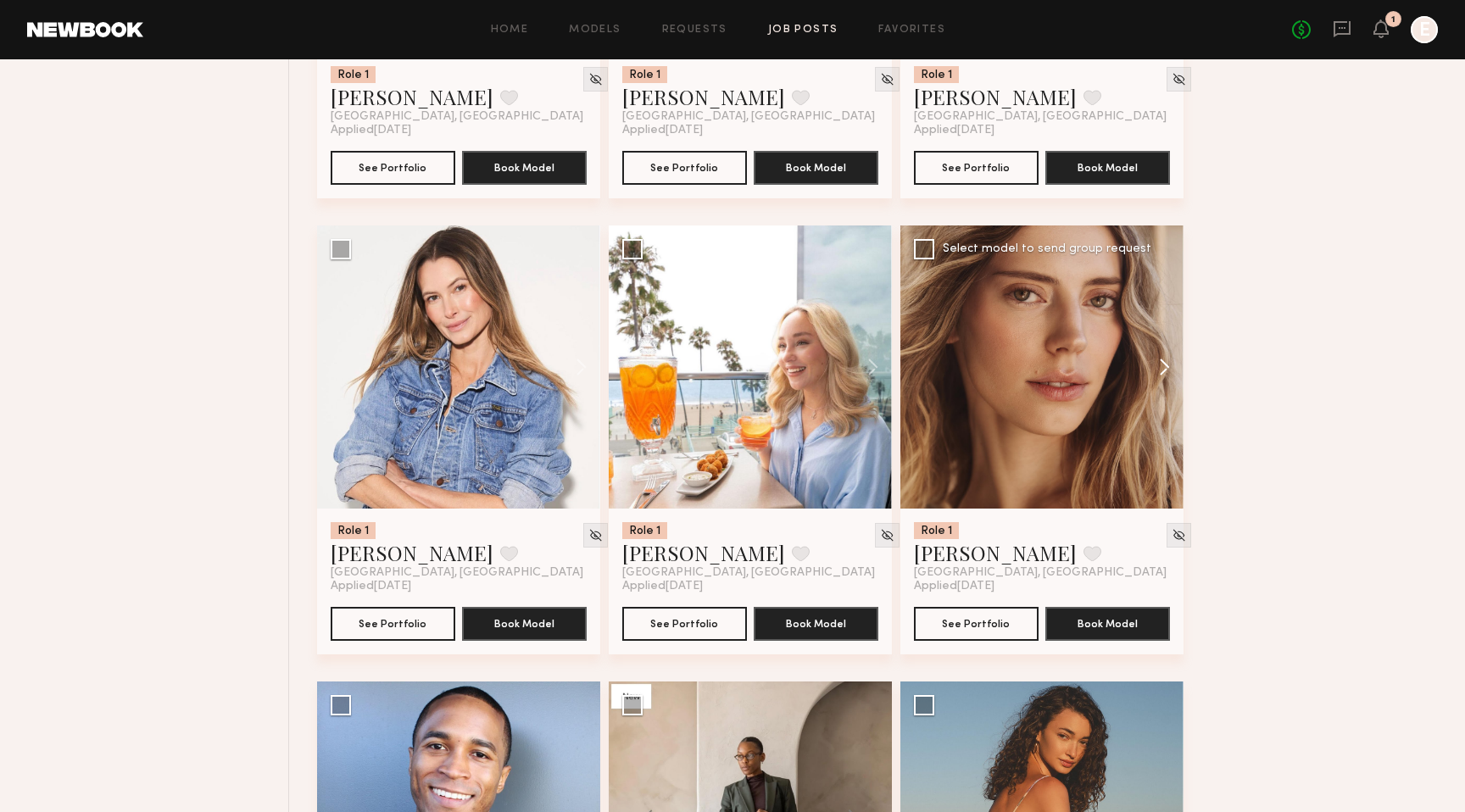
click at [1161, 366] on button at bounding box center [1156, 366] width 55 height 283
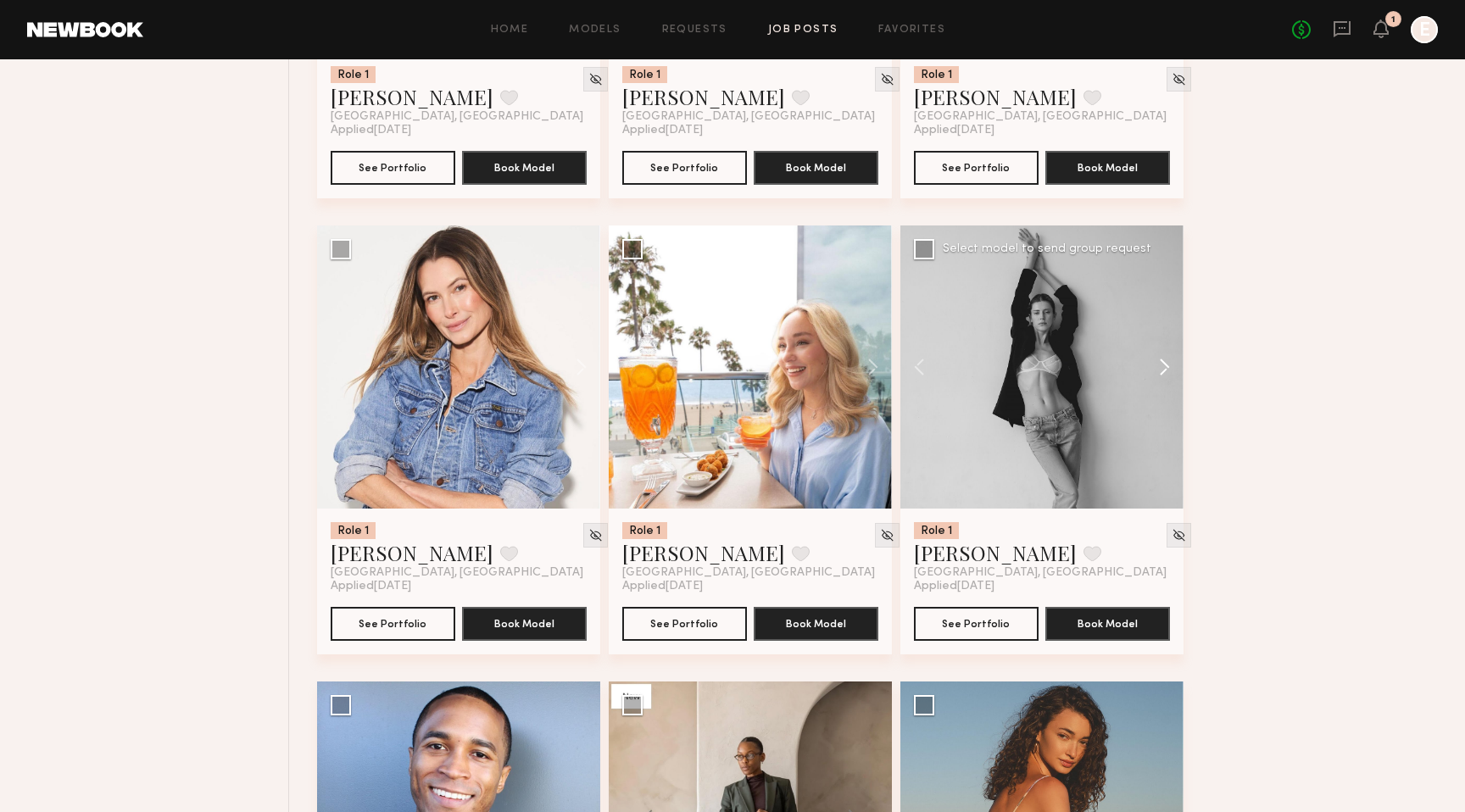
click at [1161, 366] on button at bounding box center [1156, 366] width 55 height 283
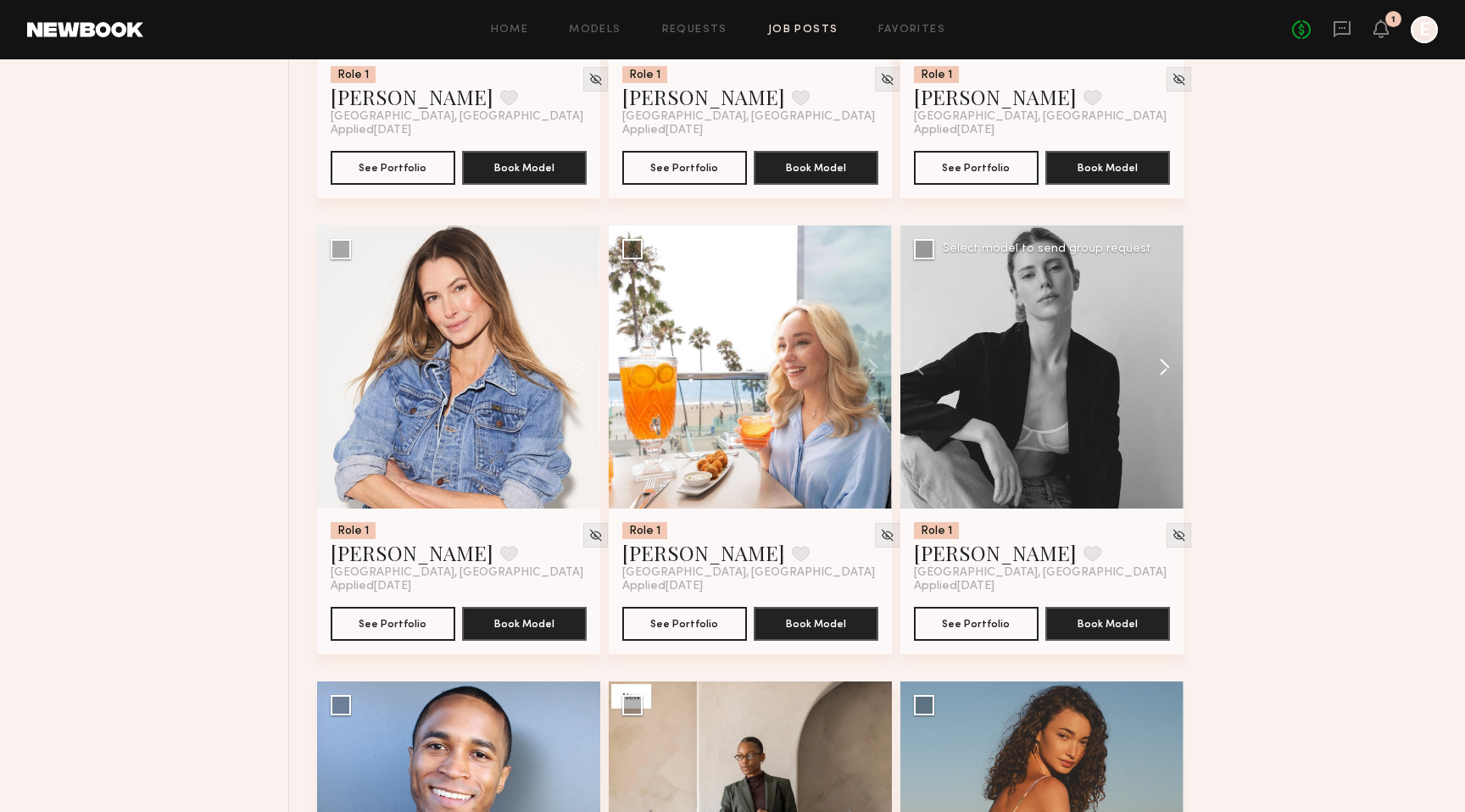
click at [1161, 366] on button at bounding box center [1156, 366] width 55 height 283
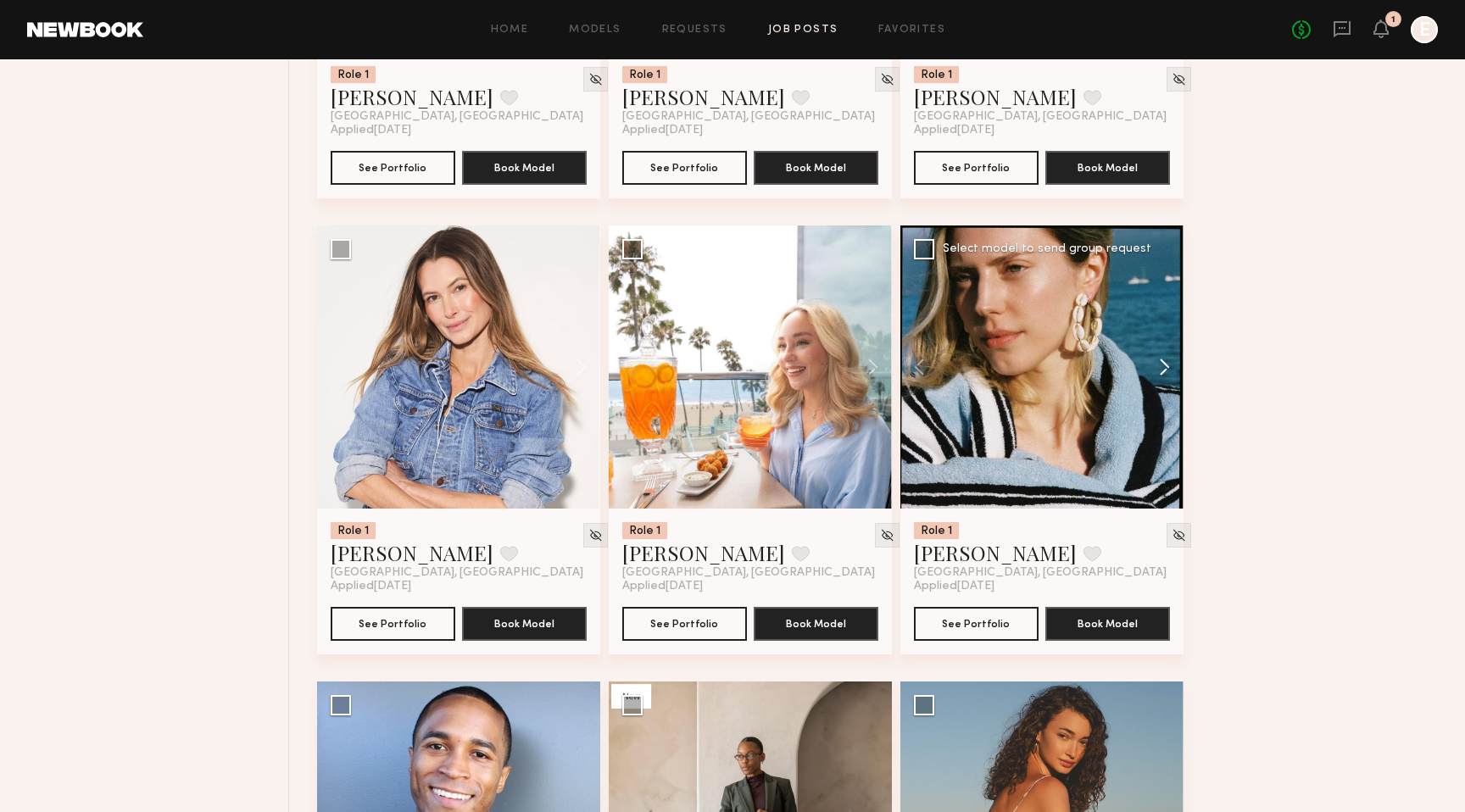
click at [1161, 366] on button at bounding box center [1156, 366] width 55 height 283
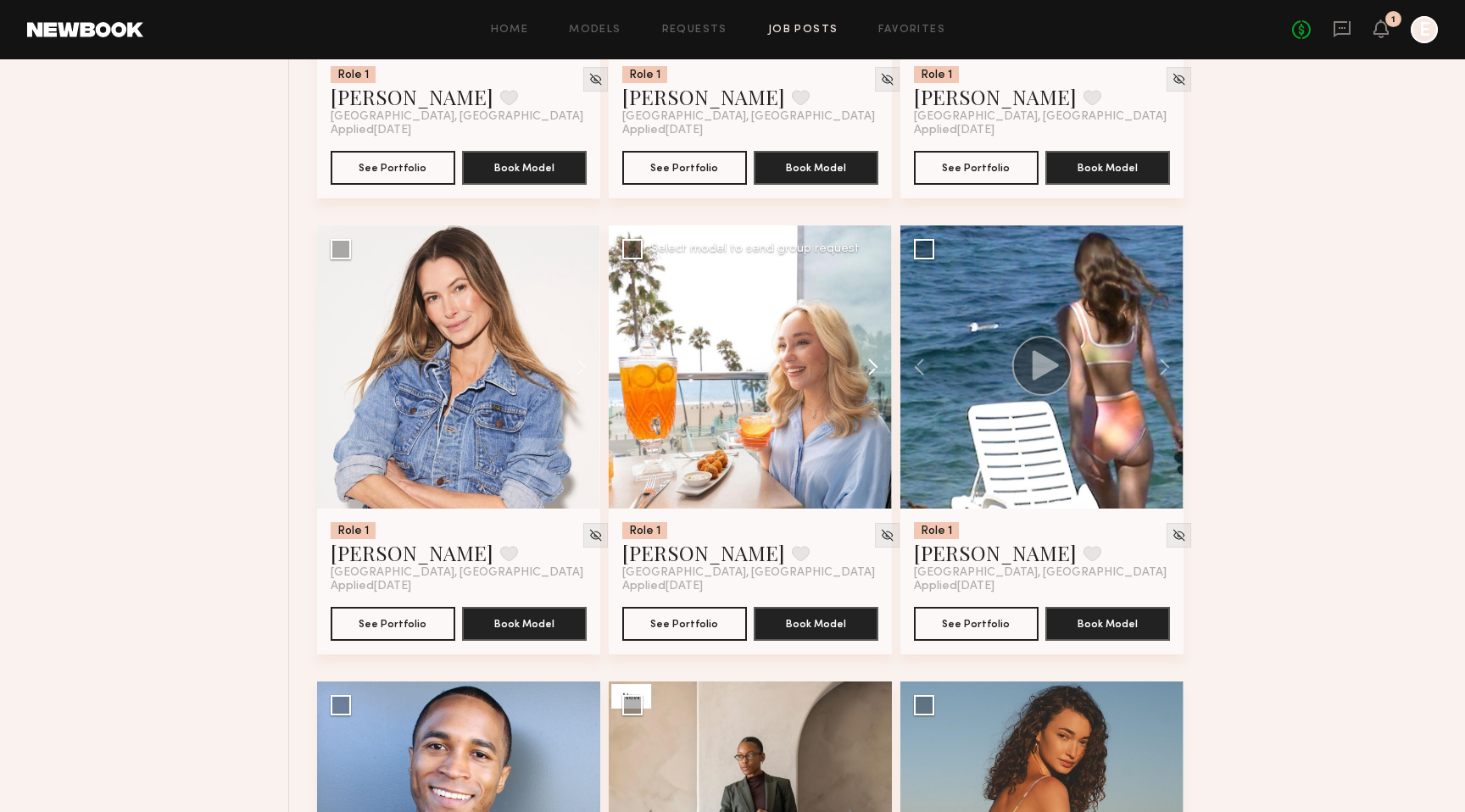
click at [871, 367] on button at bounding box center [864, 366] width 55 height 283
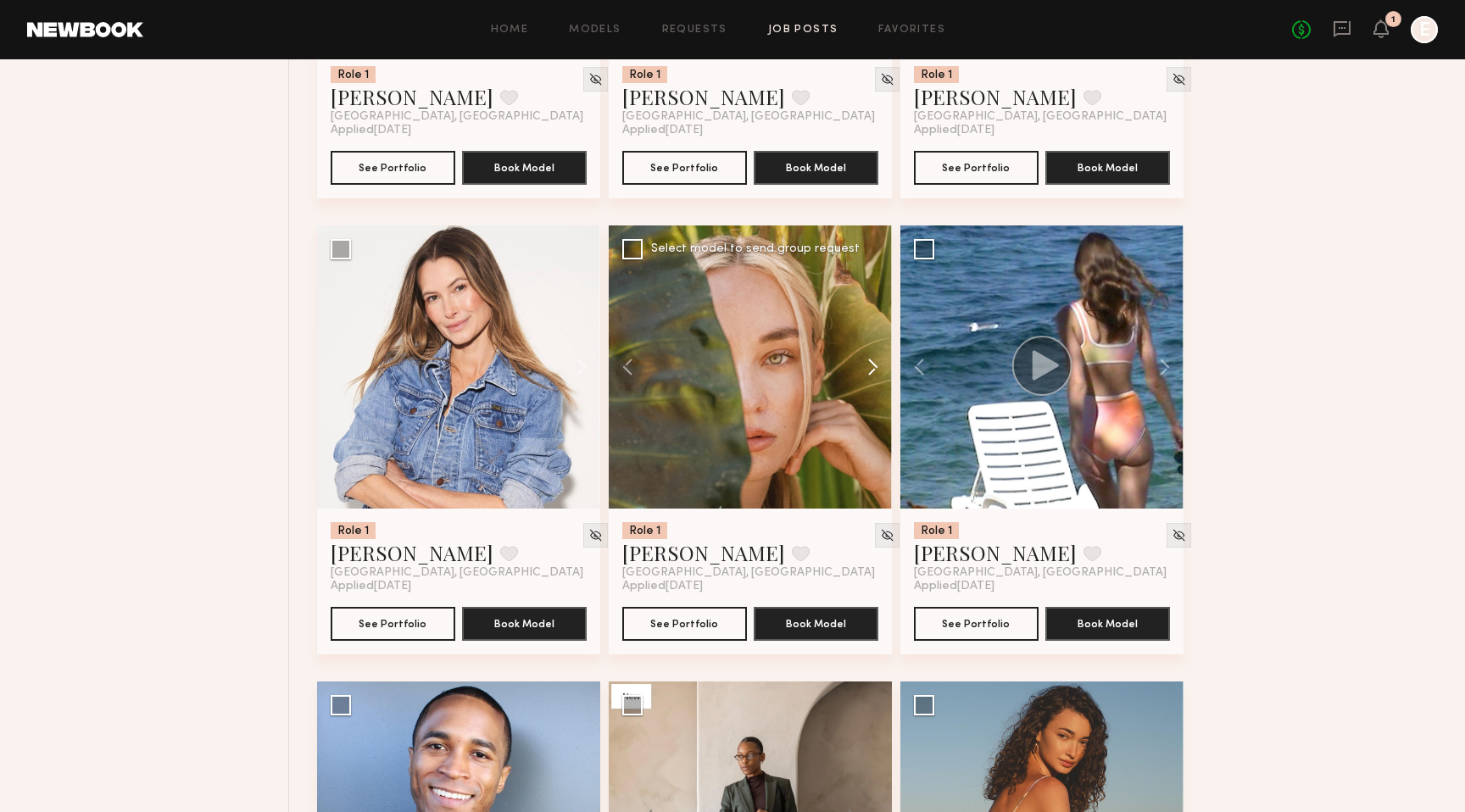
click at [872, 370] on button at bounding box center [864, 366] width 55 height 283
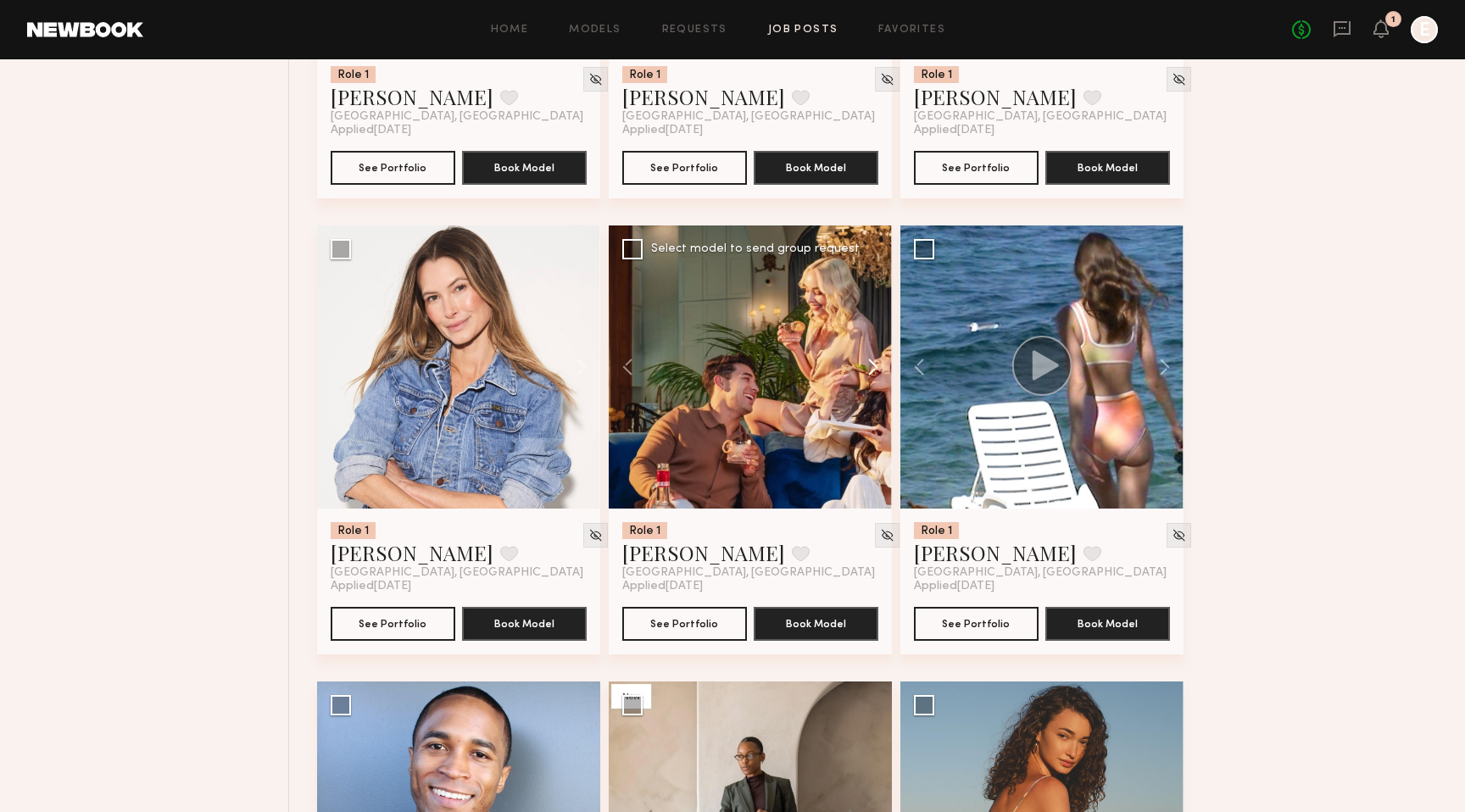
click at [872, 370] on button at bounding box center [864, 366] width 55 height 283
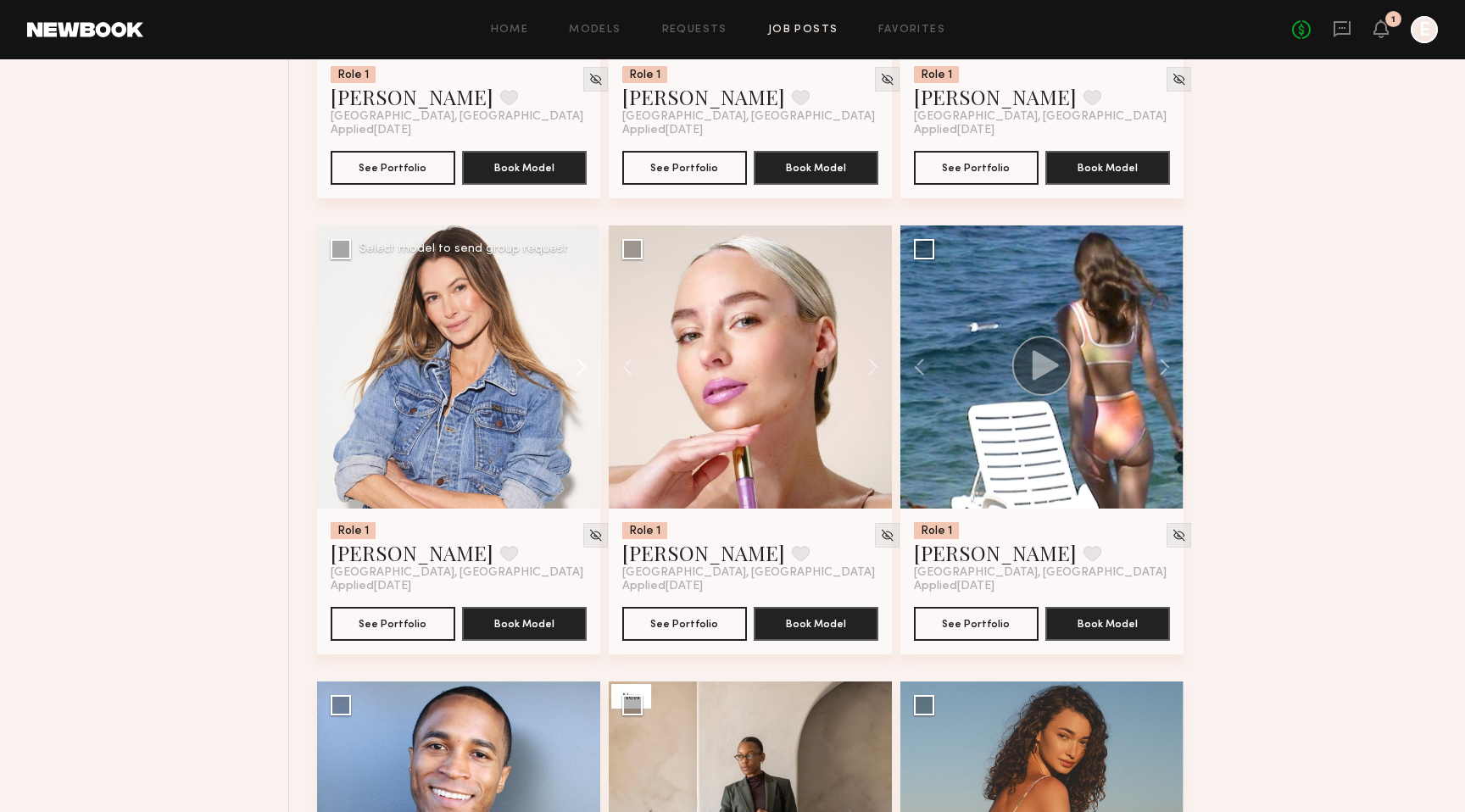
click at [580, 374] on button at bounding box center [573, 366] width 55 height 283
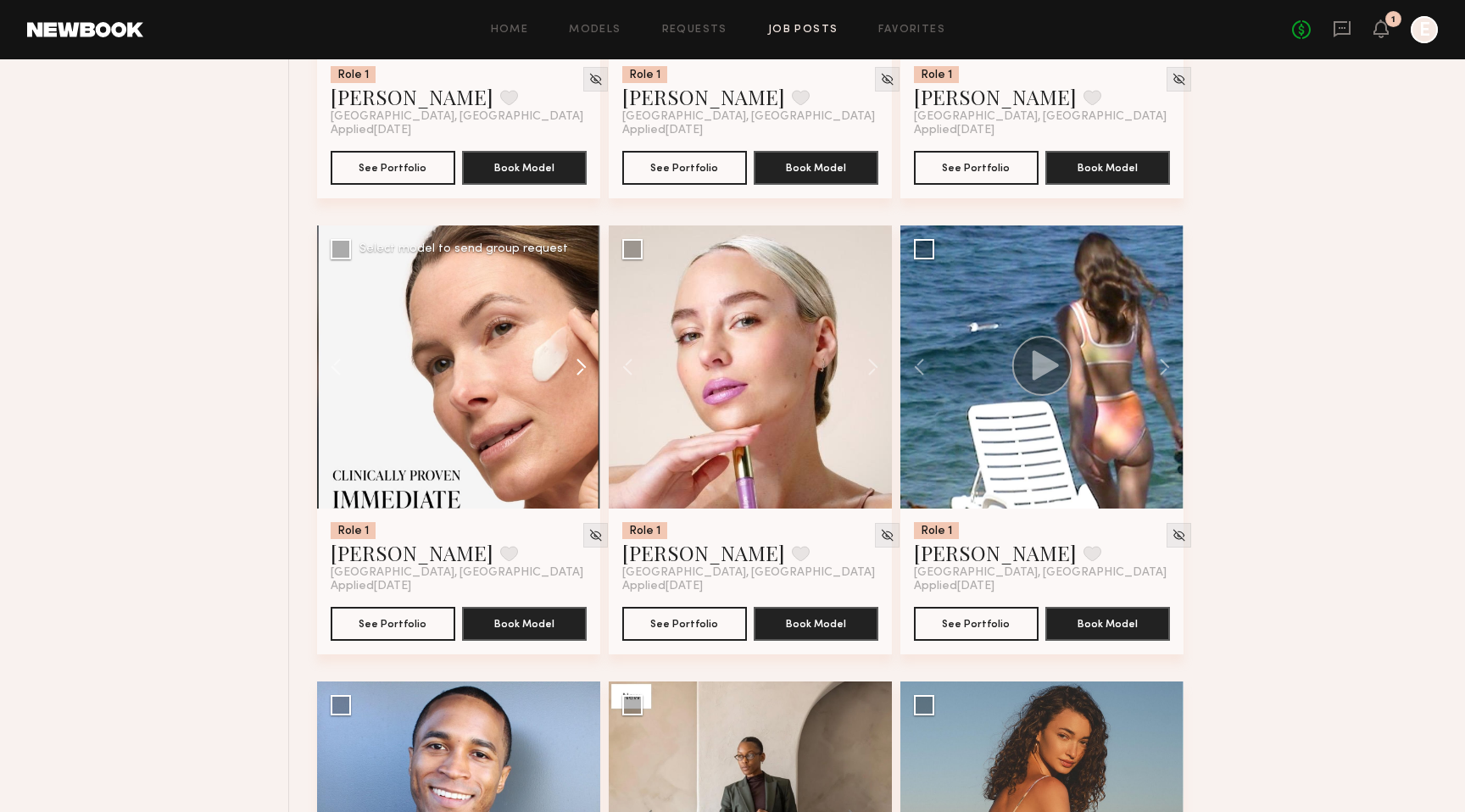
click at [580, 374] on button at bounding box center [573, 366] width 55 height 283
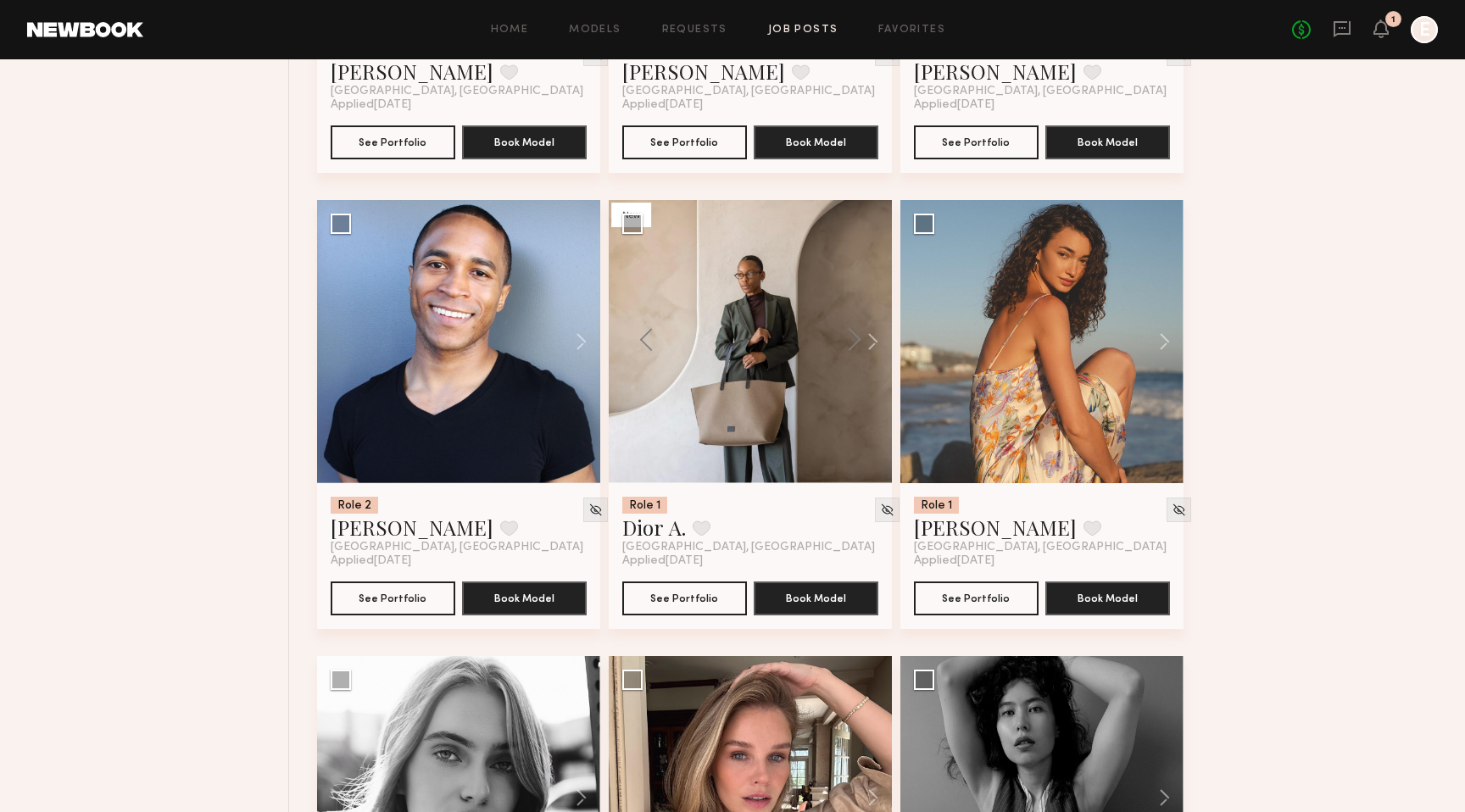
scroll to position [3776, 0]
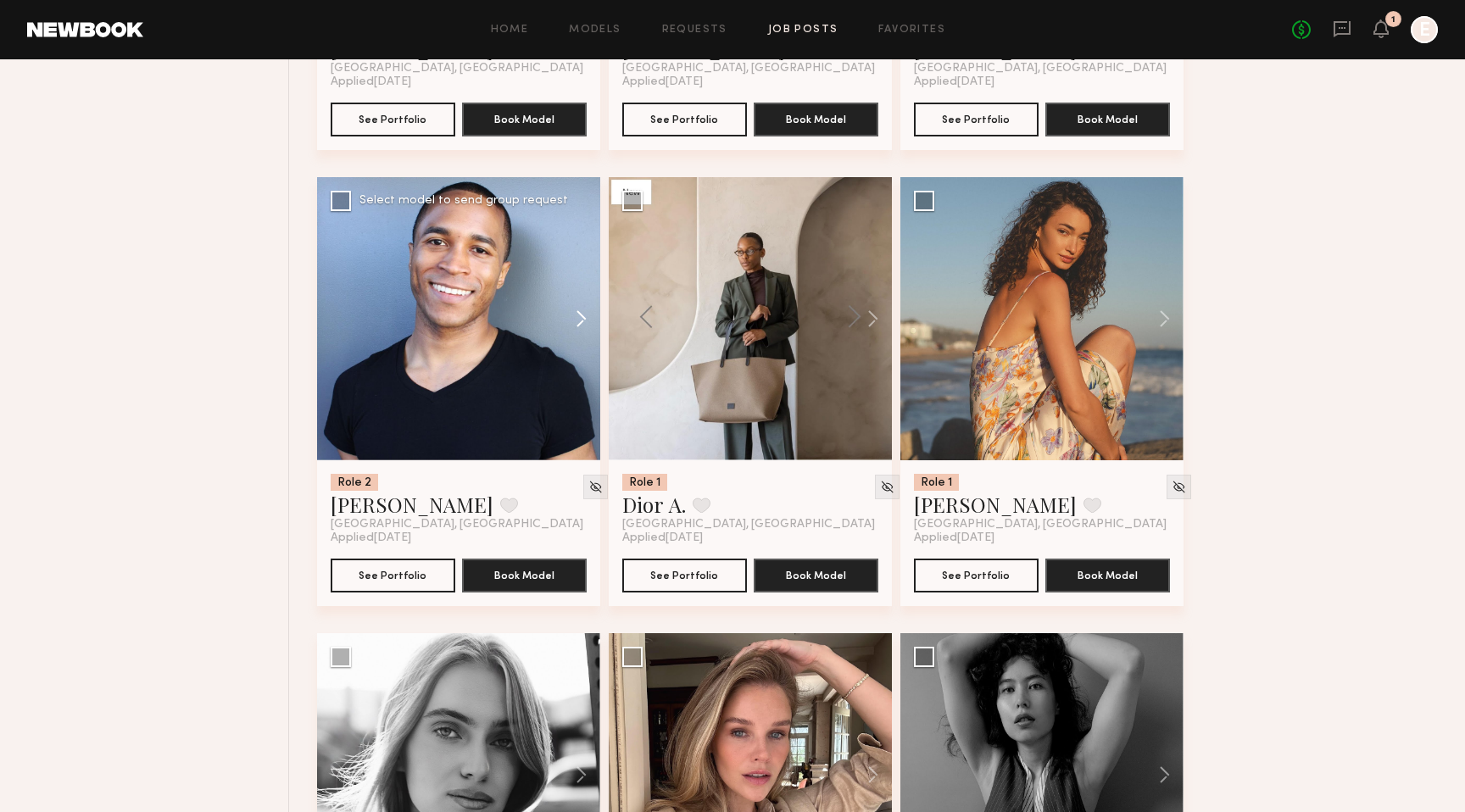
click at [574, 322] on button at bounding box center [573, 318] width 55 height 283
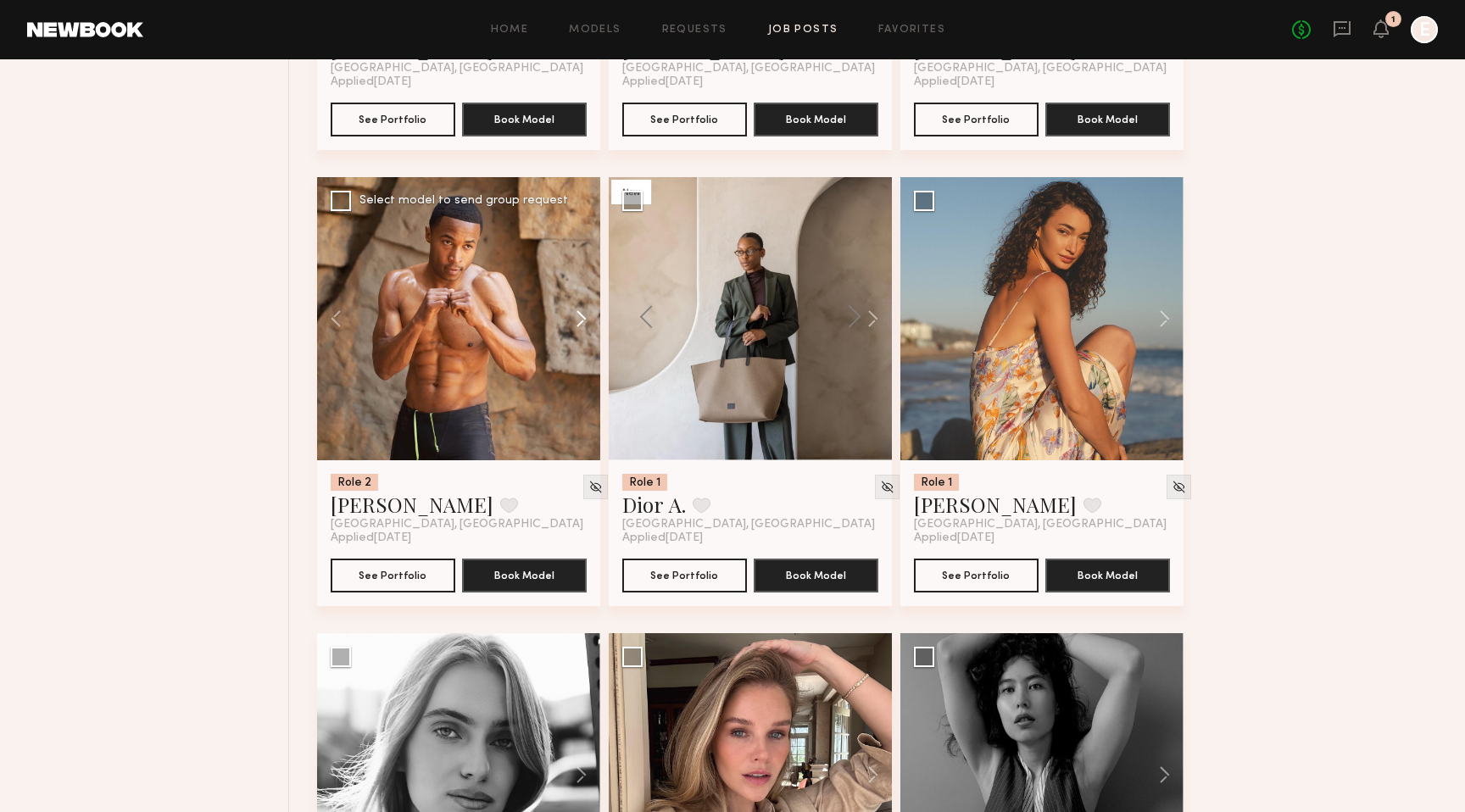
click at [574, 322] on button at bounding box center [573, 318] width 55 height 283
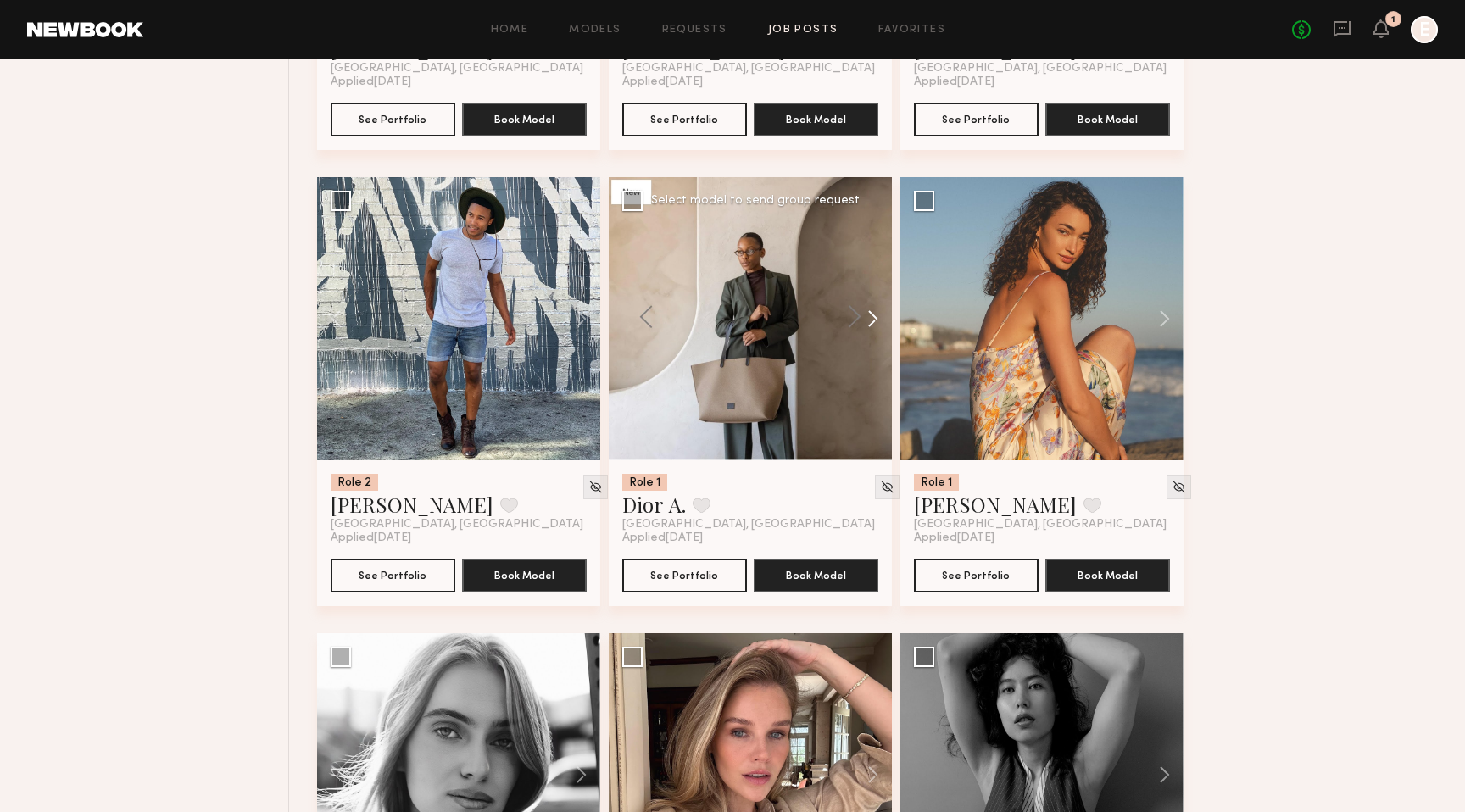
click at [870, 324] on button at bounding box center [864, 318] width 55 height 283
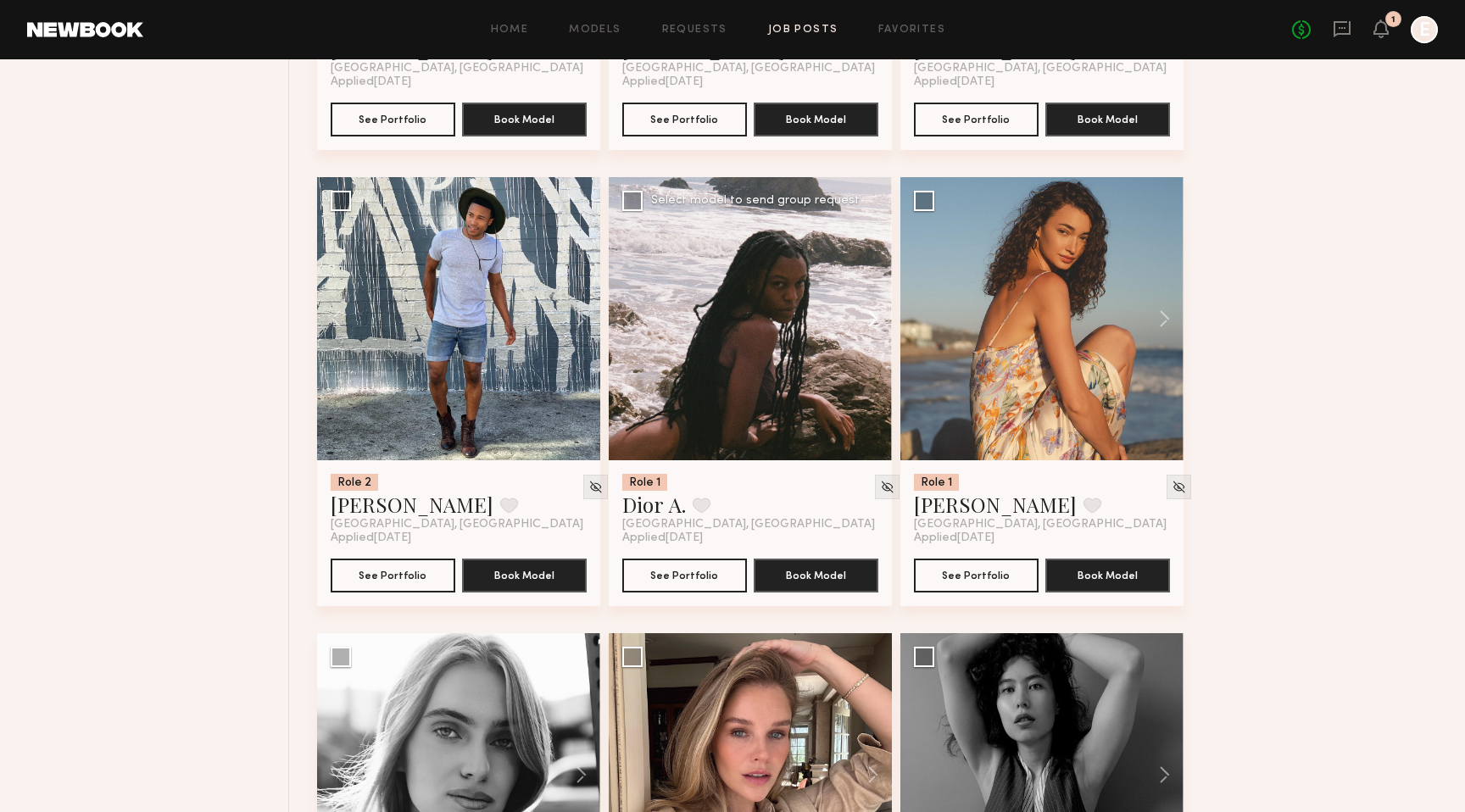
click at [871, 323] on button at bounding box center [864, 318] width 55 height 283
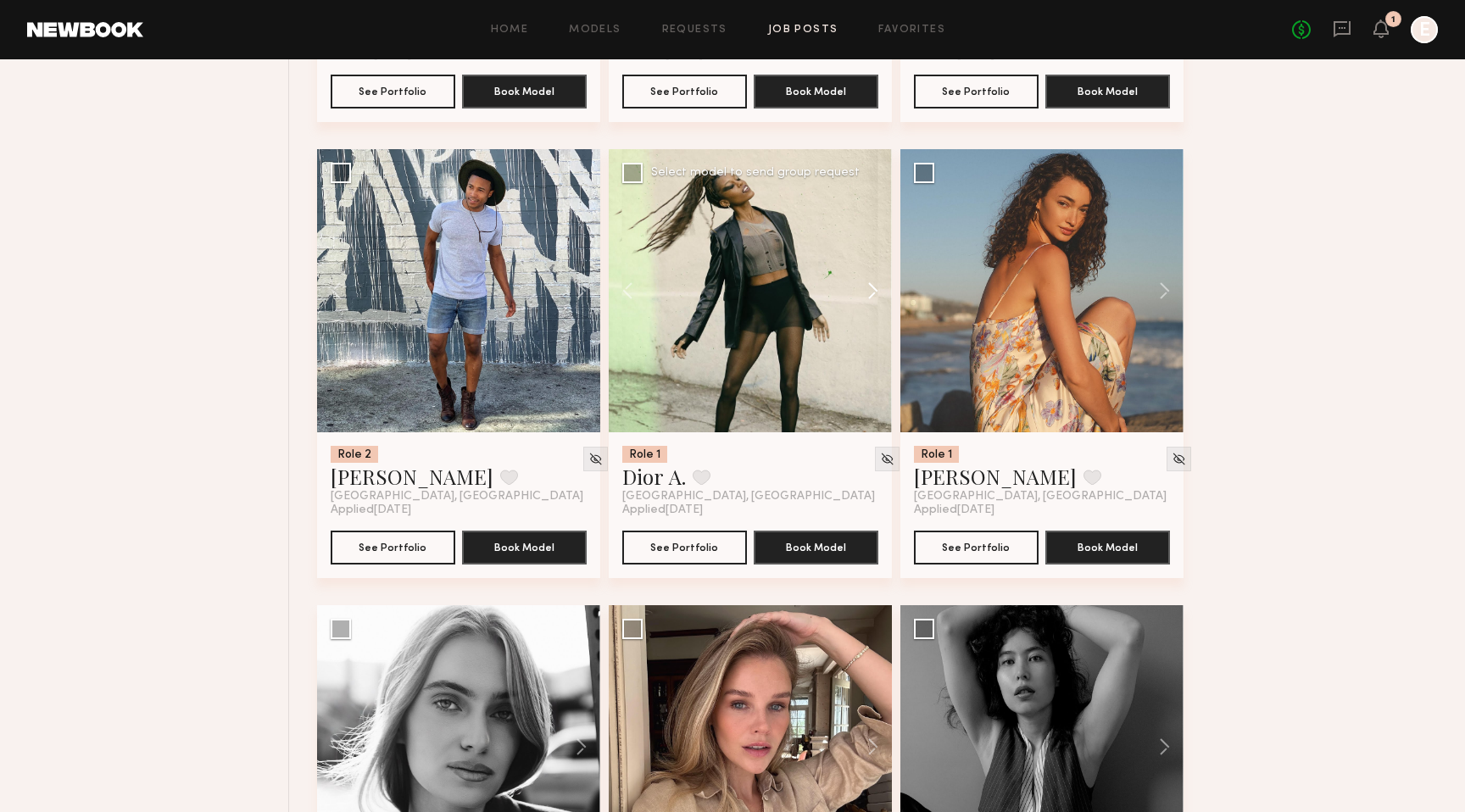
scroll to position [3821, 0]
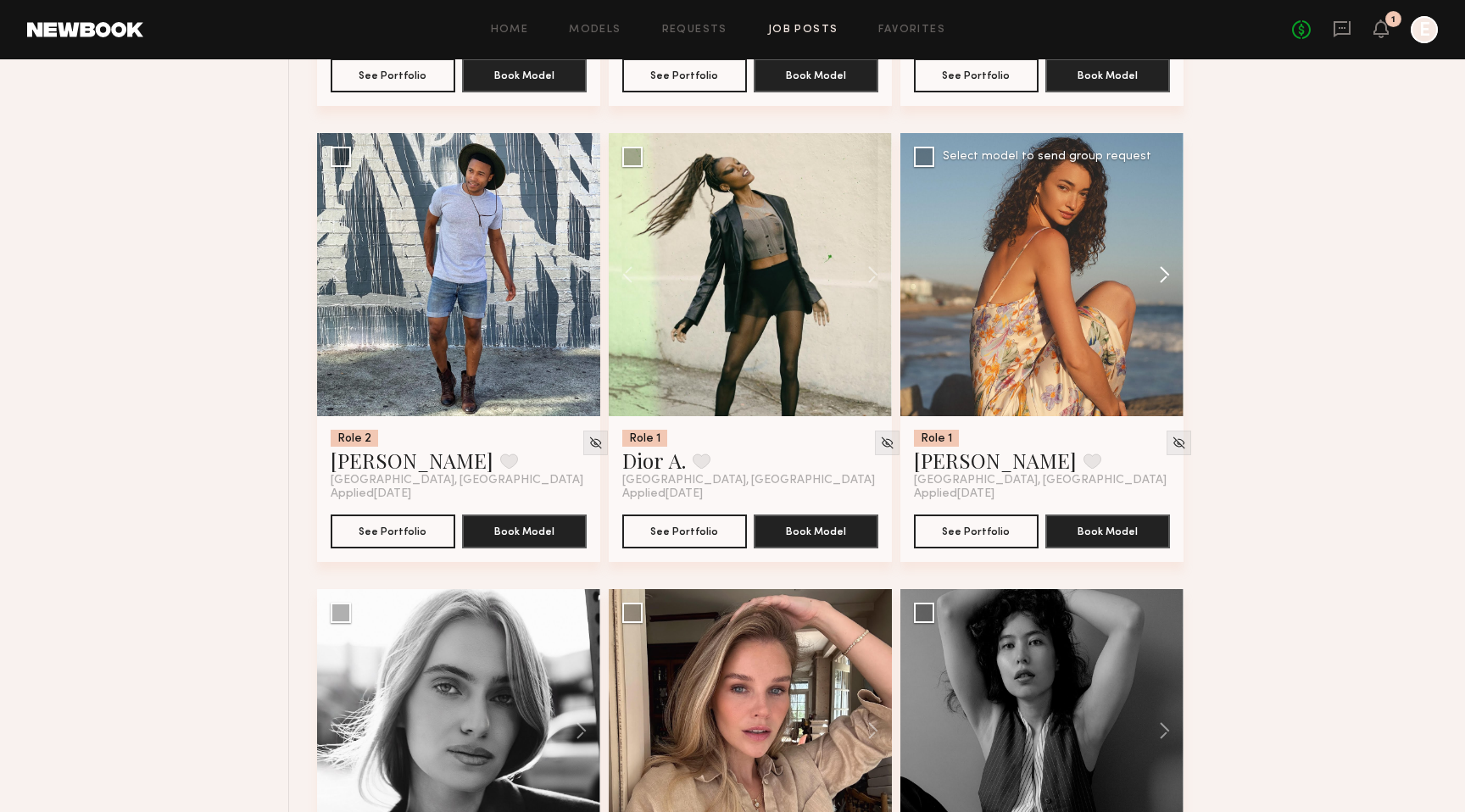
click at [1160, 284] on button at bounding box center [1156, 274] width 55 height 283
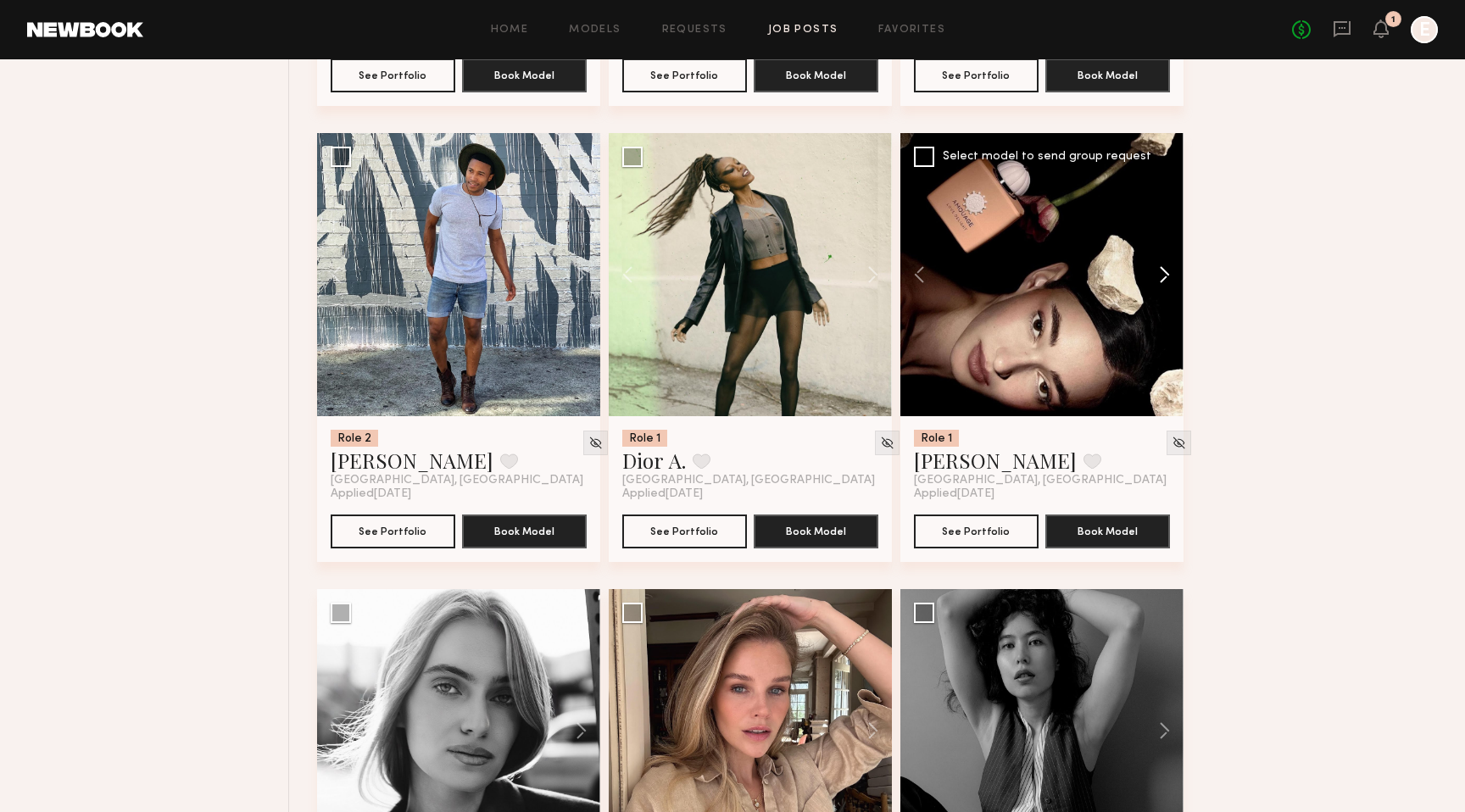
click at [1160, 284] on button at bounding box center [1156, 274] width 55 height 283
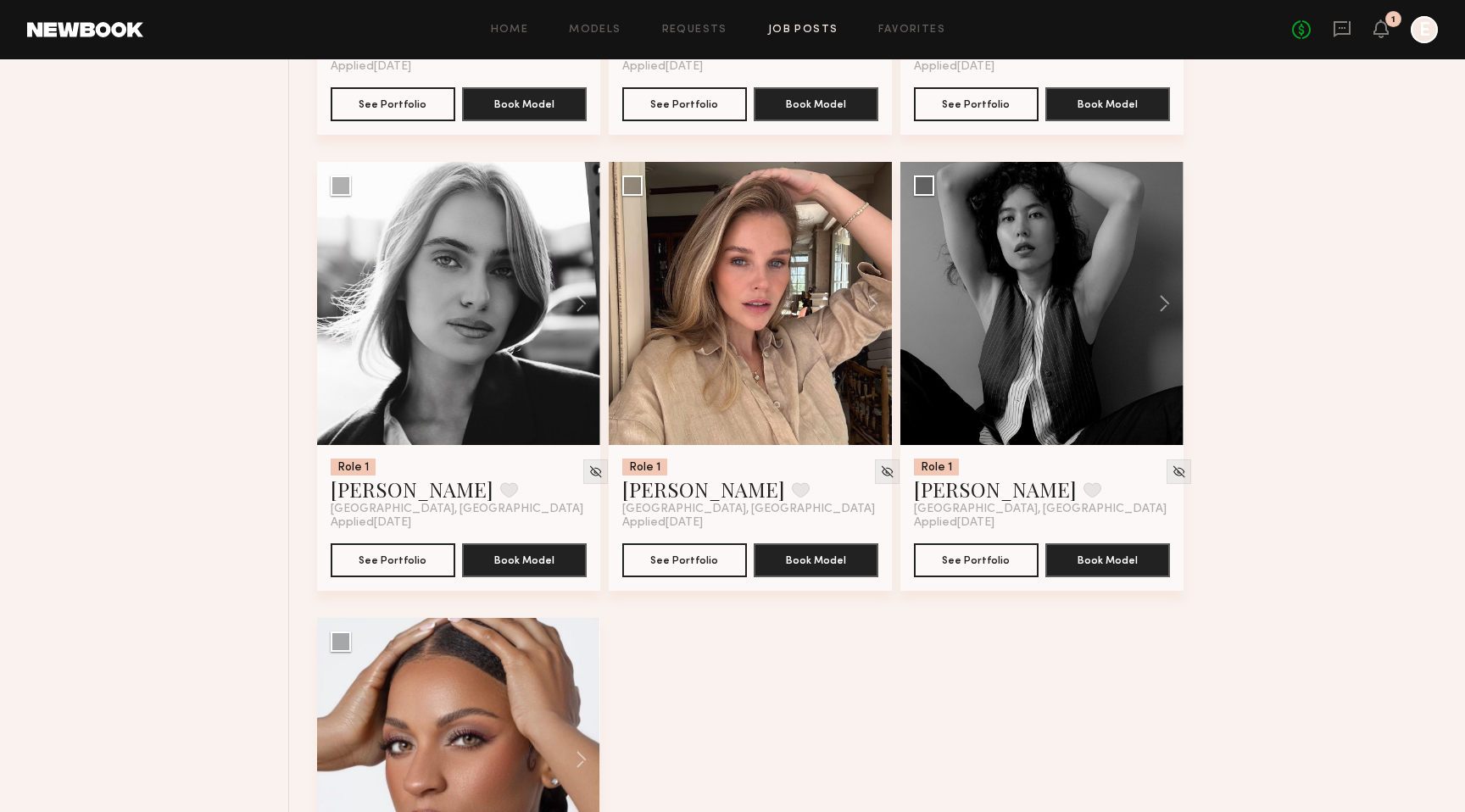
scroll to position [4223, 0]
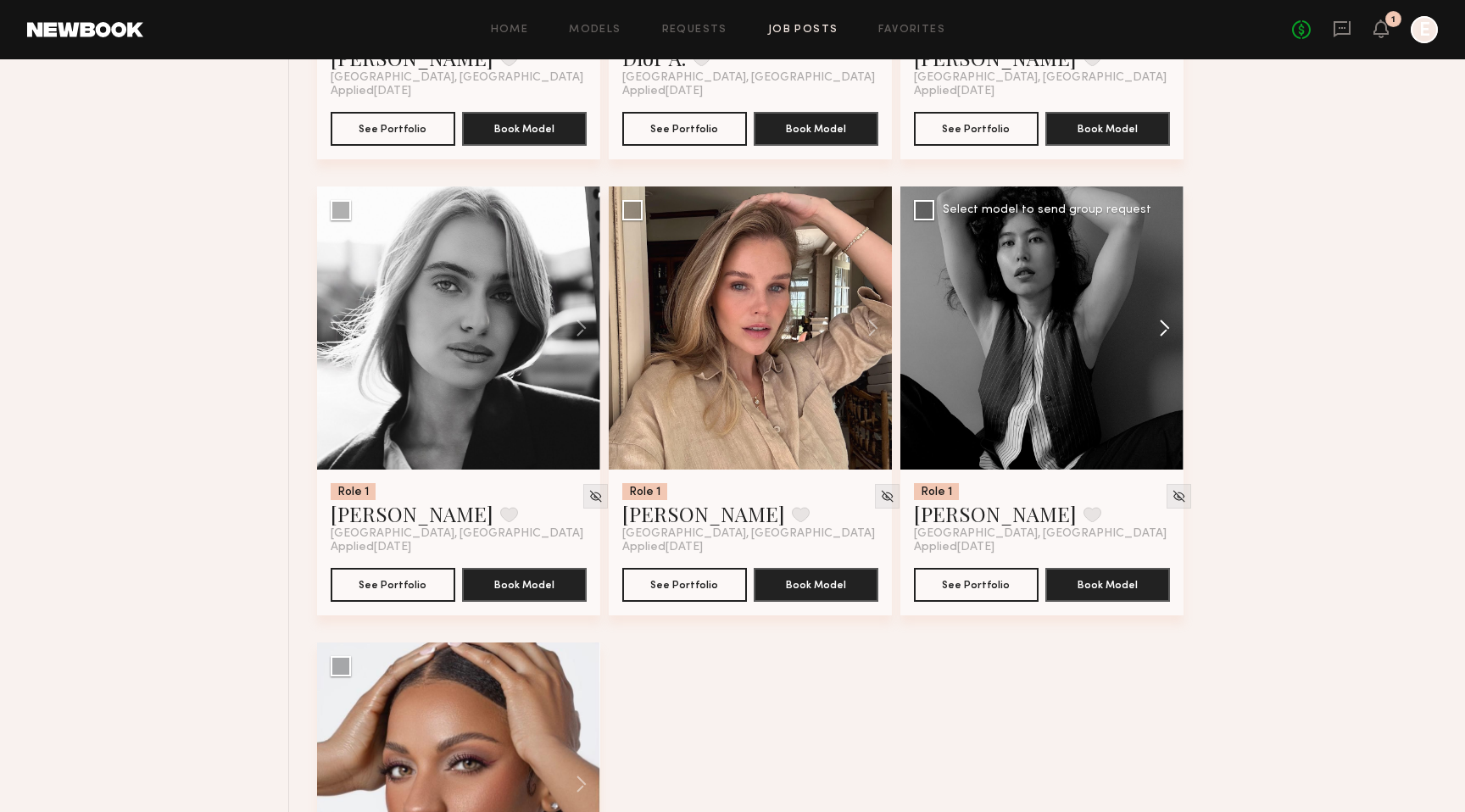
click at [1166, 332] on button at bounding box center [1156, 327] width 55 height 283
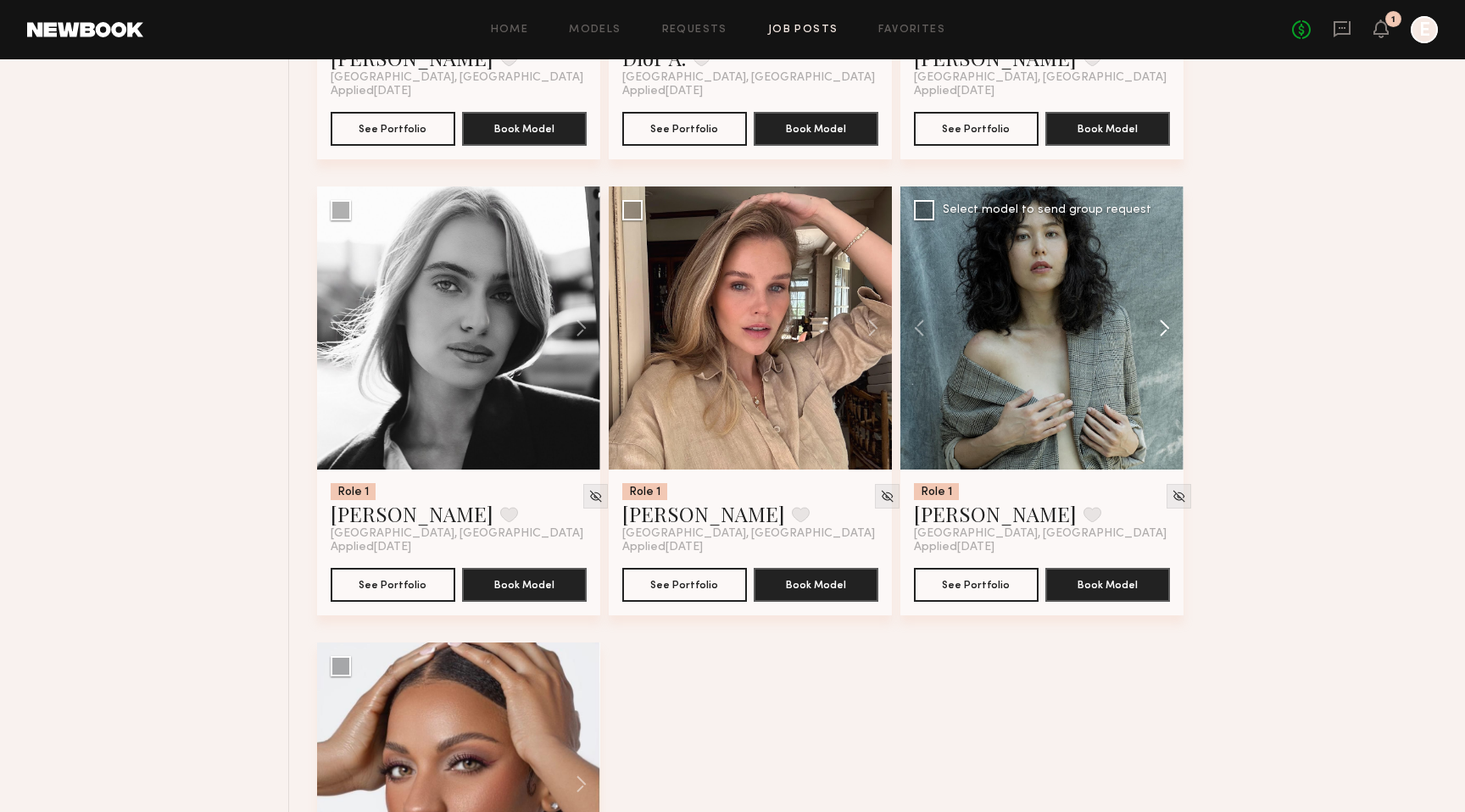
click at [1166, 332] on button at bounding box center [1156, 327] width 55 height 283
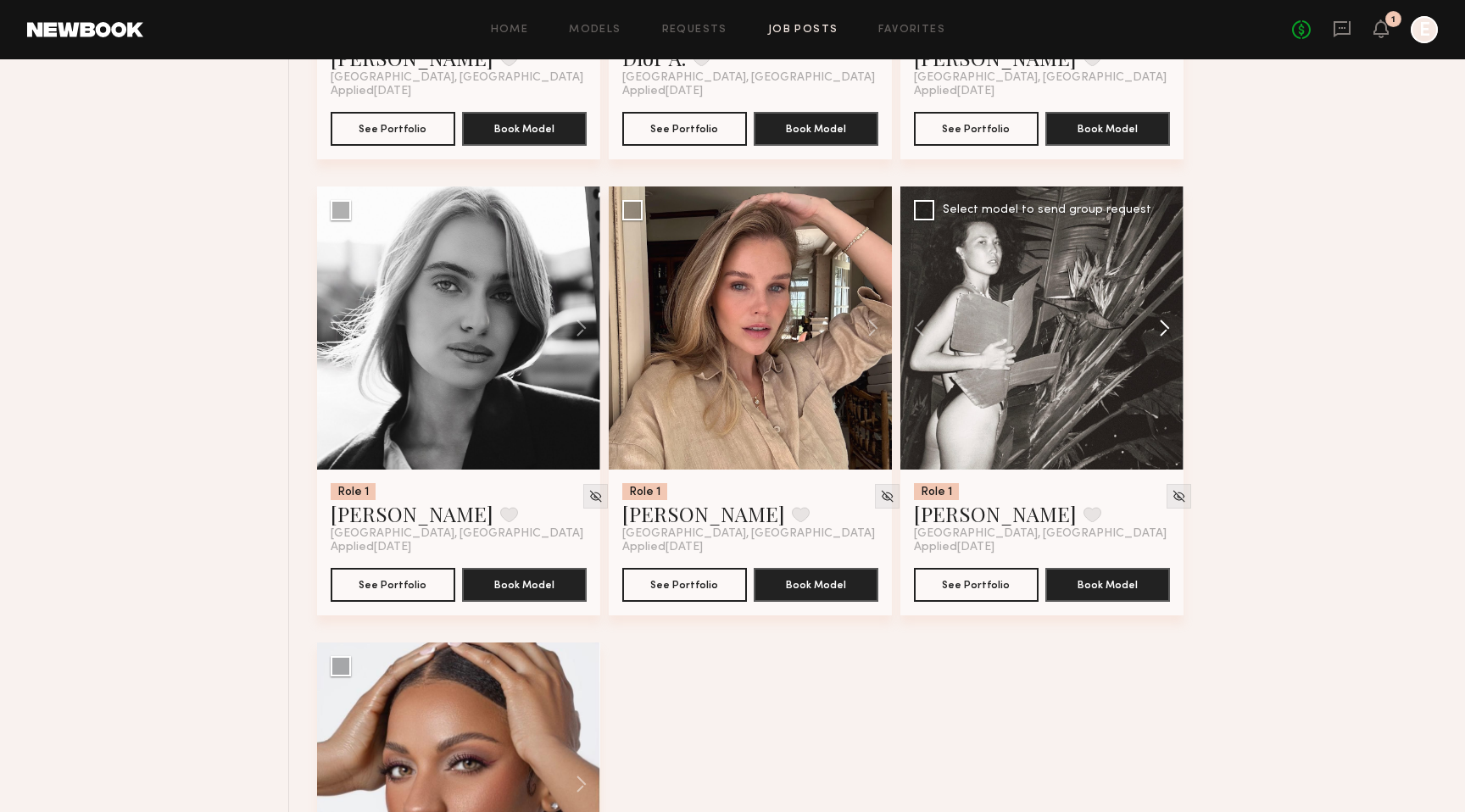
click at [1166, 330] on button at bounding box center [1156, 327] width 55 height 283
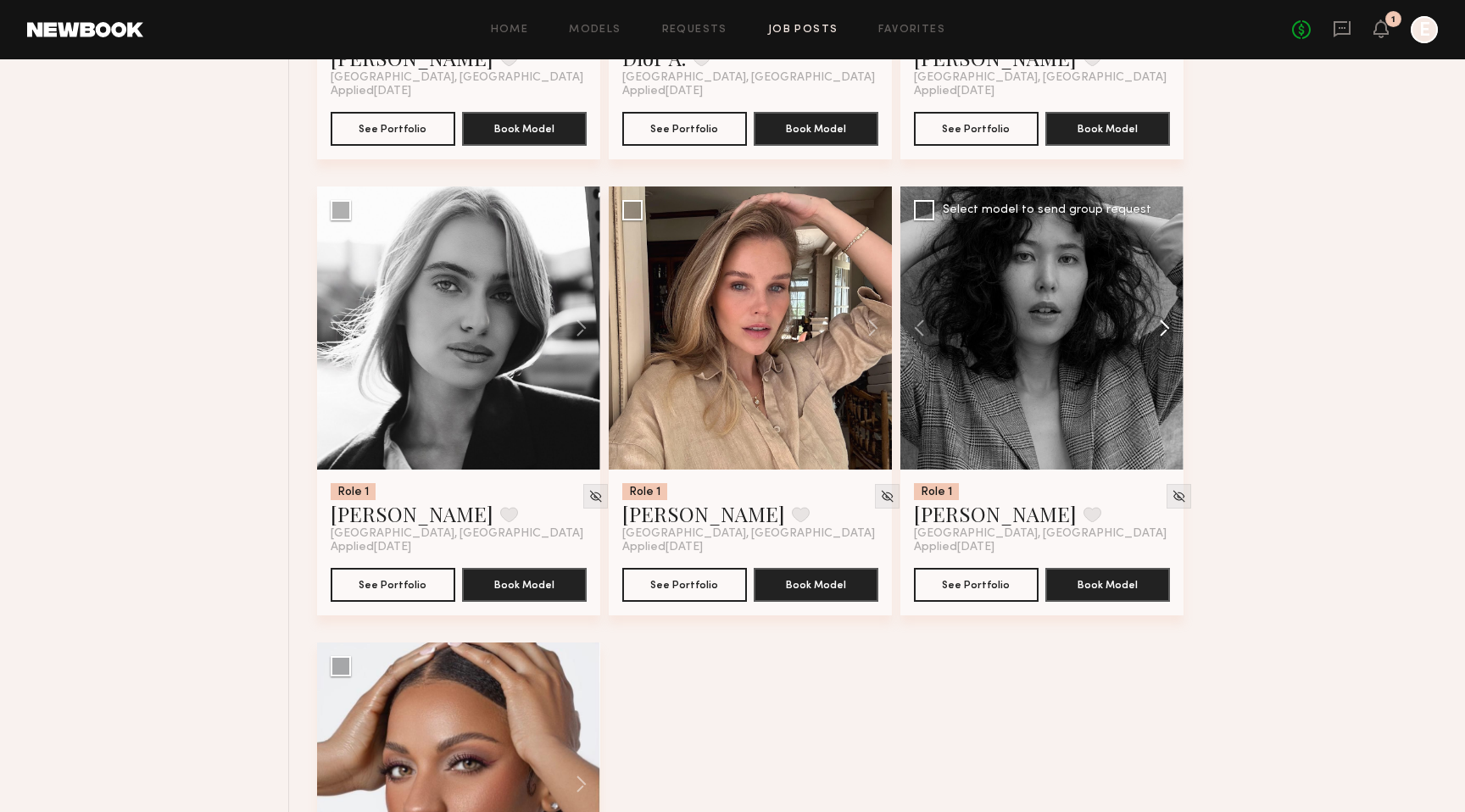
click at [1167, 331] on button at bounding box center [1156, 327] width 55 height 283
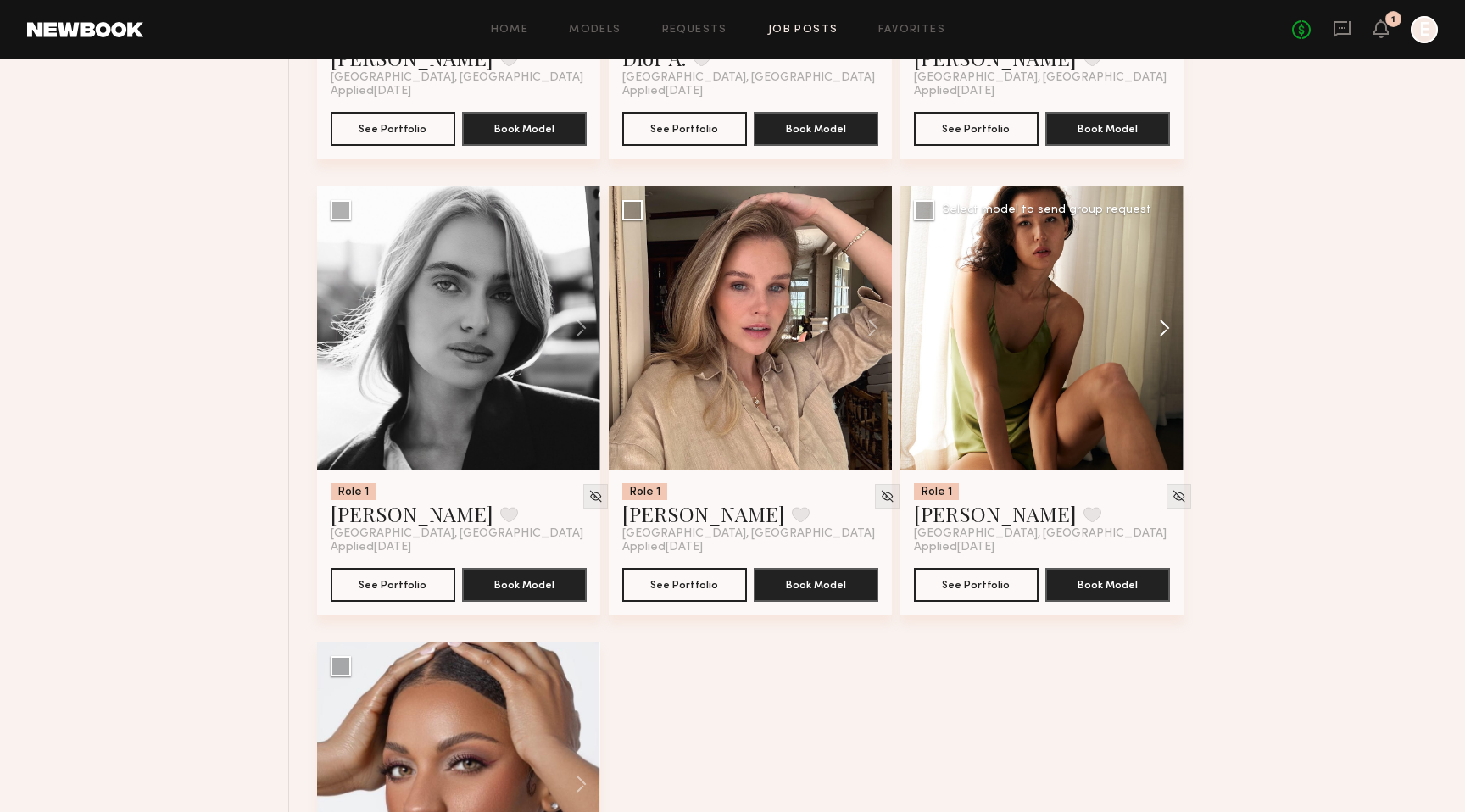
click at [1167, 331] on button at bounding box center [1156, 327] width 55 height 283
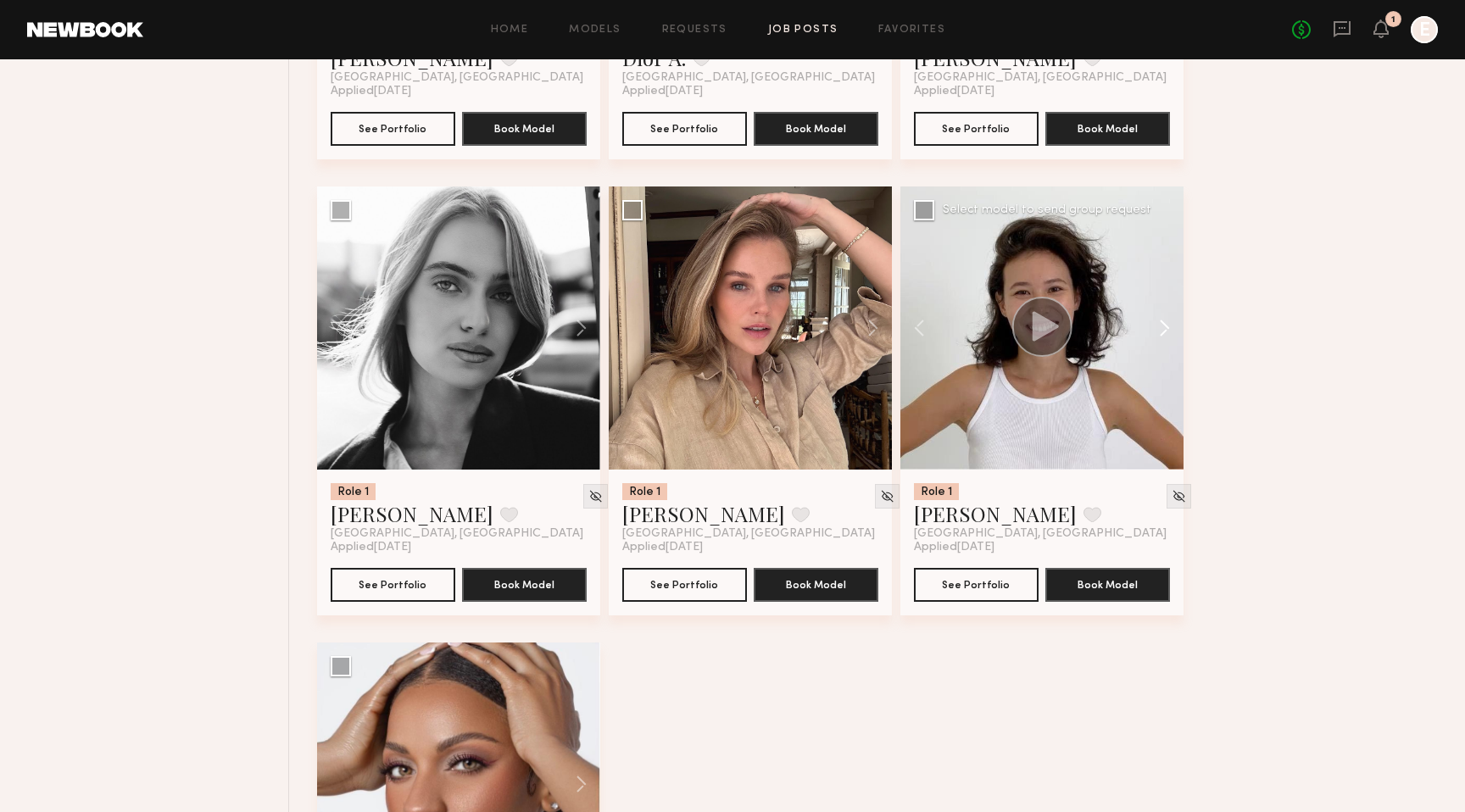
click at [1167, 331] on button at bounding box center [1156, 327] width 55 height 283
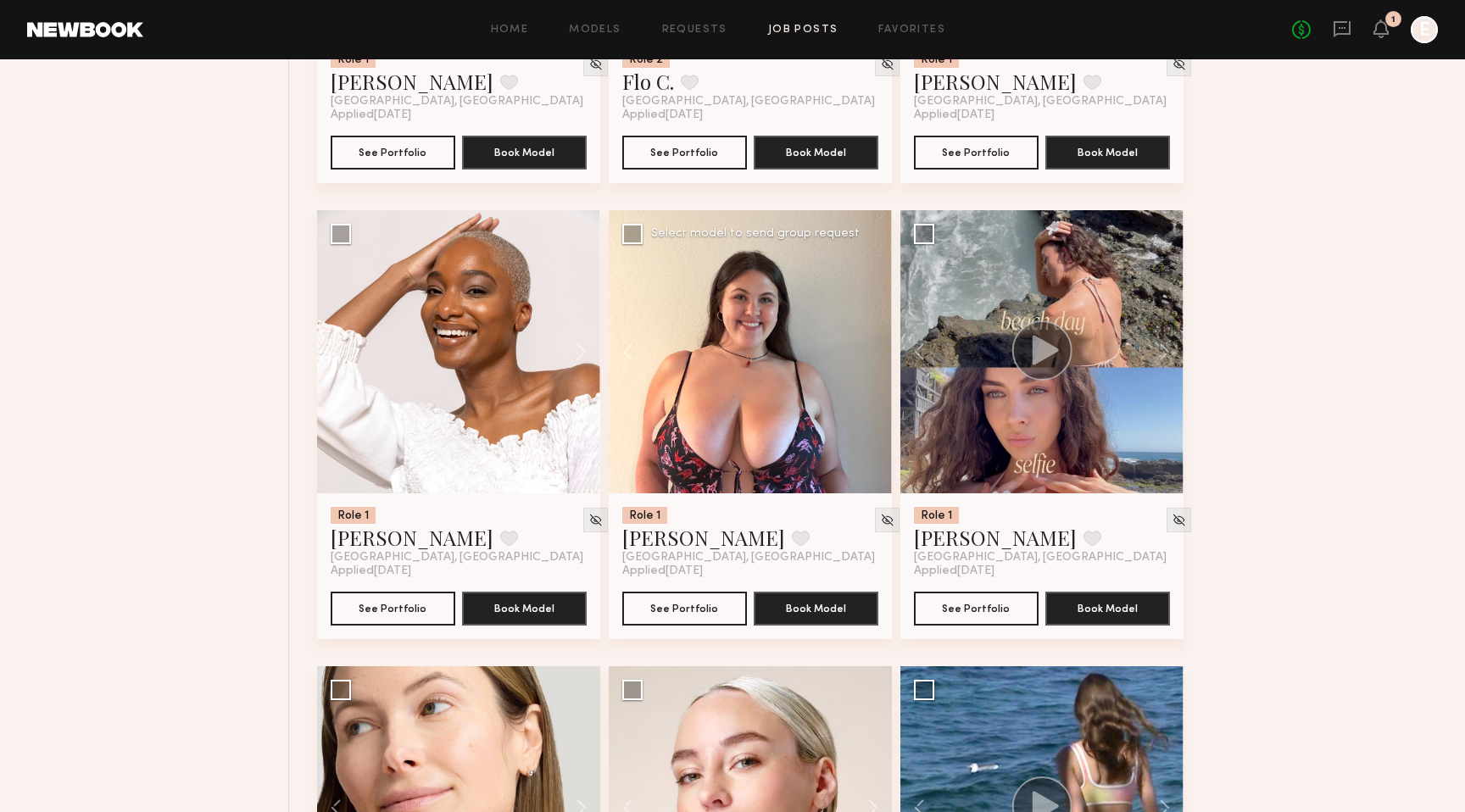
scroll to position [2874, 0]
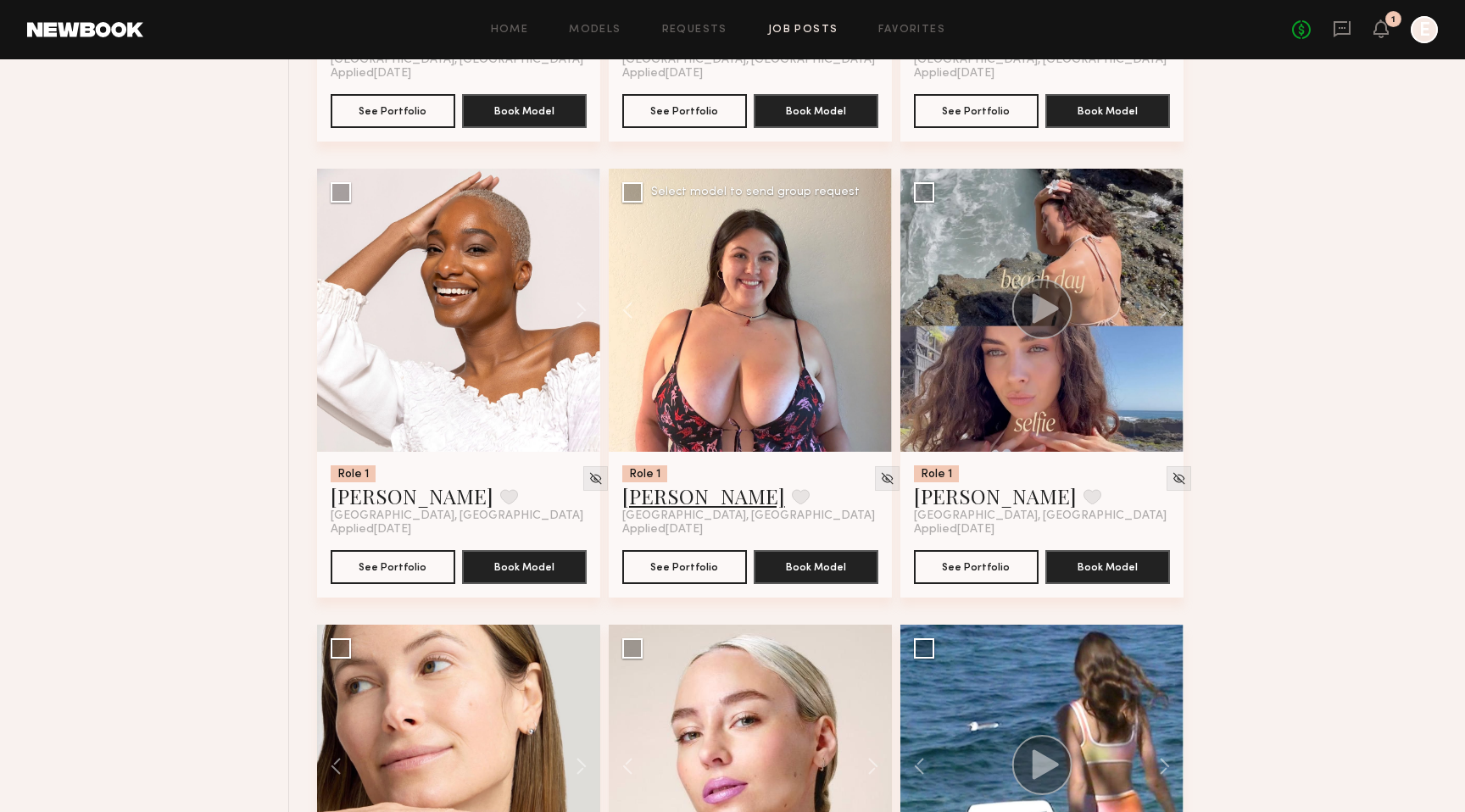
click at [682, 499] on link "Hannah R." at bounding box center [704, 495] width 163 height 27
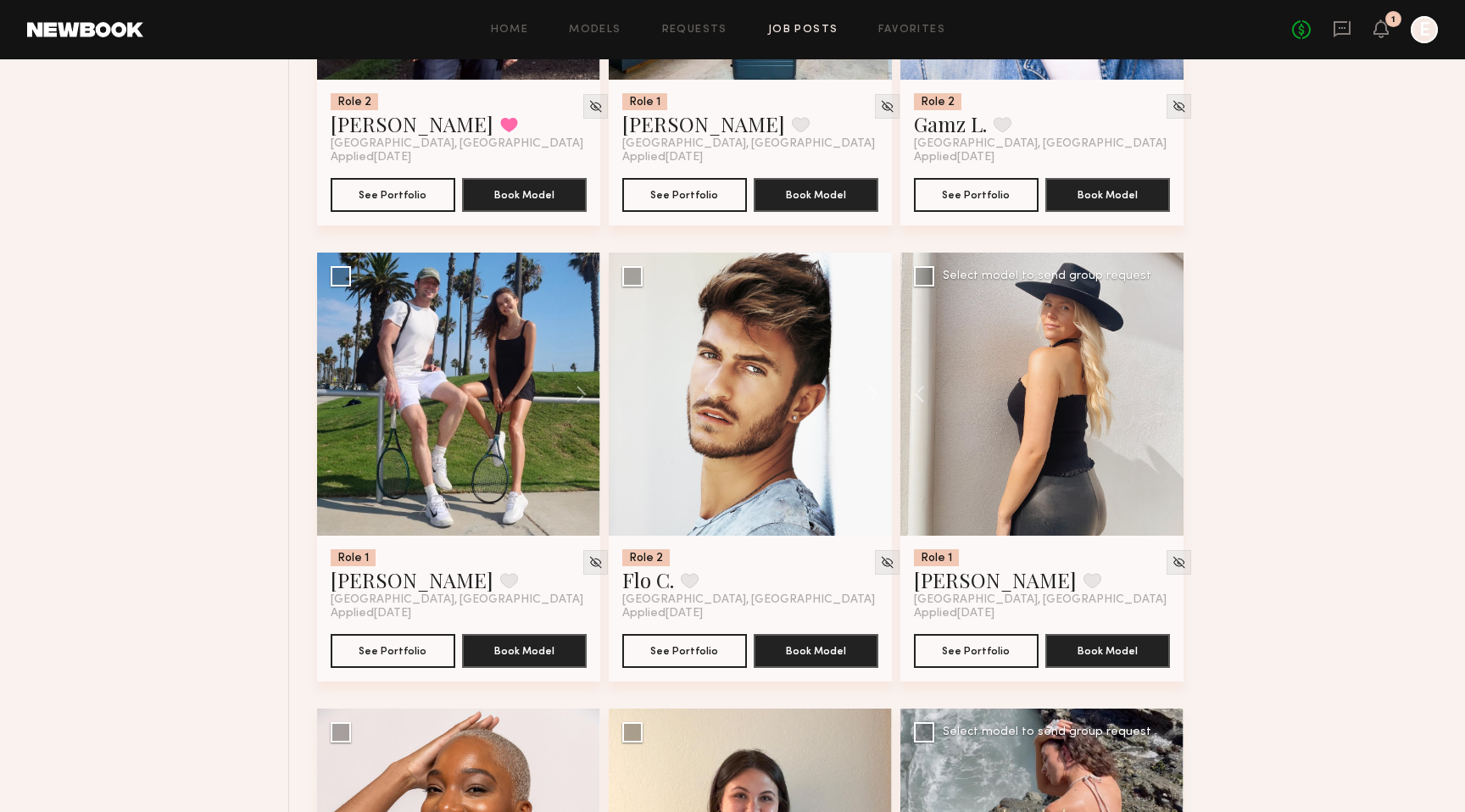
scroll to position [2324, 0]
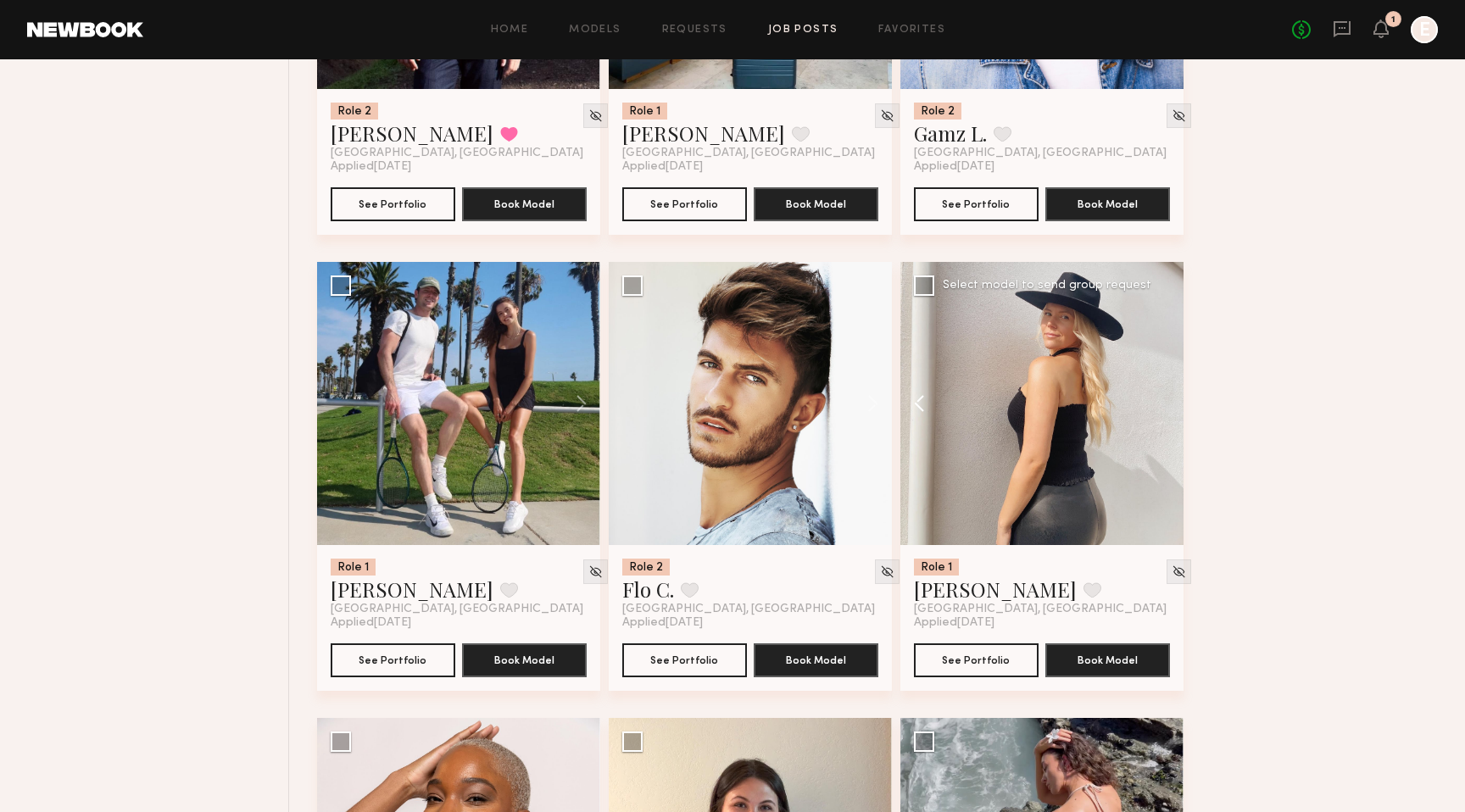
click at [917, 410] on button at bounding box center [927, 402] width 55 height 283
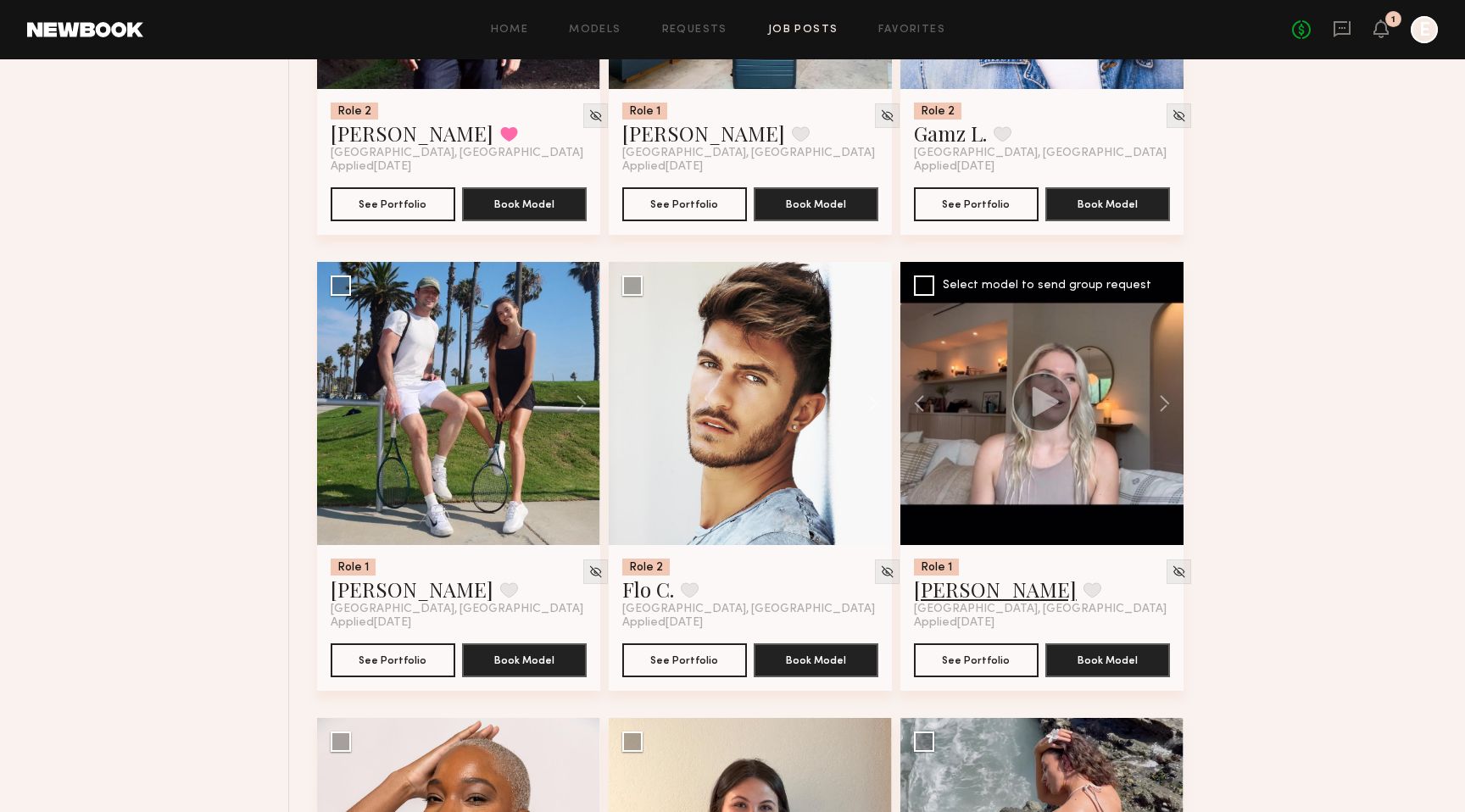
click at [945, 594] on link "Kelsey K." at bounding box center [995, 589] width 163 height 27
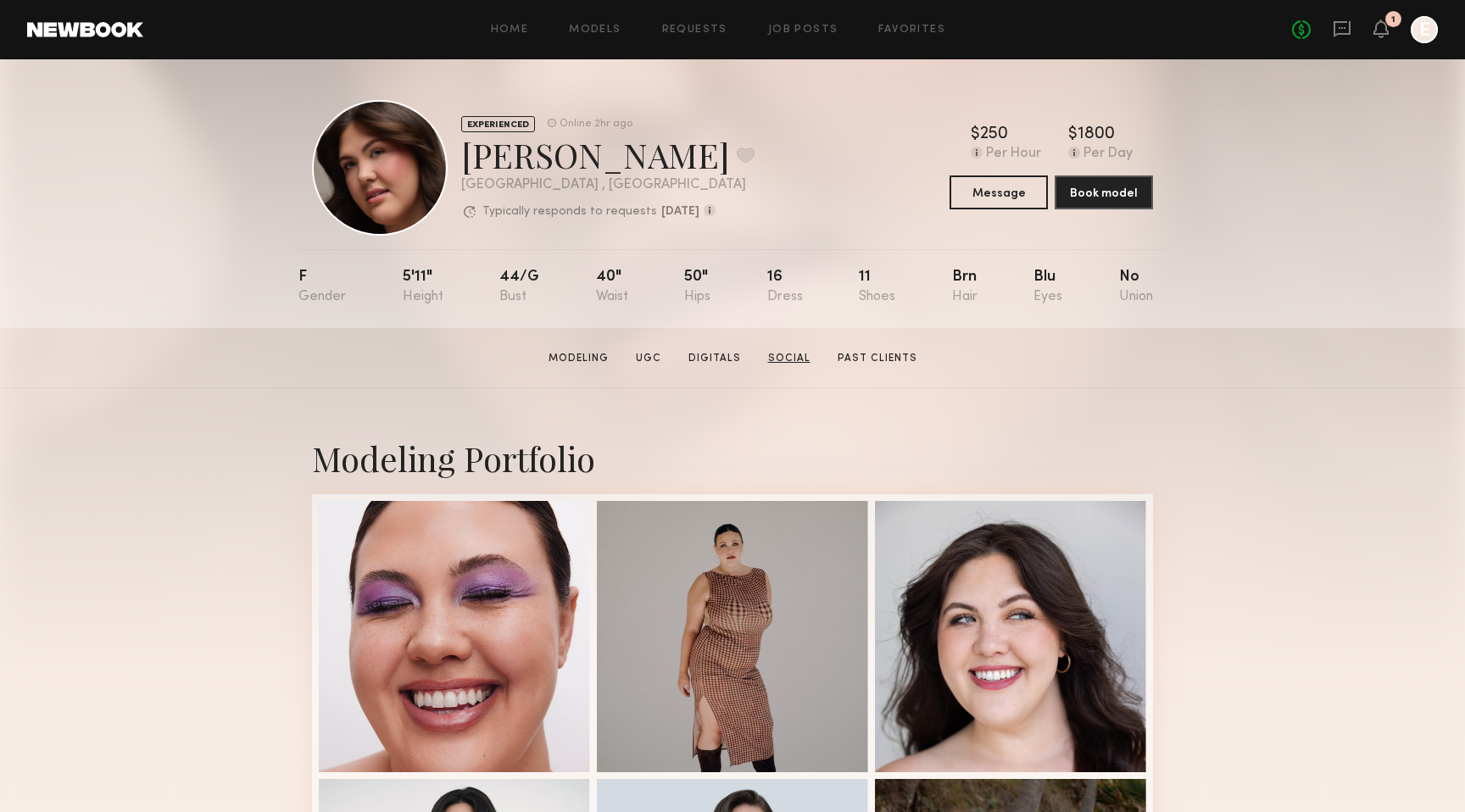
click at [785, 358] on link "Social" at bounding box center [789, 358] width 56 height 15
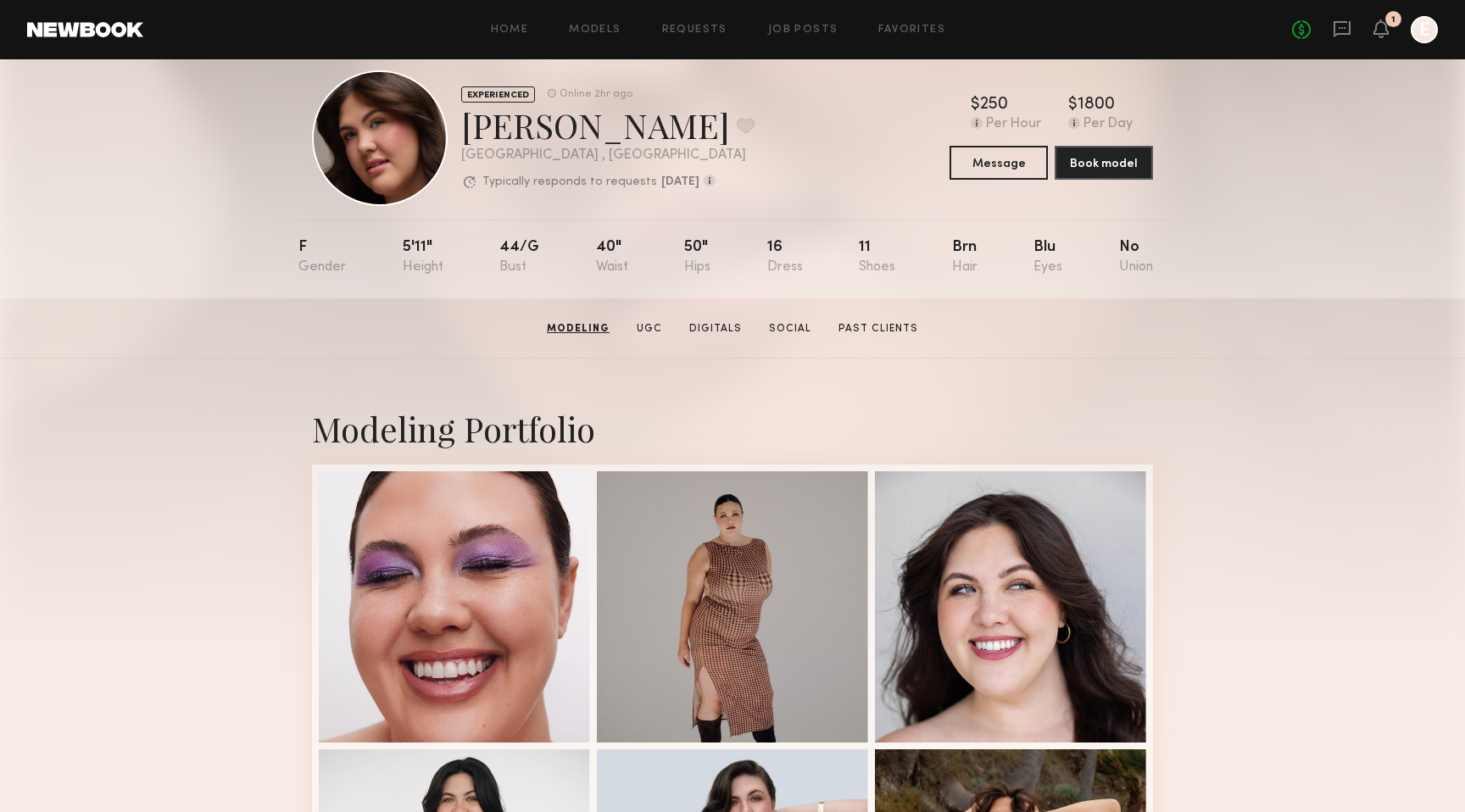
scroll to position [19, 0]
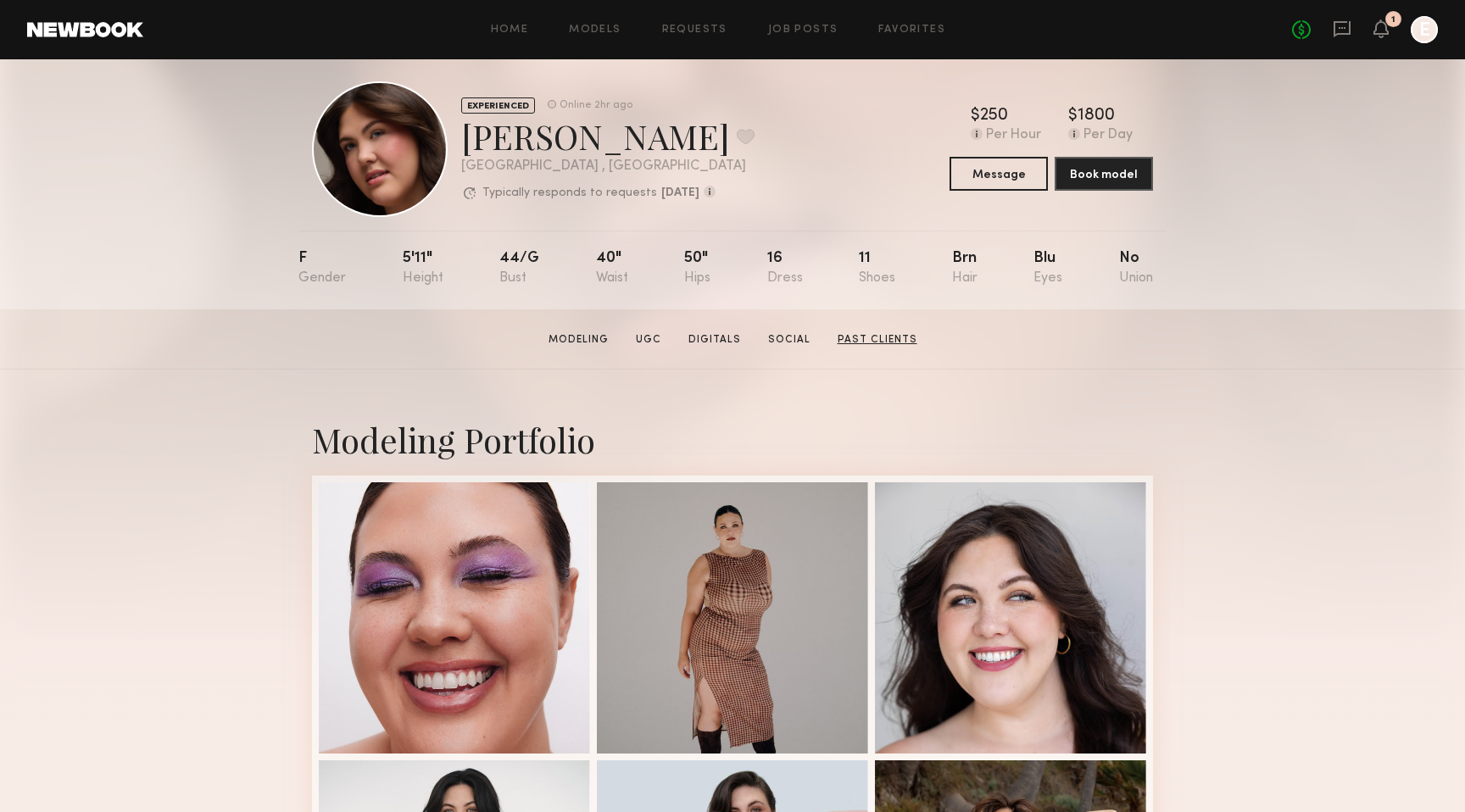
click at [849, 334] on link "Past Clients" at bounding box center [877, 339] width 94 height 15
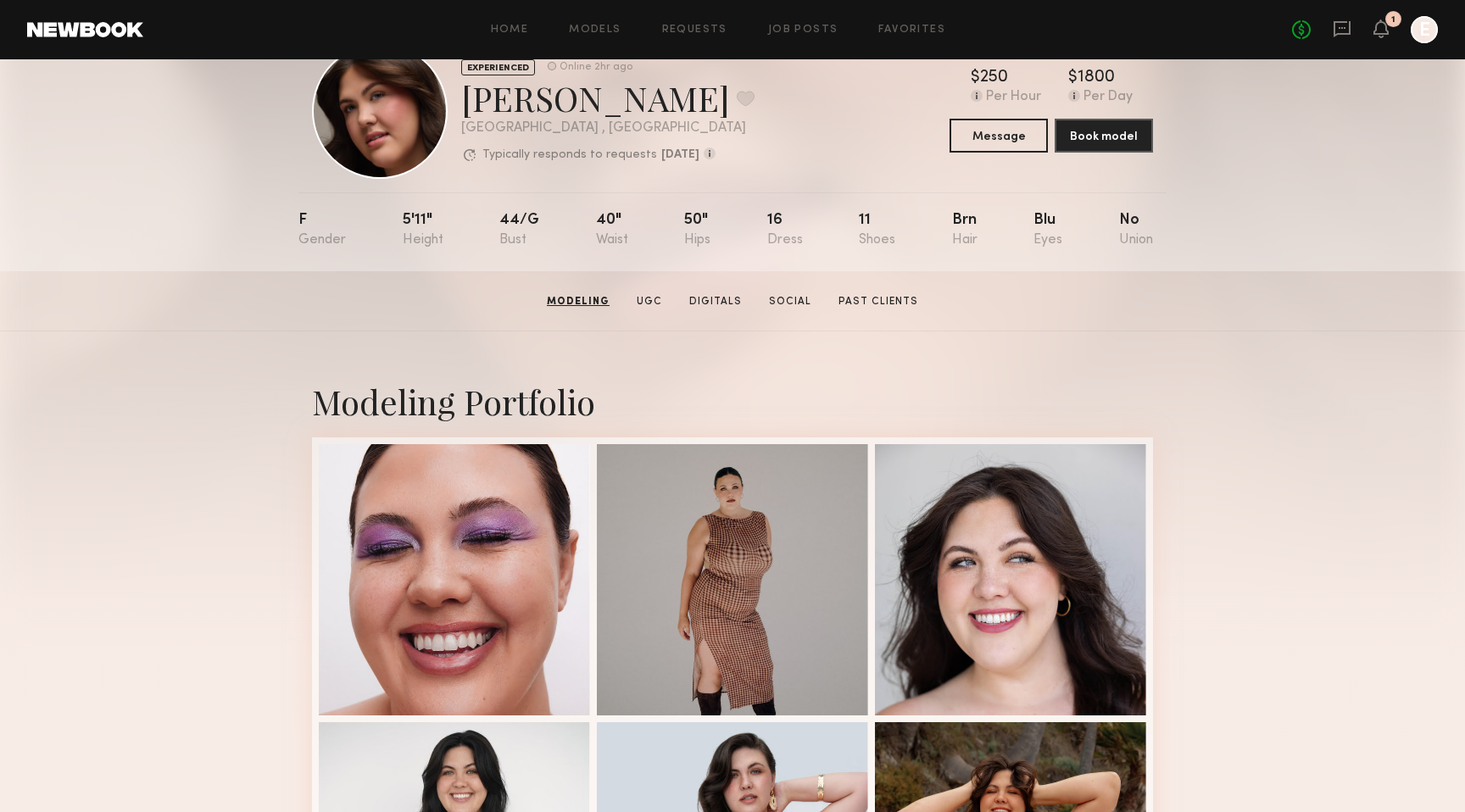
scroll to position [0, 0]
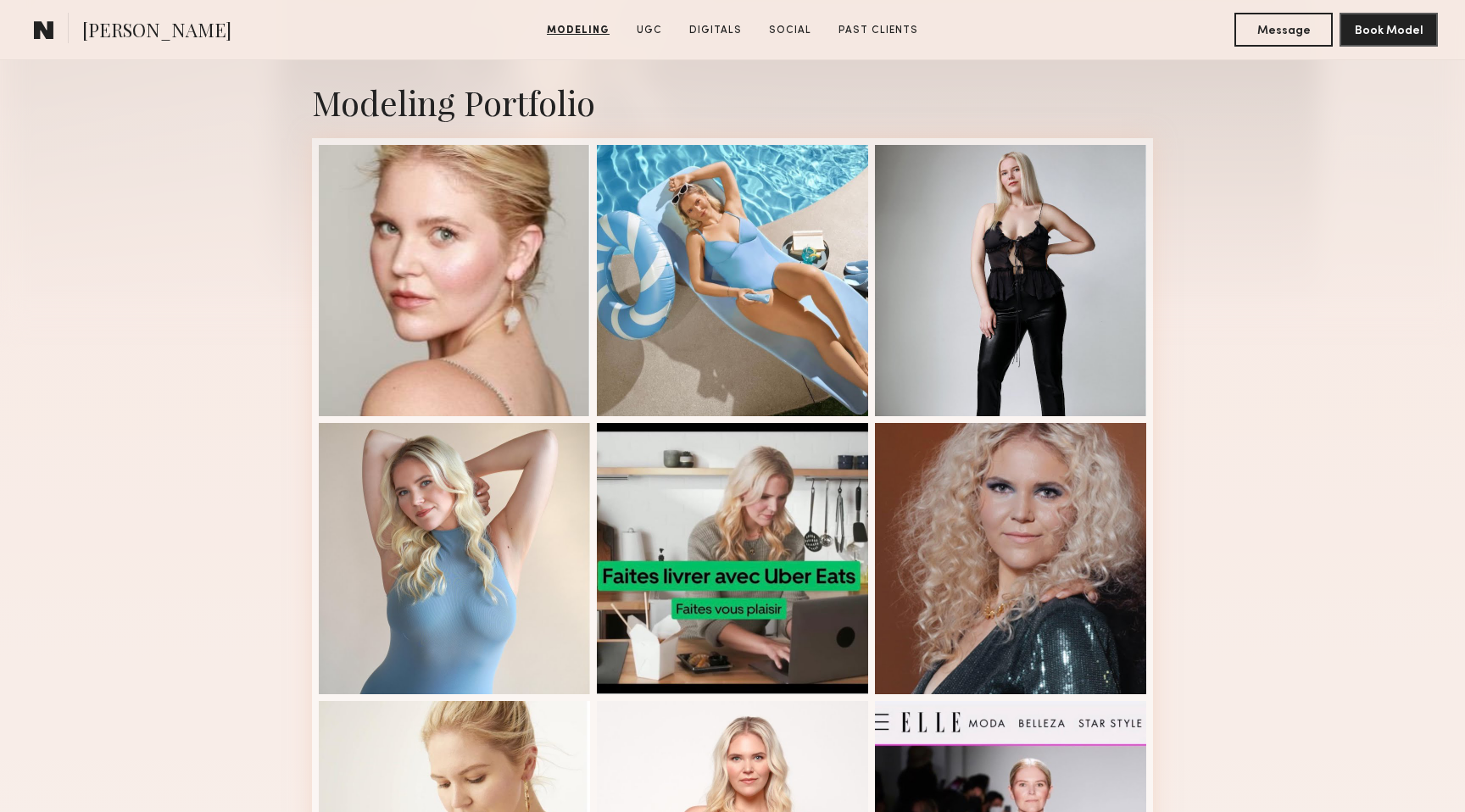
scroll to position [353, 0]
